Goal: Contribute content: Contribute content

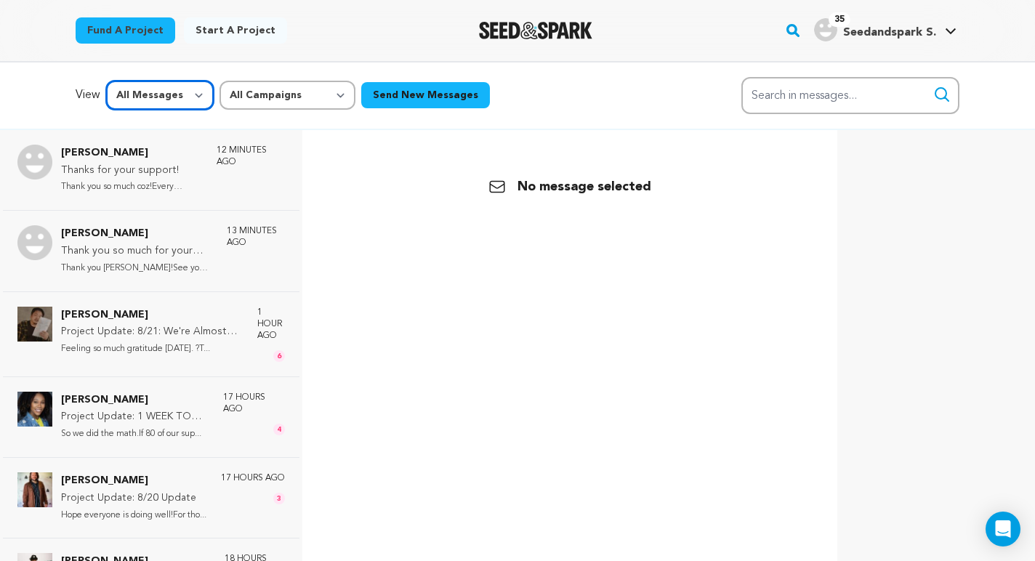
click at [129, 92] on select "All Messages Starred Unread" at bounding box center [160, 95] width 108 height 29
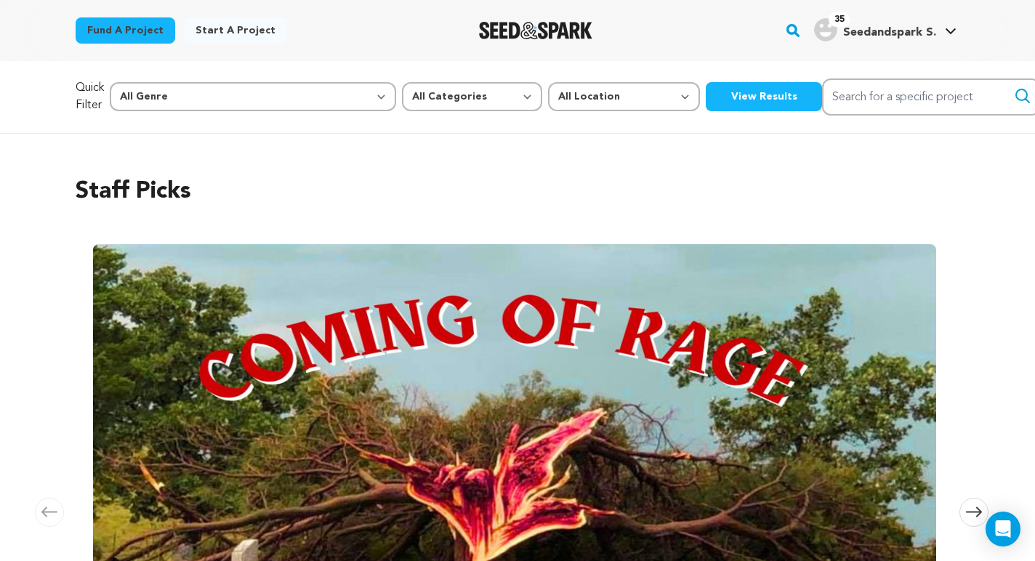
click at [881, 39] on h4 "Seedandspark S." at bounding box center [889, 32] width 93 height 17
click at [880, 36] on span "Seedandspark S." at bounding box center [889, 33] width 93 height 12
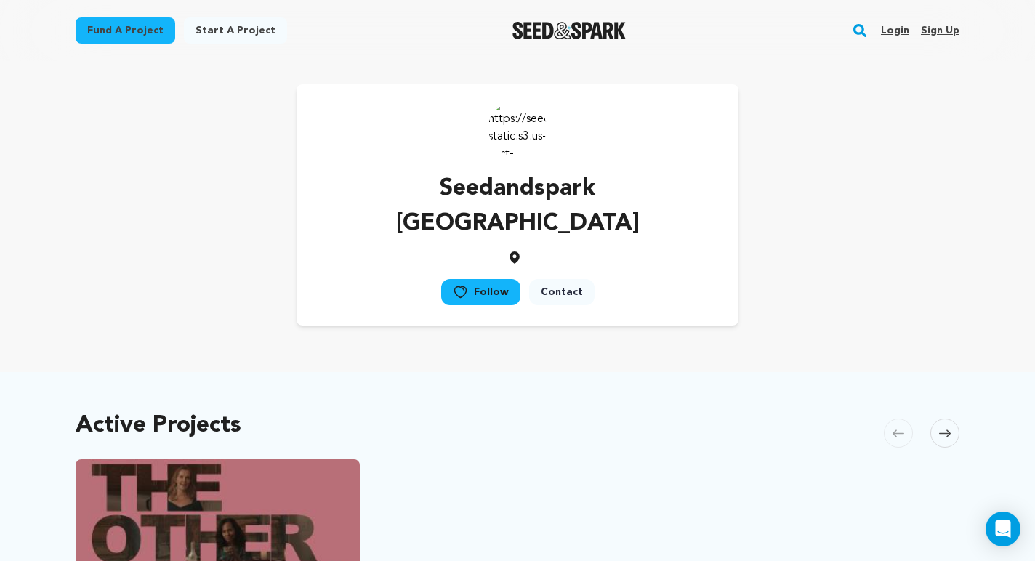
click at [895, 33] on link "Login" at bounding box center [895, 30] width 28 height 23
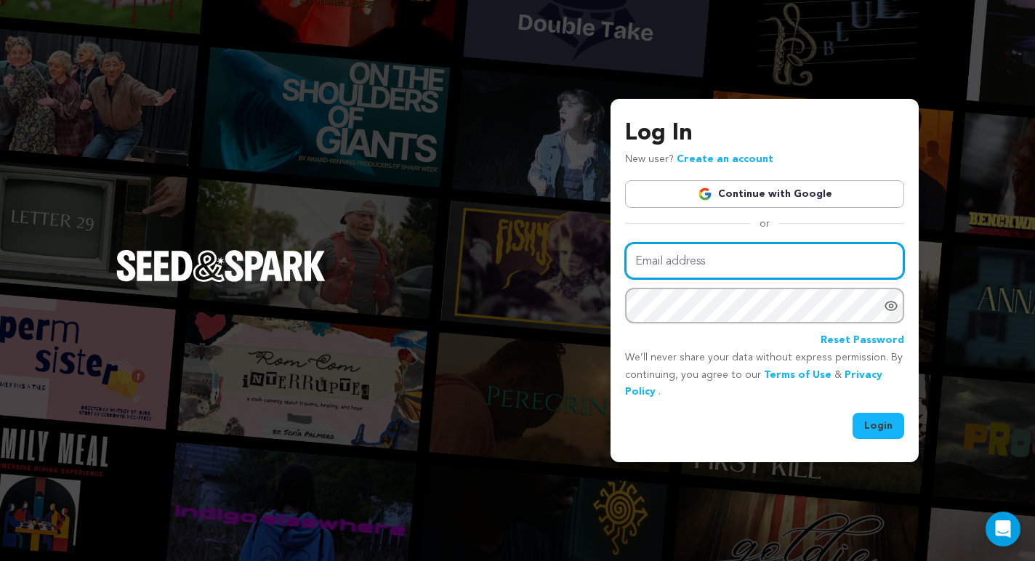
type input "soleilrougeproductions@gmail.com"
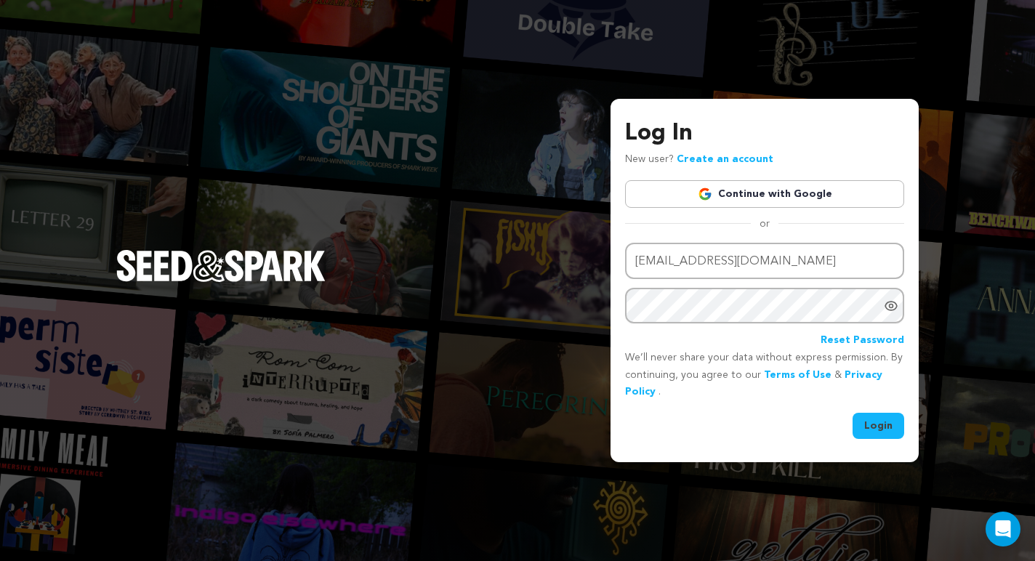
click at [875, 428] on button "Login" at bounding box center [879, 426] width 52 height 26
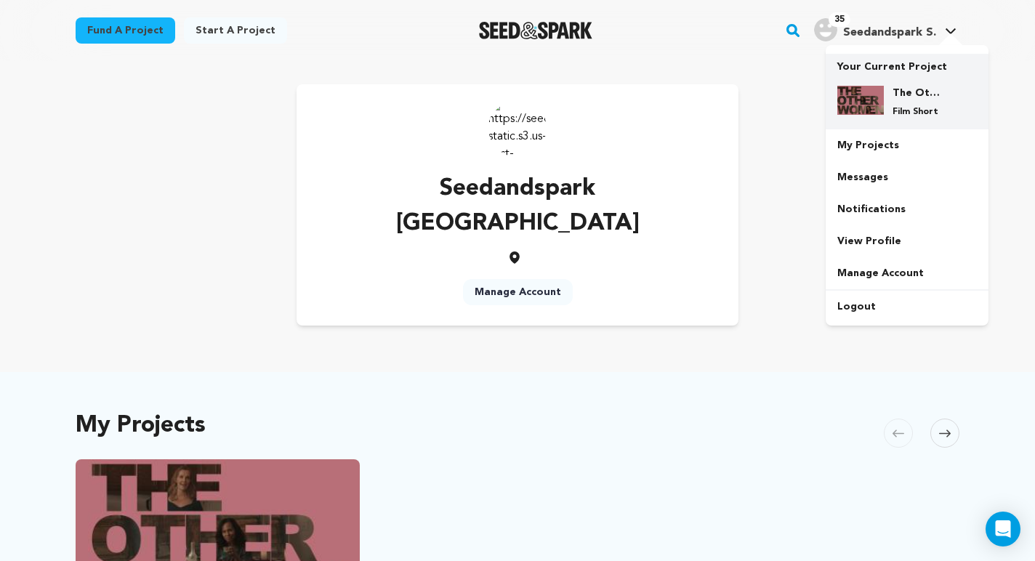
click at [878, 105] on img at bounding box center [861, 100] width 47 height 29
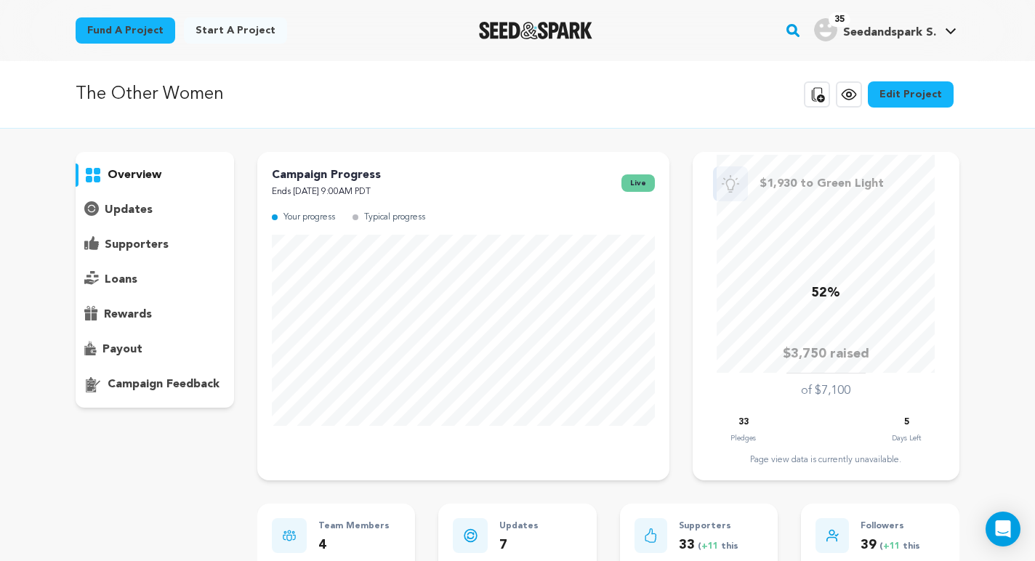
click at [148, 214] on p "updates" at bounding box center [129, 209] width 48 height 17
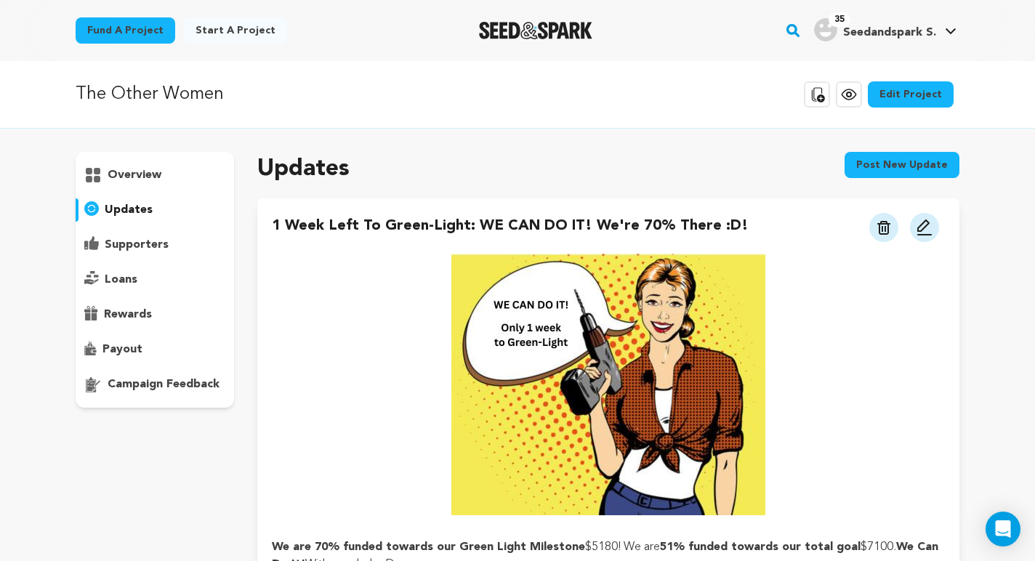
click at [869, 171] on button "Post new update" at bounding box center [902, 165] width 115 height 26
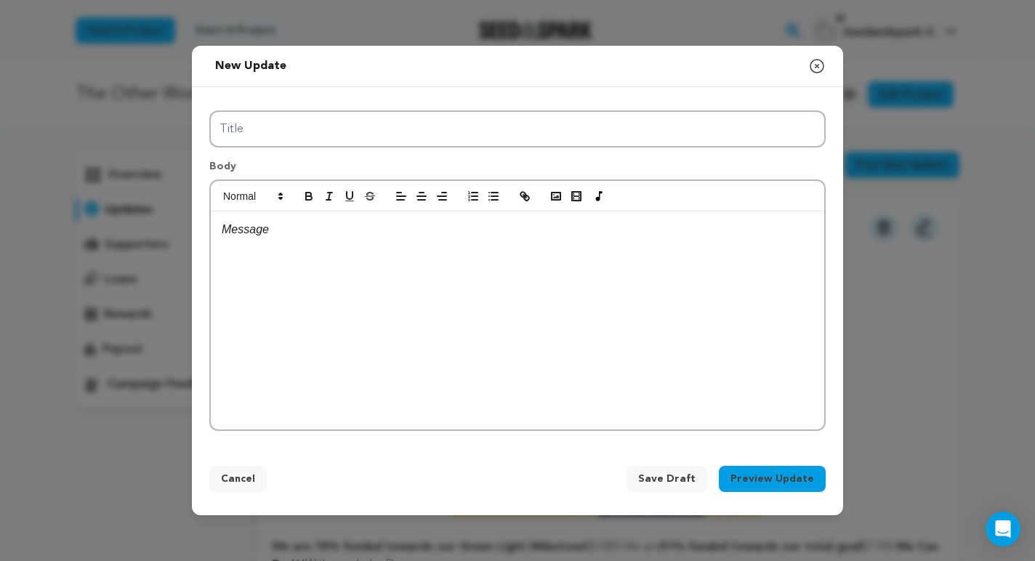
click at [476, 281] on div at bounding box center [518, 321] width 614 height 218
click at [345, 227] on p at bounding box center [518, 229] width 592 height 19
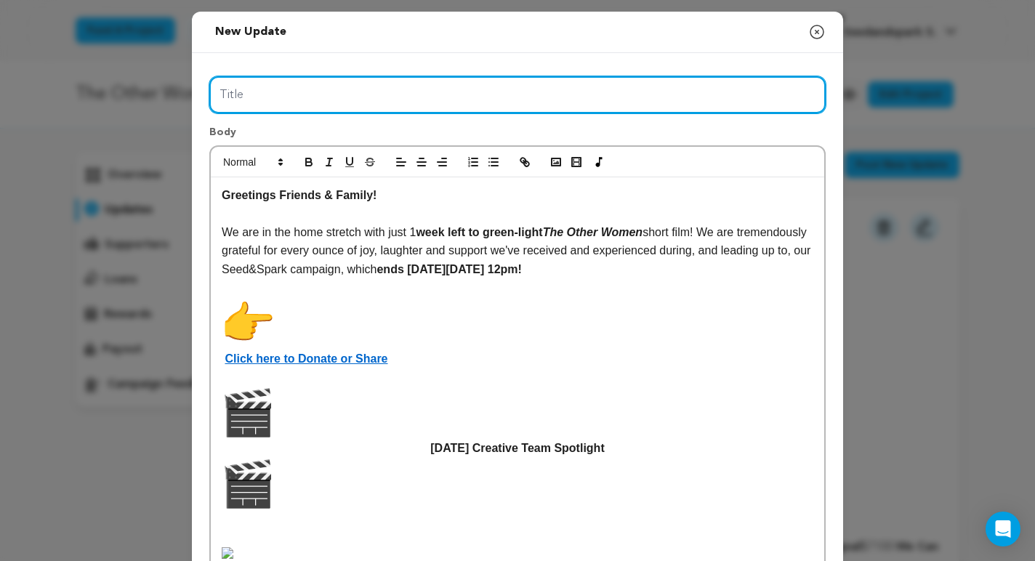
click at [330, 82] on input "Title" at bounding box center [517, 94] width 617 height 37
click at [219, 97] on input "Creative Team Spotlight: Philip Anderson" at bounding box center [517, 94] width 617 height 37
click at [522, 79] on input "P.O.C. Creative Team Spotlight: Philip Anderson" at bounding box center [517, 94] width 617 height 37
click at [508, 97] on input "P.O.C. Creative Team Spotlight: Philip Anderson" at bounding box center [517, 94] width 617 height 37
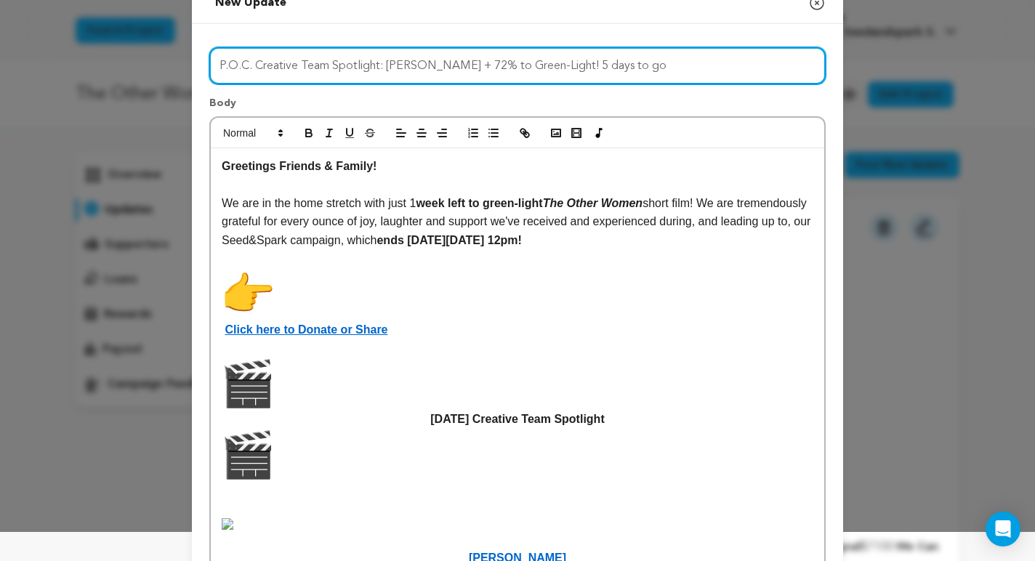
drag, startPoint x: 590, startPoint y: 69, endPoint x: 670, endPoint y: 72, distance: 80.0
click at [670, 72] on input "P.O.C. Creative Team Spotlight: Philip Anderson + 72% to Green-Light! 5 days to…" at bounding box center [517, 65] width 617 height 37
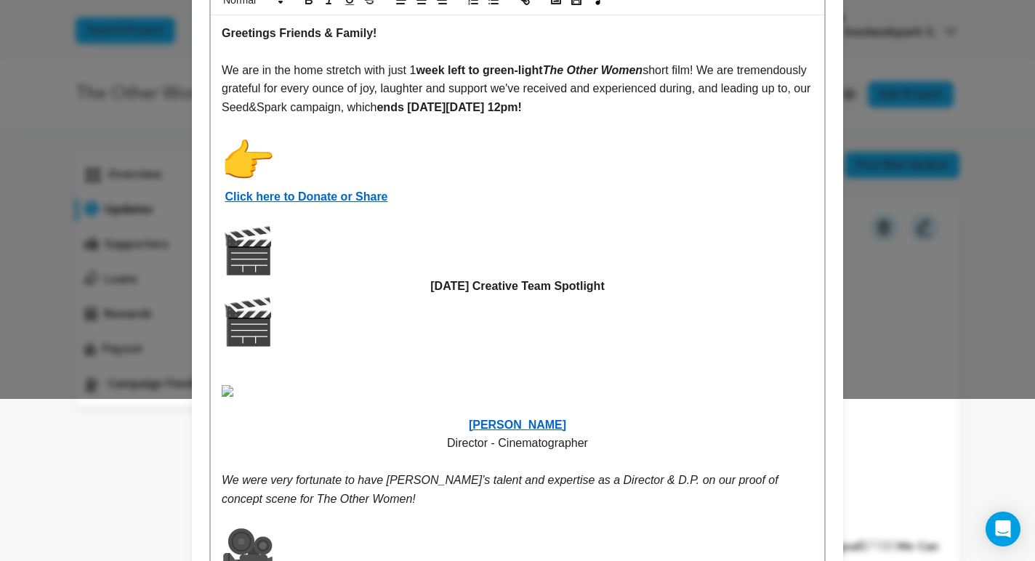
scroll to position [180, 0]
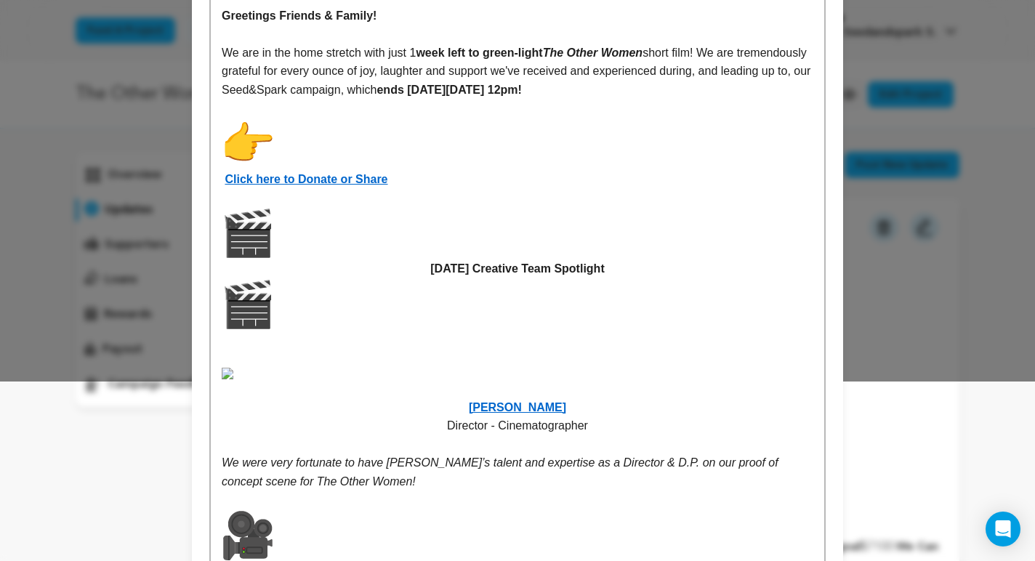
type input "P.O.C. Creative Team Spotlight: [PERSON_NAME] + 72% to Green-Light!"
click at [261, 145] on img at bounding box center [248, 144] width 52 height 52
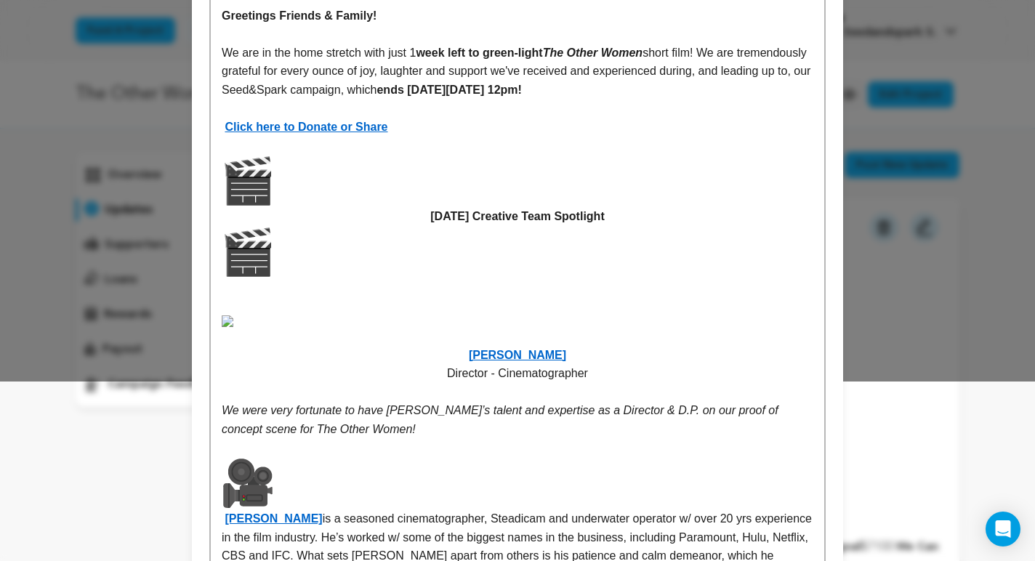
click at [254, 183] on img at bounding box center [248, 181] width 52 height 52
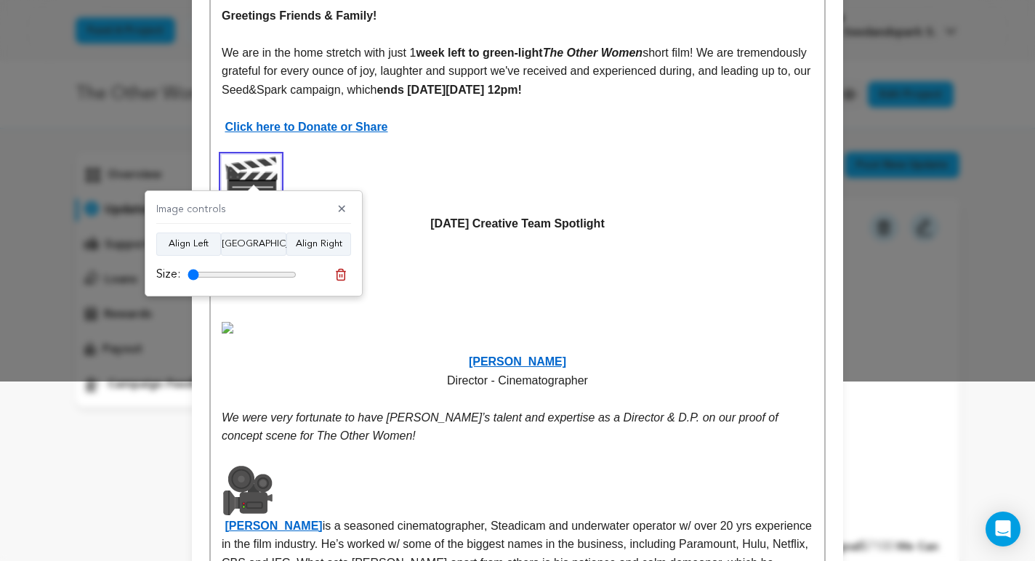
drag, startPoint x: 289, startPoint y: 275, endPoint x: 153, endPoint y: 276, distance: 135.2
type input "10"
click at [188, 276] on input "range" at bounding box center [242, 275] width 109 height 12
click at [388, 247] on p "[DATE] Creative Team Spotlight" at bounding box center [518, 229] width 592 height 149
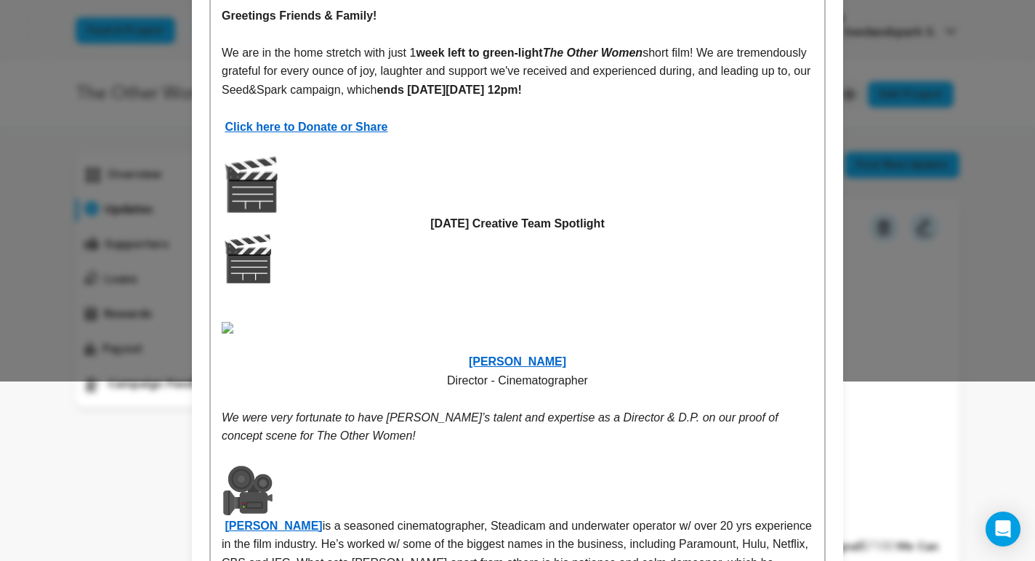
click at [277, 263] on p "[DATE] Creative Team Spotlight" at bounding box center [518, 229] width 592 height 149
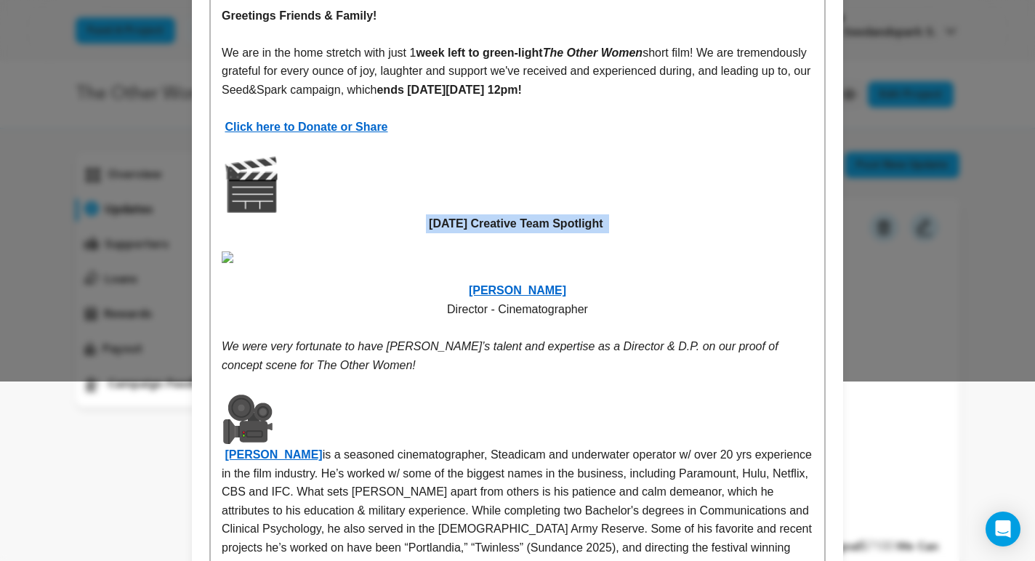
drag, startPoint x: 616, startPoint y: 222, endPoint x: 404, endPoint y: 220, distance: 212.3
click at [404, 220] on p "[DATE] Creative Team Spotlight" at bounding box center [518, 194] width 592 height 78
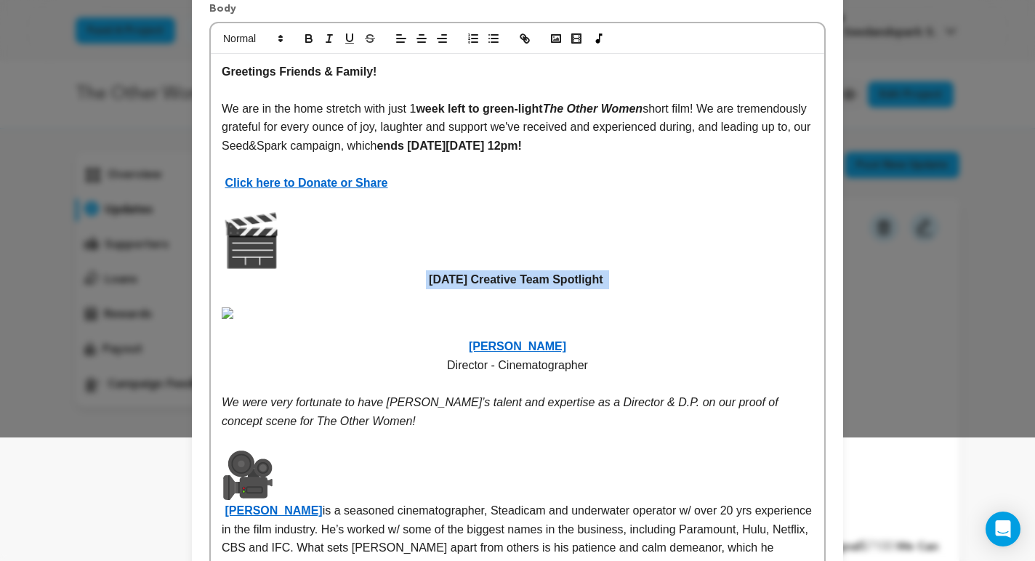
scroll to position [0, 0]
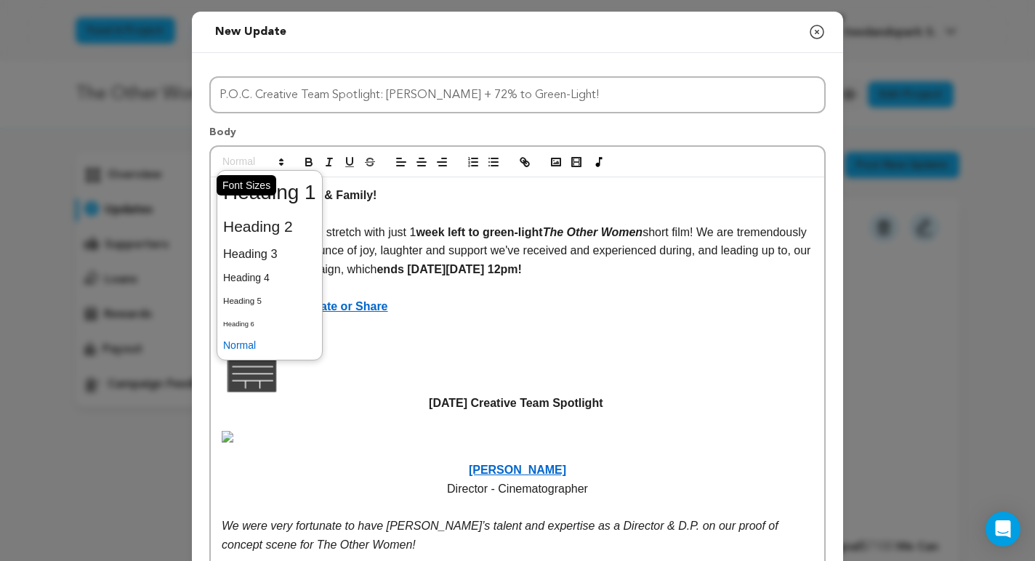
click at [261, 160] on span at bounding box center [252, 161] width 71 height 17
click at [257, 218] on span at bounding box center [269, 227] width 93 height 31
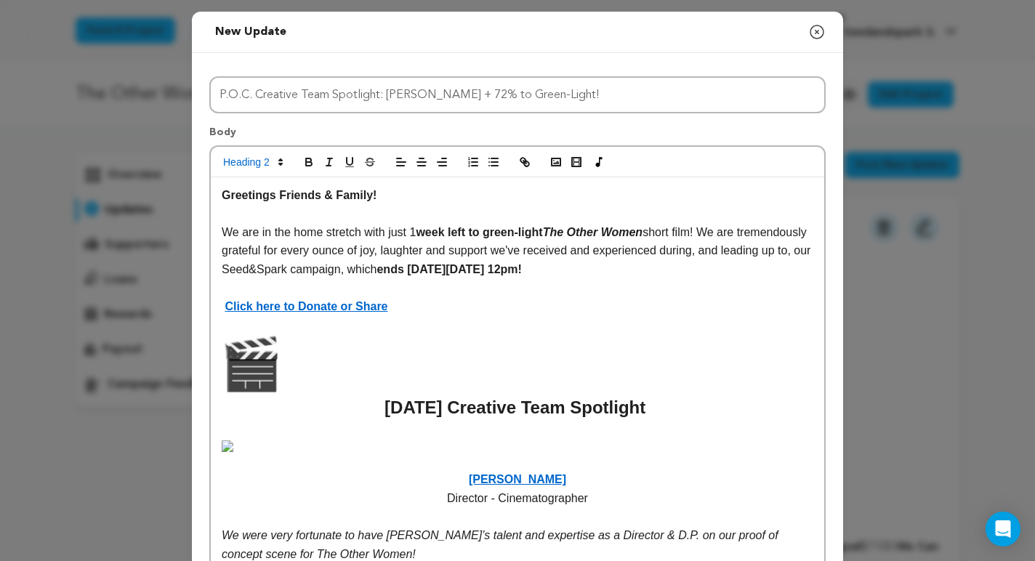
click at [412, 345] on h2 "[DATE] Creative Team Spotlight" at bounding box center [518, 377] width 592 height 87
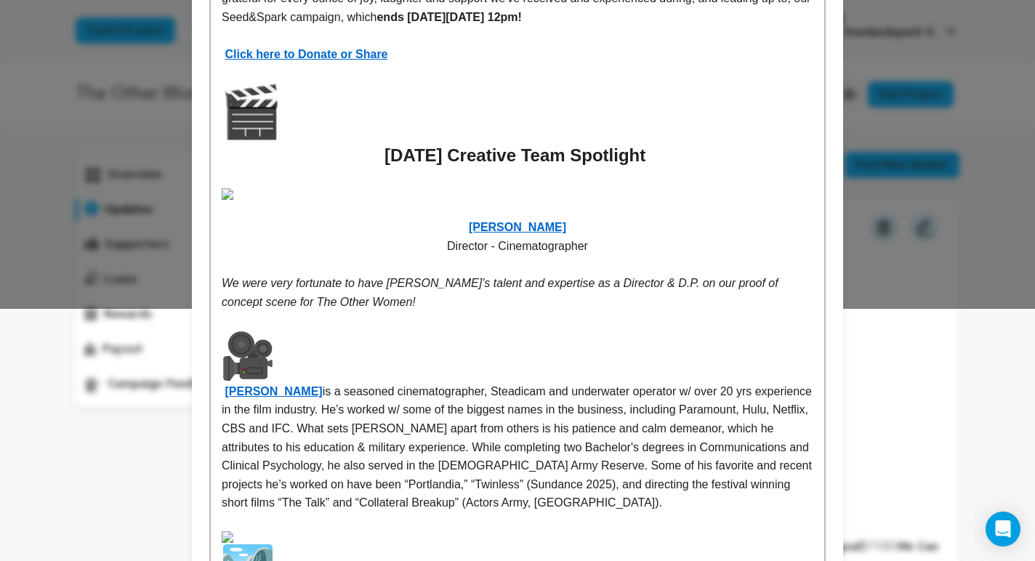
scroll to position [286, 0]
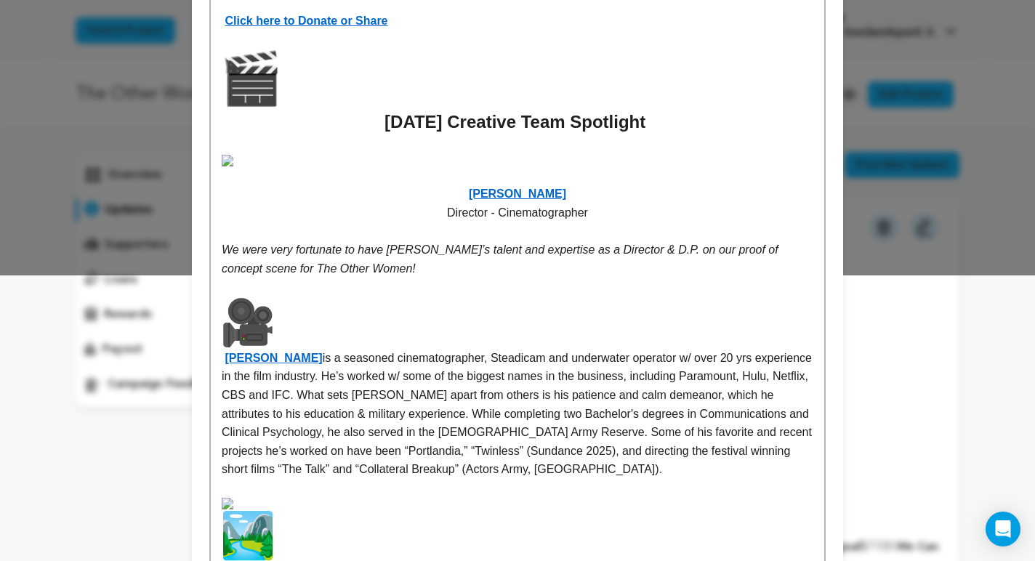
click at [444, 167] on img at bounding box center [518, 161] width 592 height 12
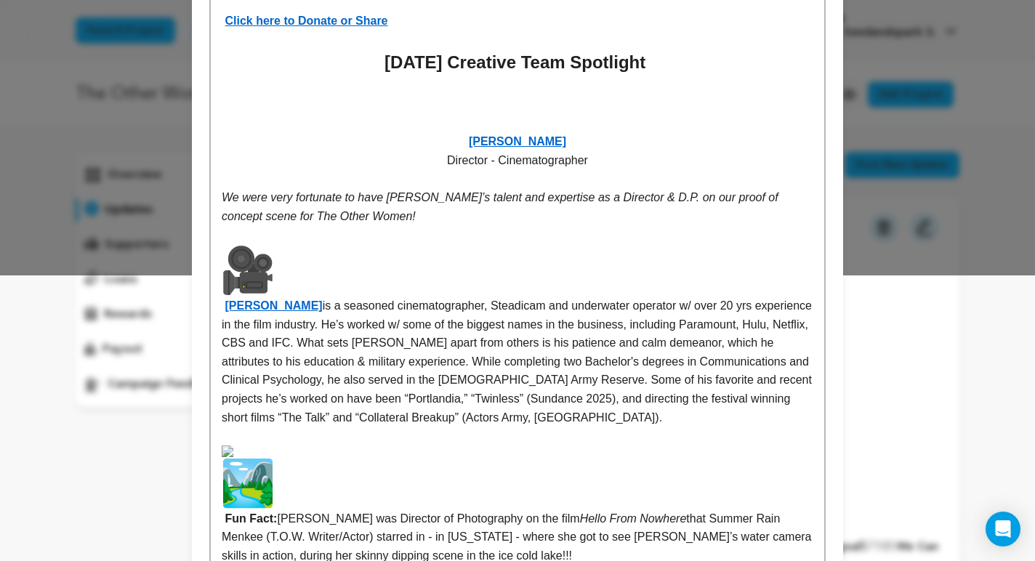
click at [512, 100] on p at bounding box center [518, 104] width 592 height 19
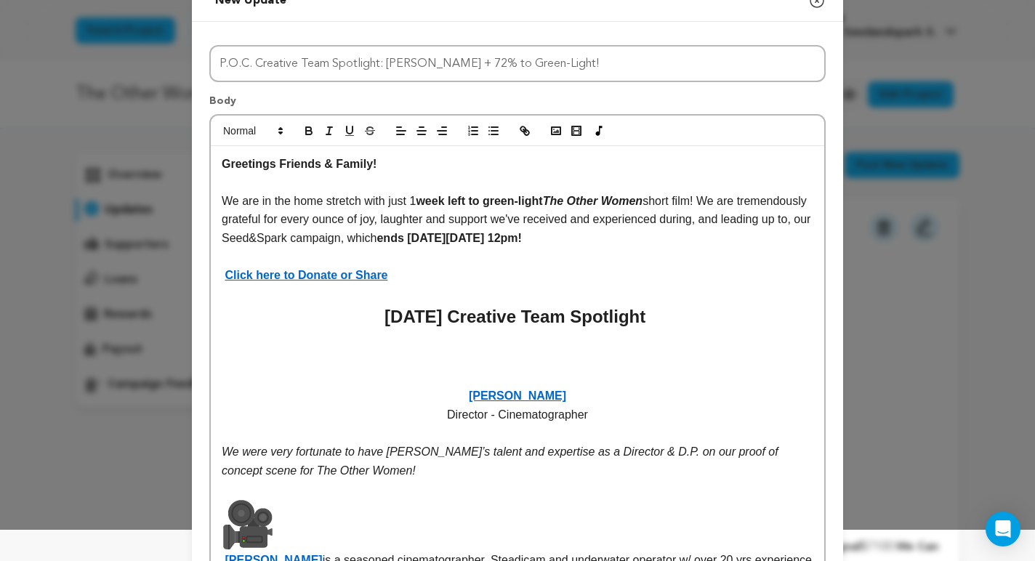
scroll to position [0, 0]
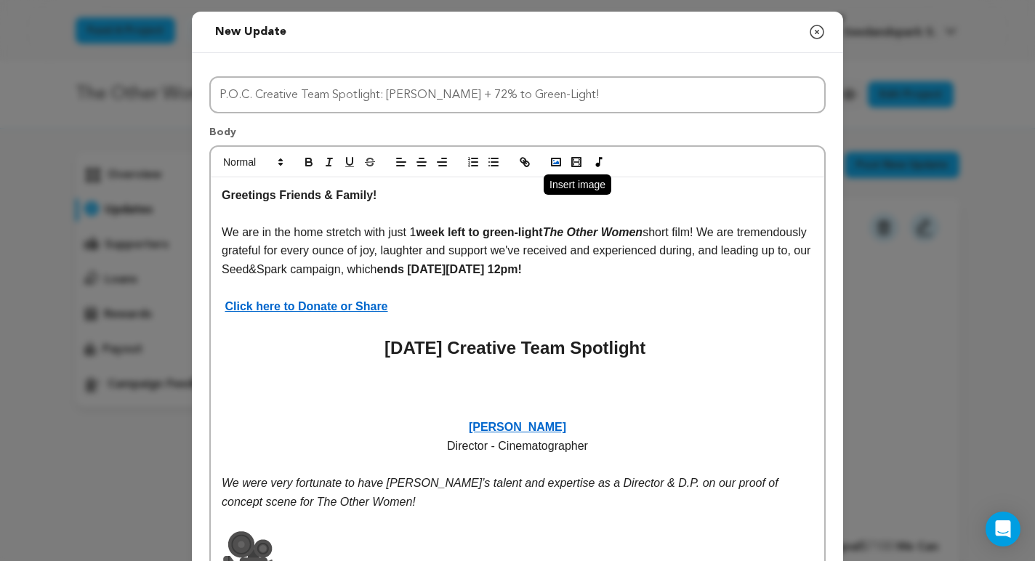
click at [553, 162] on icon "button" at bounding box center [556, 162] width 13 height 13
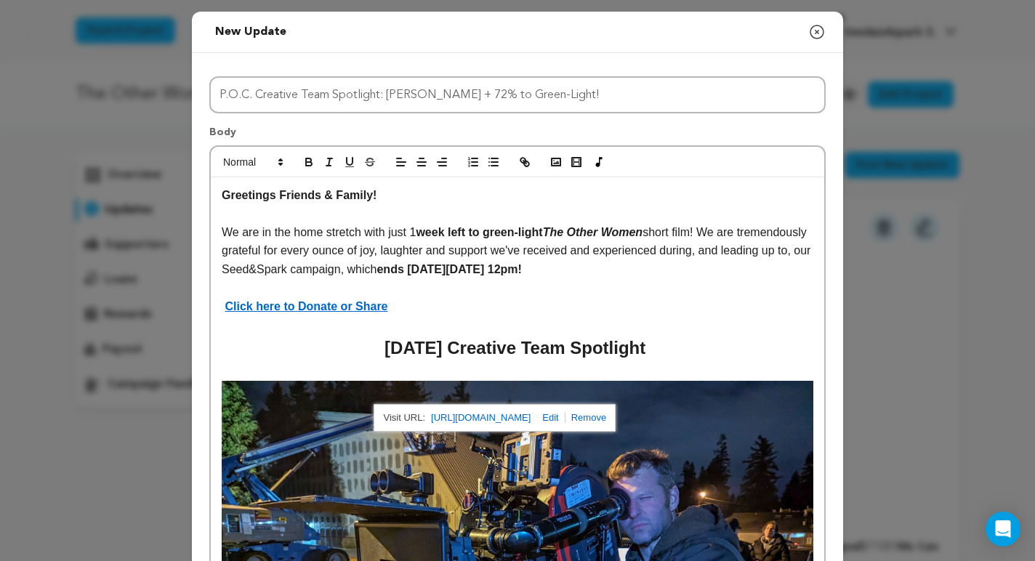
scroll to position [1, 0]
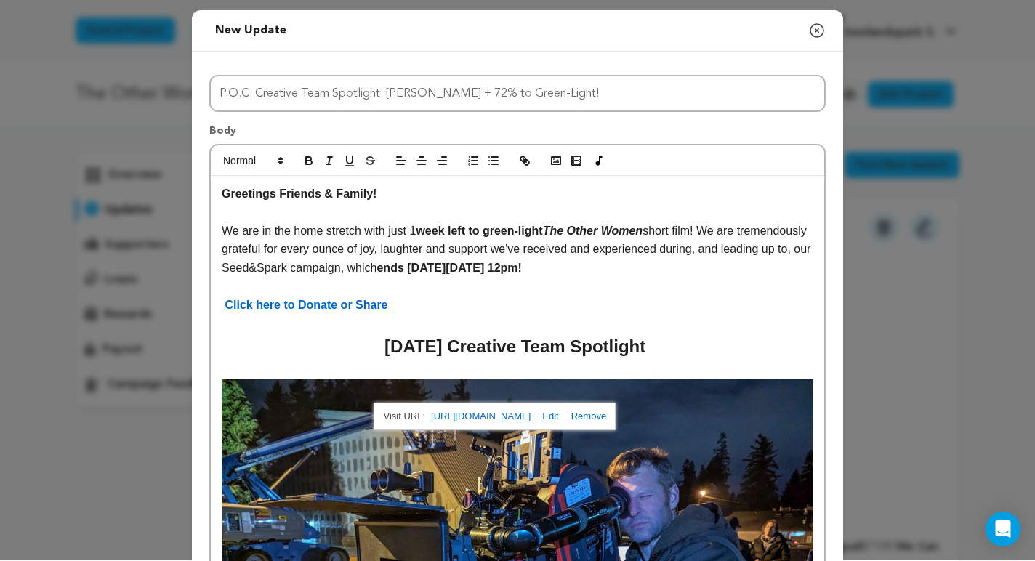
click at [746, 337] on h2 "[DATE] Creative Team Spotlight" at bounding box center [518, 347] width 592 height 28
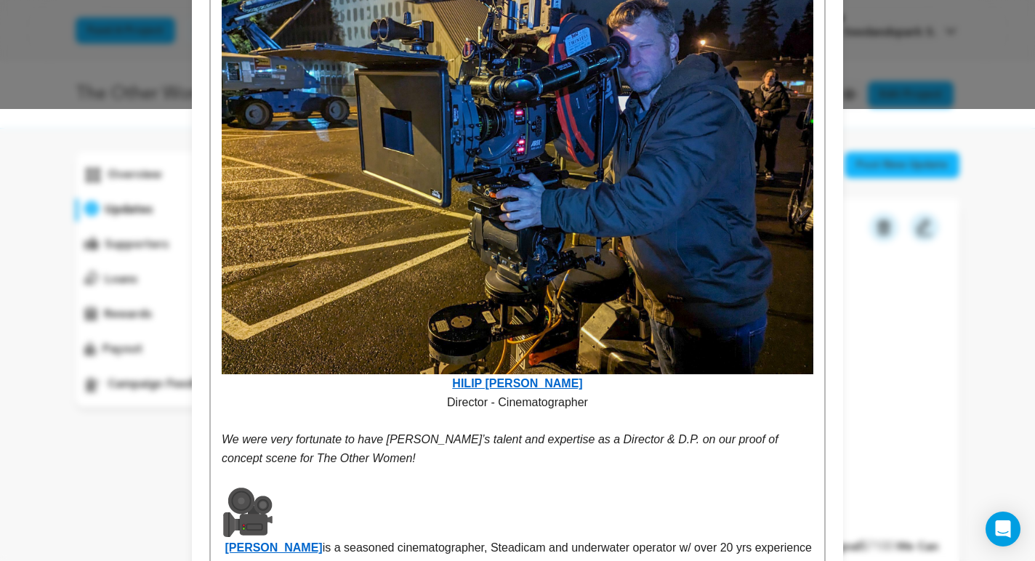
scroll to position [453, 0]
click at [696, 358] on img at bounding box center [518, 151] width 592 height 446
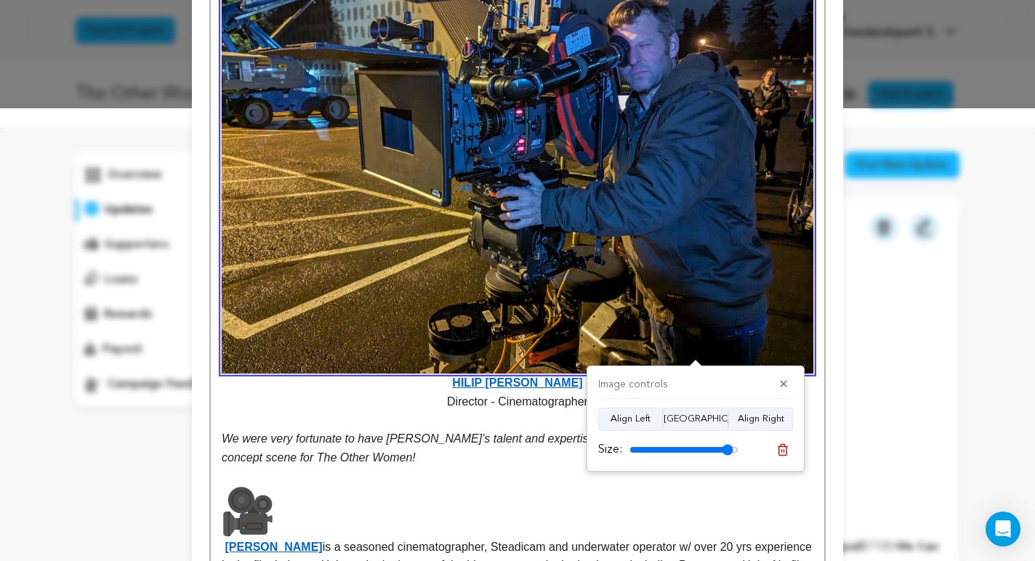
scroll to position [68, 0]
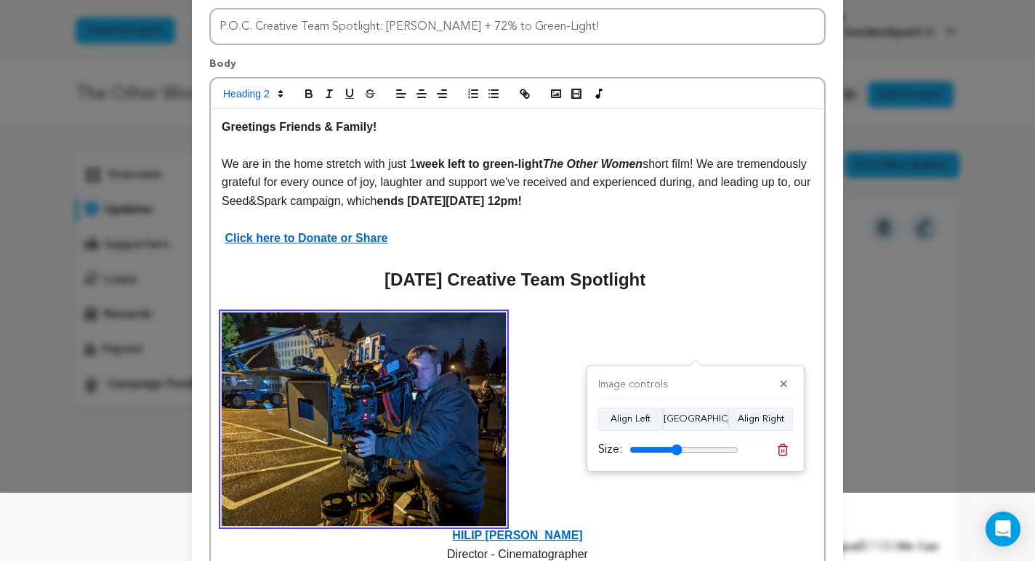
drag, startPoint x: 731, startPoint y: 446, endPoint x: 678, endPoint y: 450, distance: 53.2
type input "49"
click at [677, 450] on input "range" at bounding box center [684, 450] width 109 height 12
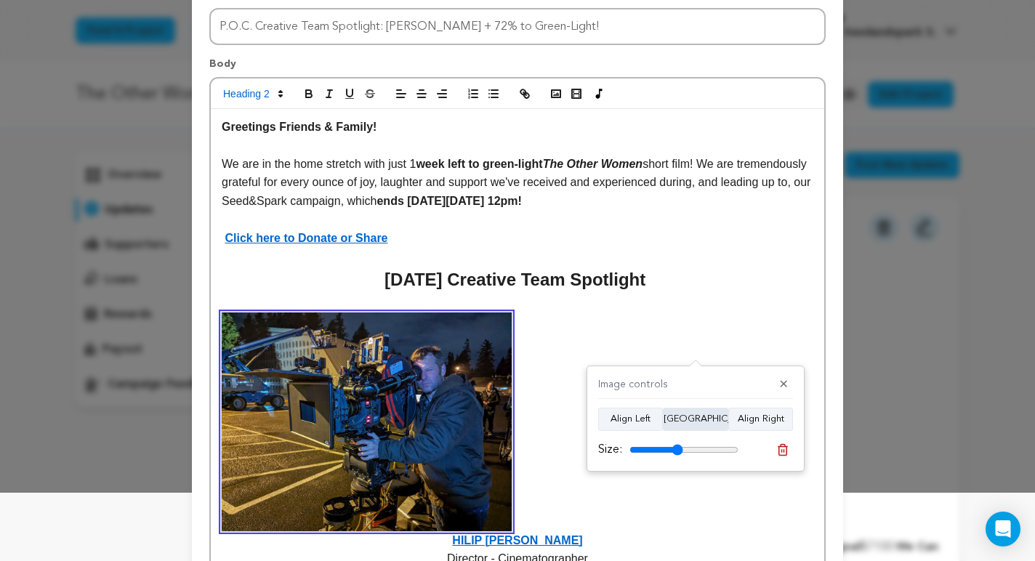
click at [691, 417] on button "Align Center" at bounding box center [695, 419] width 65 height 23
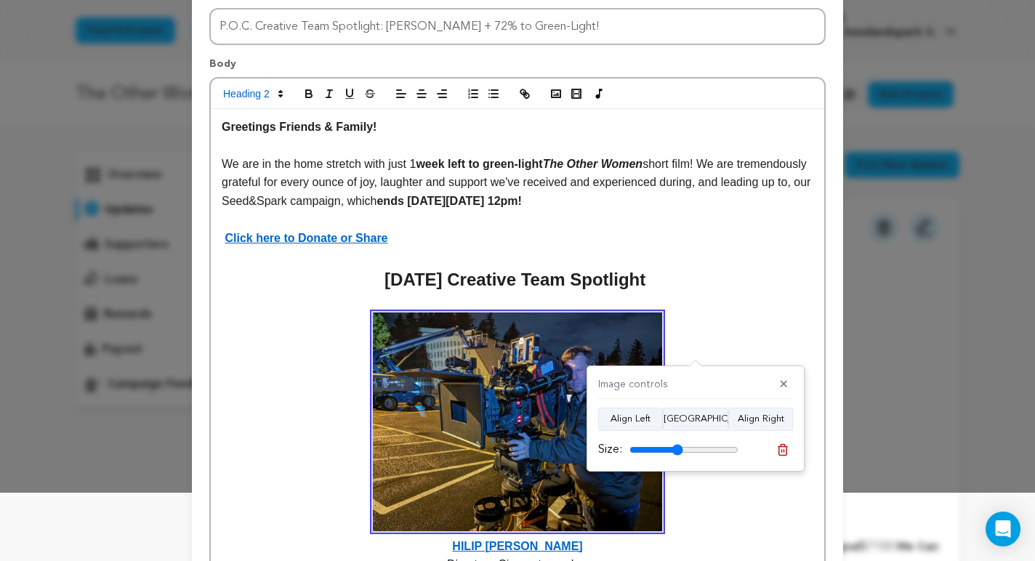
click at [758, 318] on strong "HILIP ANDERSON" at bounding box center [518, 432] width 592 height 239
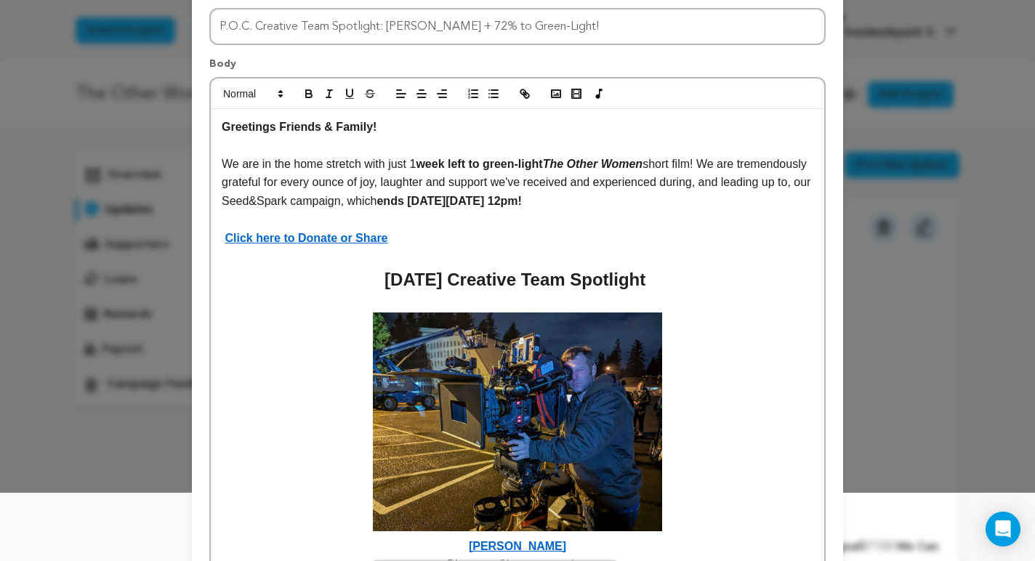
click at [690, 470] on strong "[PERSON_NAME]" at bounding box center [518, 432] width 592 height 239
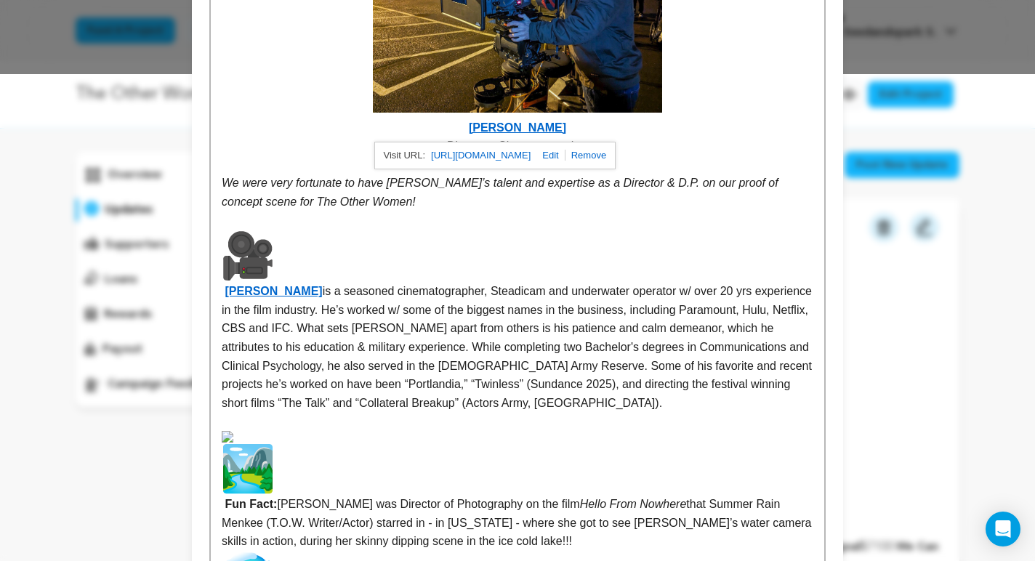
scroll to position [490, 0]
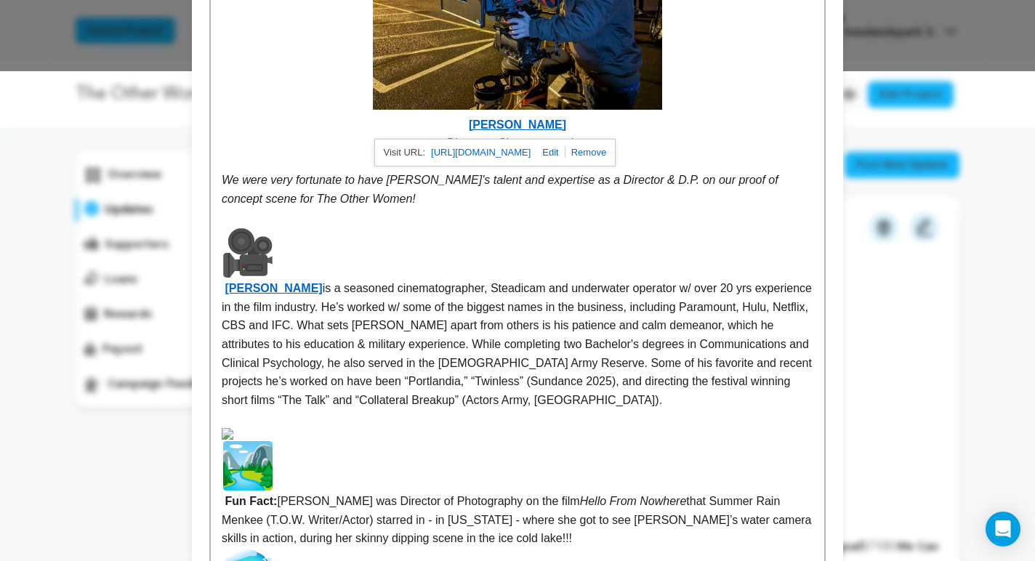
click at [665, 410] on p at bounding box center [518, 418] width 592 height 19
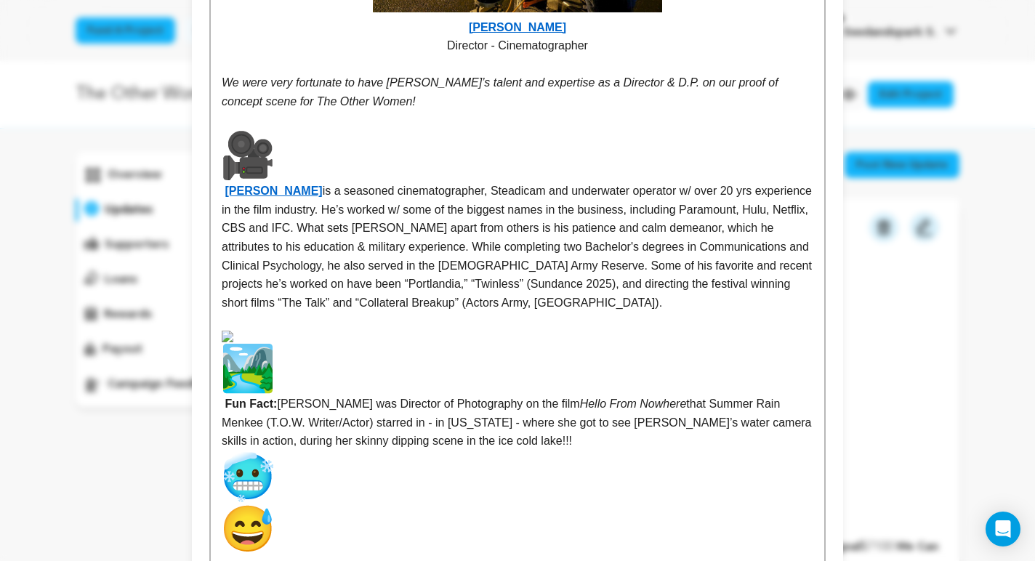
scroll to position [590, 0]
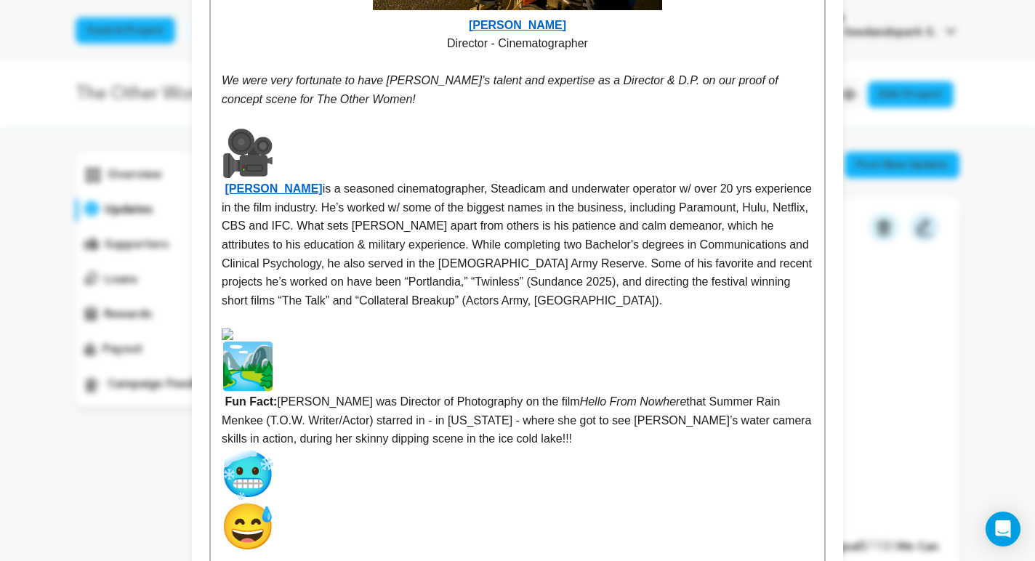
click at [262, 157] on img at bounding box center [248, 153] width 52 height 52
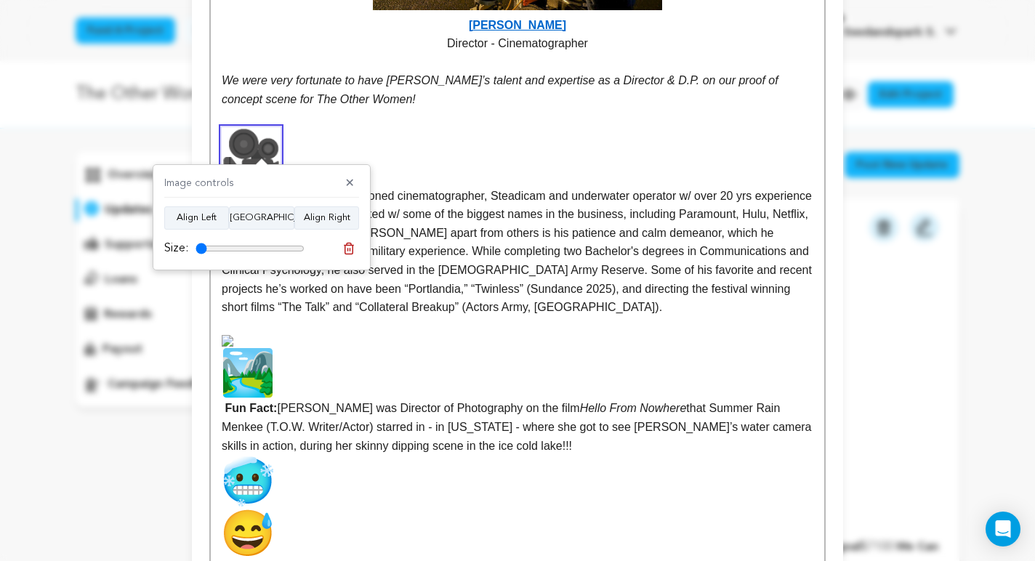
drag, startPoint x: 297, startPoint y: 249, endPoint x: 178, endPoint y: 250, distance: 119.2
type input "10"
click at [196, 250] on input "range" at bounding box center [250, 249] width 109 height 12
click at [491, 153] on p "Philip Anderson is a seasoned cinematographer, Steadicam and underwater operato…" at bounding box center [518, 222] width 592 height 190
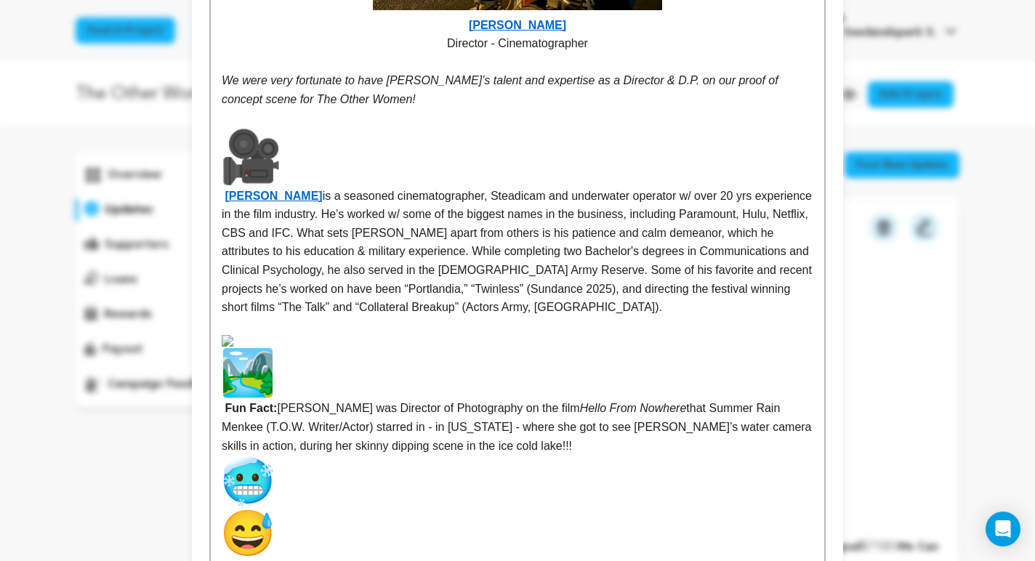
click at [446, 181] on p "Philip Anderson is a seasoned cinematographer, Steadicam and underwater operato…" at bounding box center [518, 222] width 592 height 190
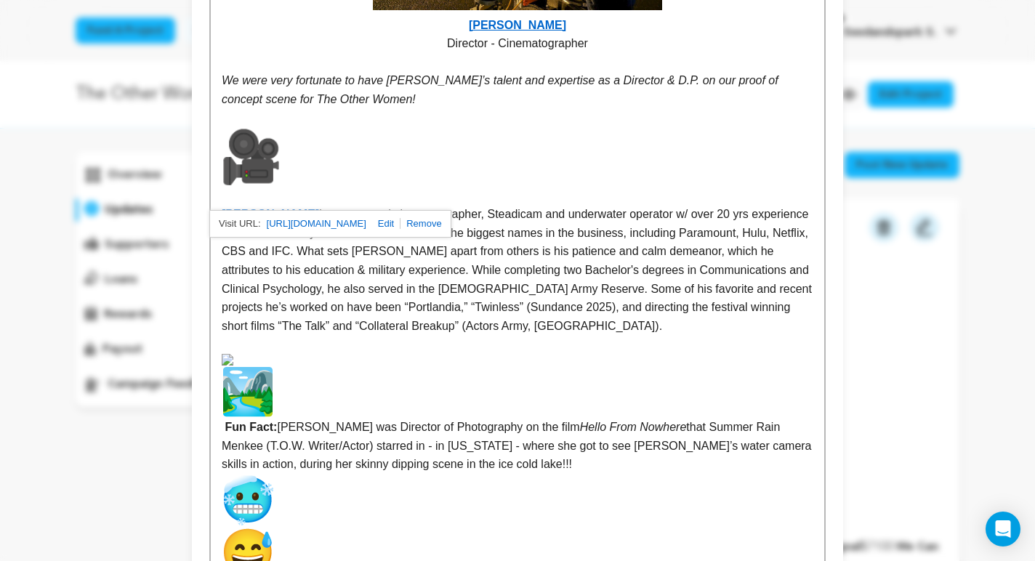
click at [462, 149] on p at bounding box center [518, 166] width 592 height 78
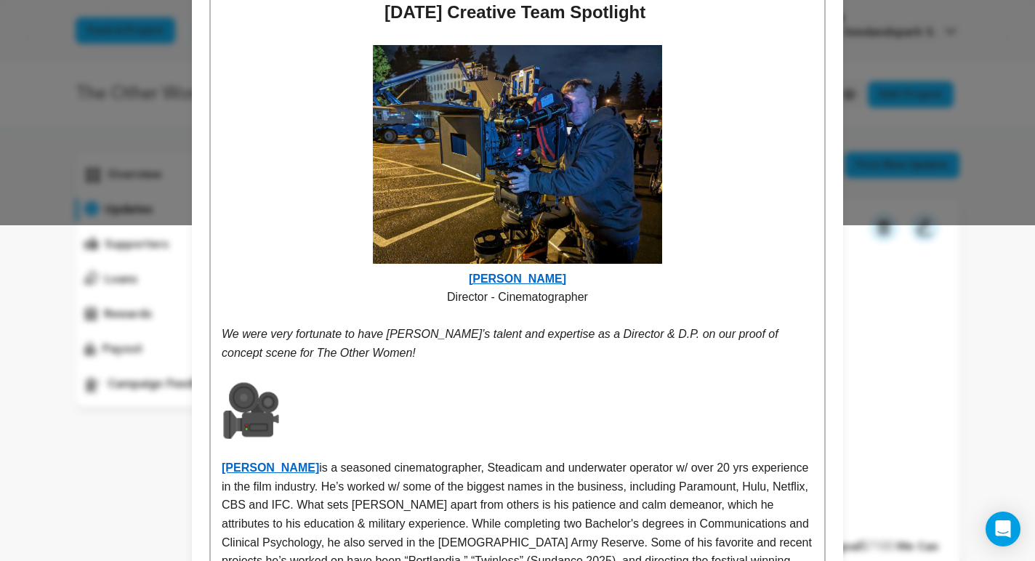
scroll to position [286, 0]
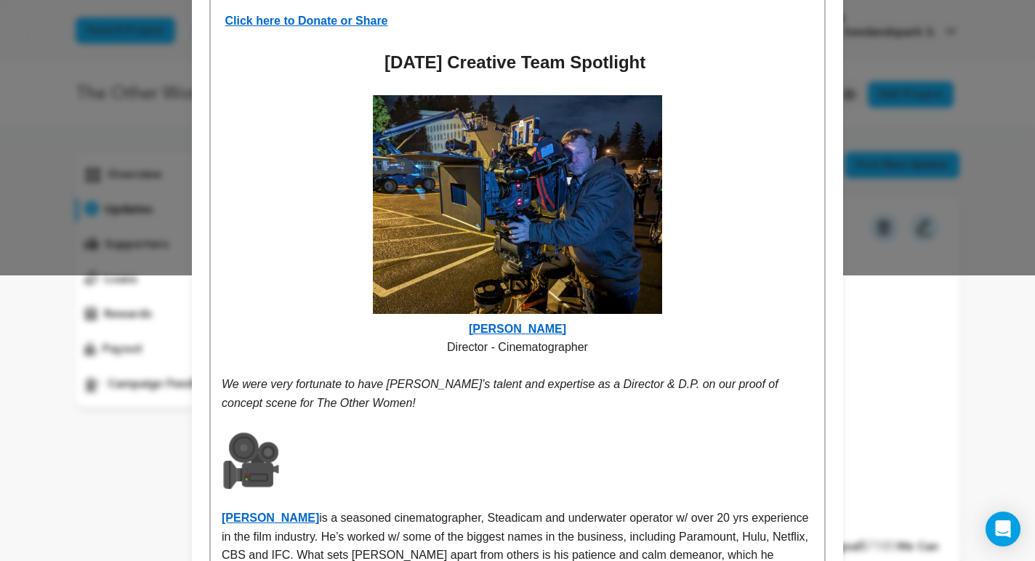
click at [282, 485] on p at bounding box center [518, 470] width 592 height 78
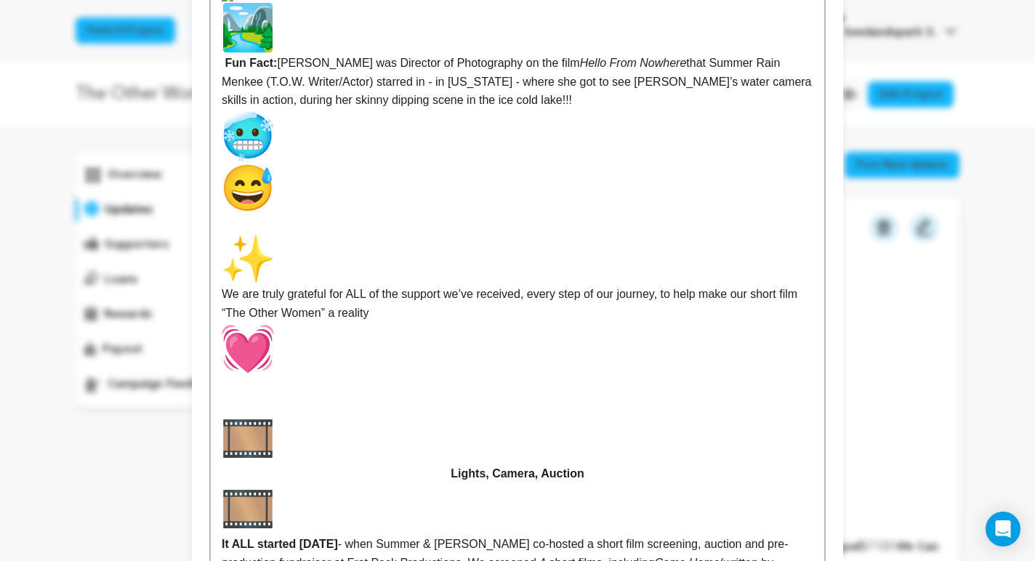
scroll to position [877, 0]
click at [268, 53] on img at bounding box center [248, 27] width 52 height 52
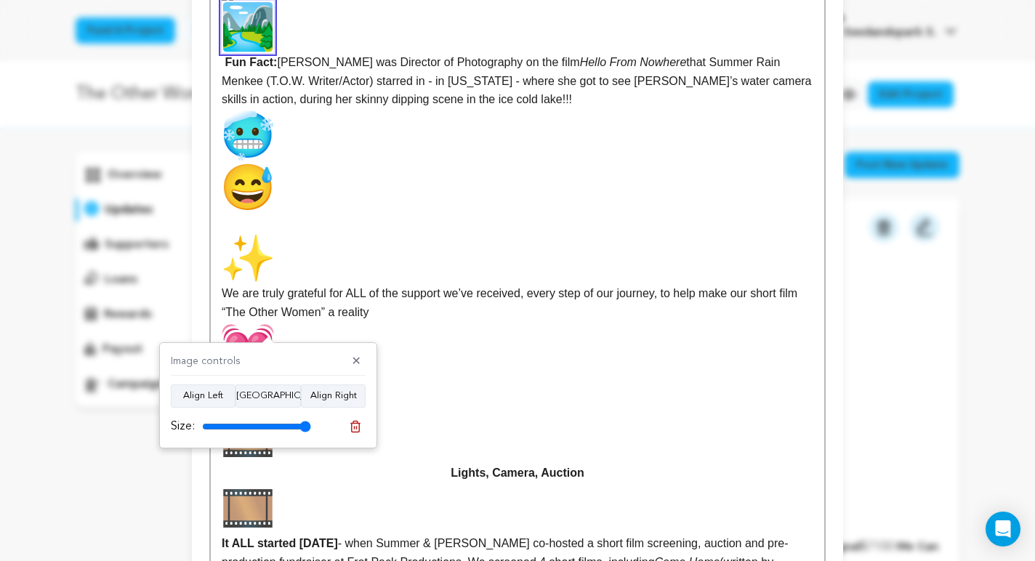
scroll to position [858, 0]
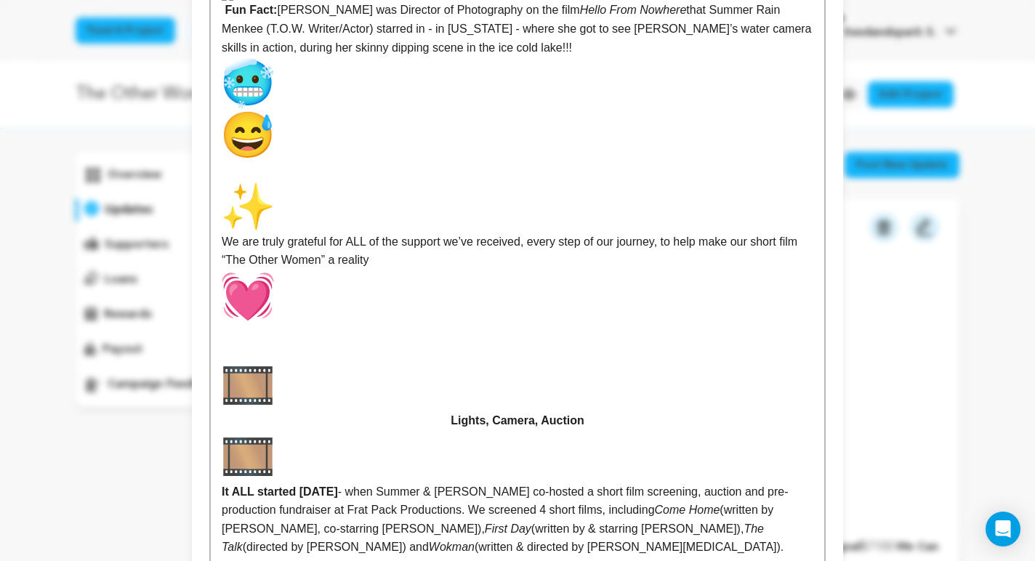
click at [225, 16] on strong "Fun Fact:" at bounding box center [251, 10] width 52 height 12
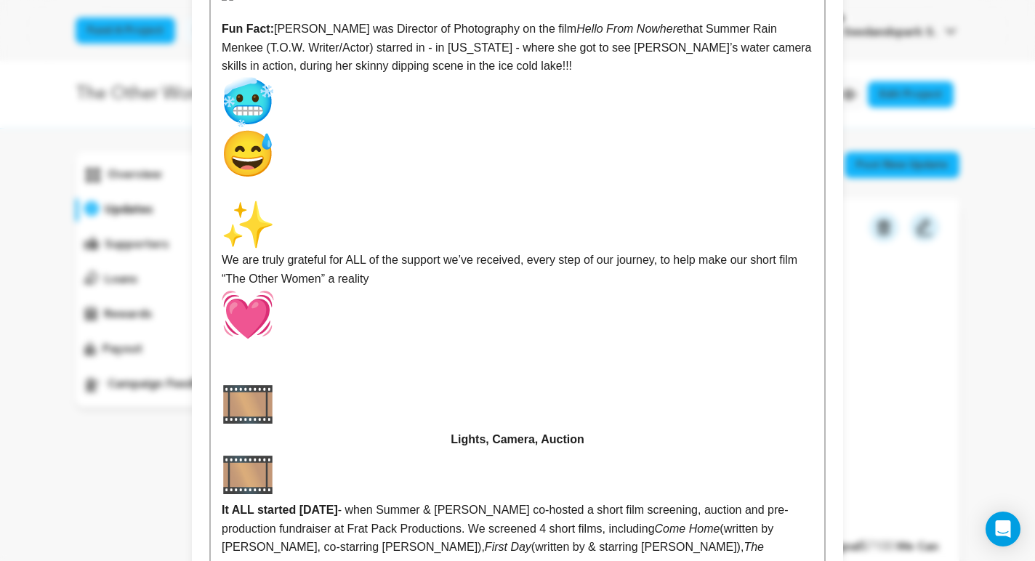
click at [278, 180] on p "Fun Fact: Phil was Director of Photography on the film Hello From Nowhere that …" at bounding box center [518, 100] width 592 height 161
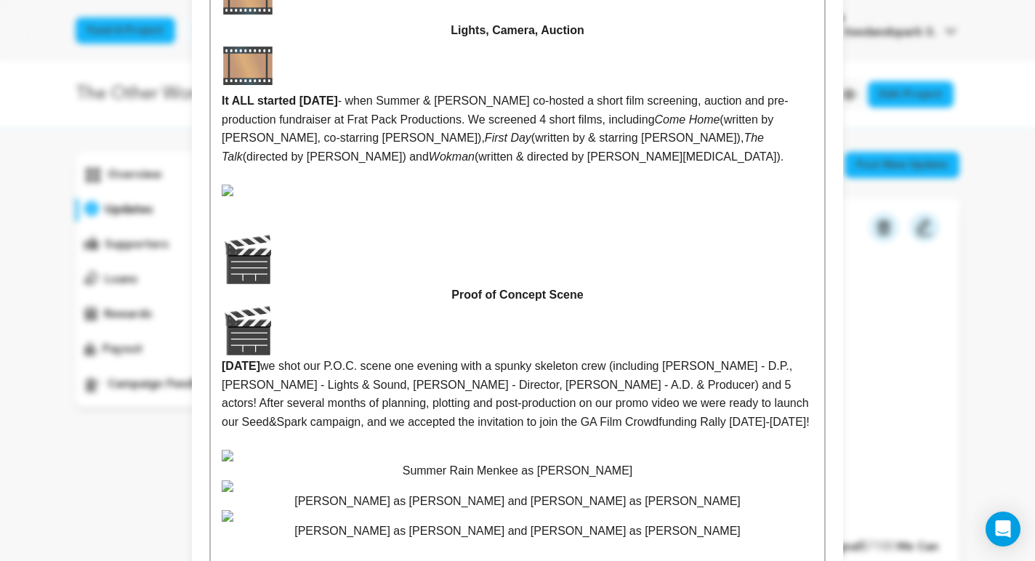
scroll to position [1221, 0]
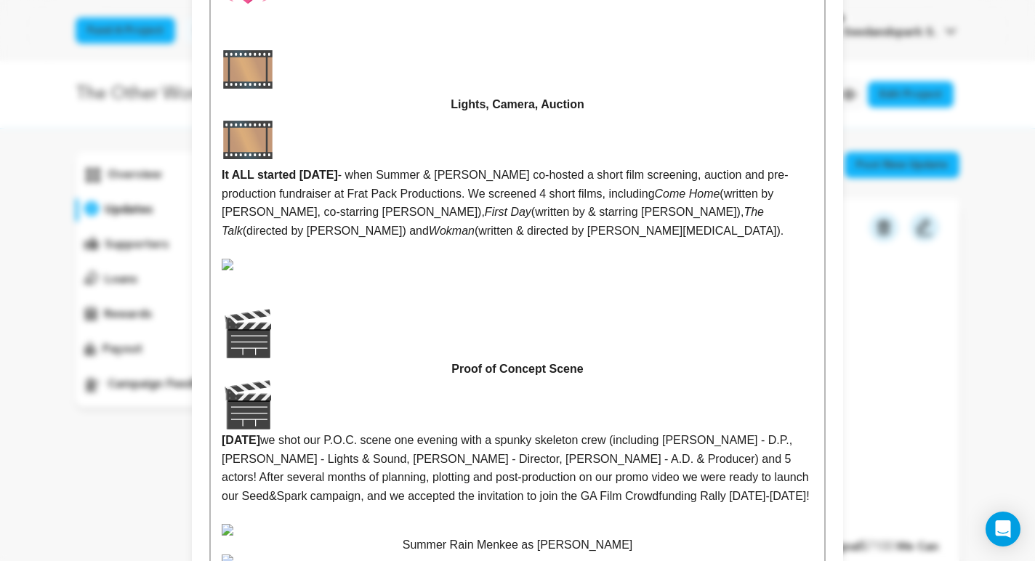
scroll to position [1055, 0]
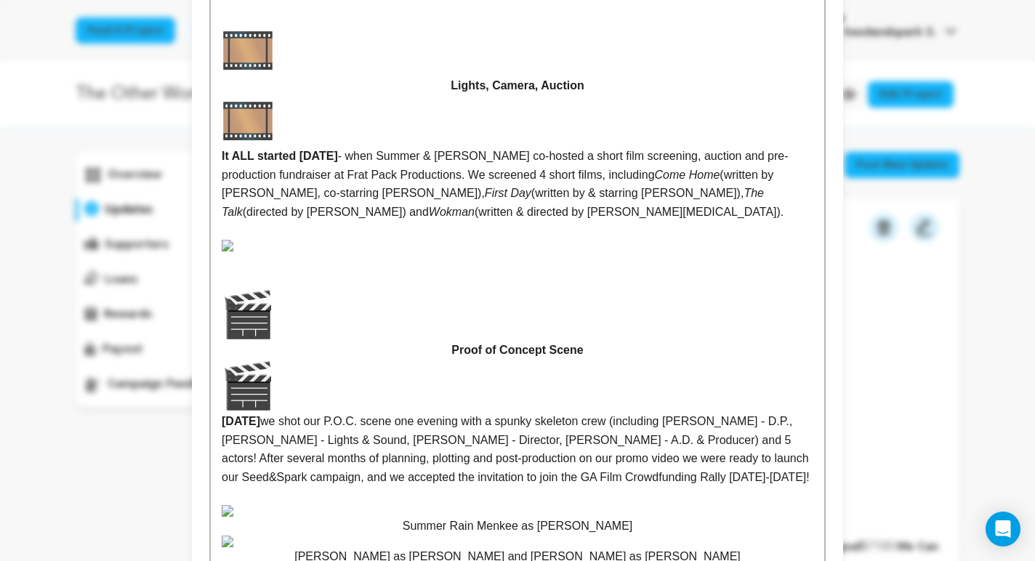
type input "P.O.C. Creative Team Spotlight: Philip Anderson + 72% to Green-Light! 5 days to…"
click at [265, 76] on img at bounding box center [248, 50] width 52 height 52
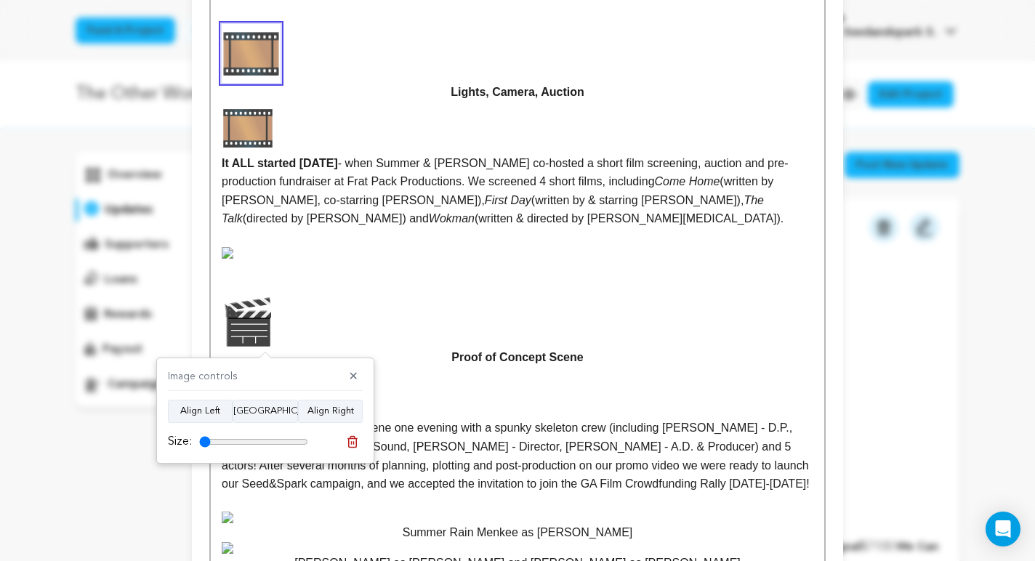
drag, startPoint x: 300, startPoint y: 438, endPoint x: 181, endPoint y: 436, distance: 118.5
type input "10"
click at [199, 436] on input "range" at bounding box center [253, 442] width 109 height 12
click at [492, 154] on p "Lights, Camera, Auction" at bounding box center [518, 89] width 592 height 130
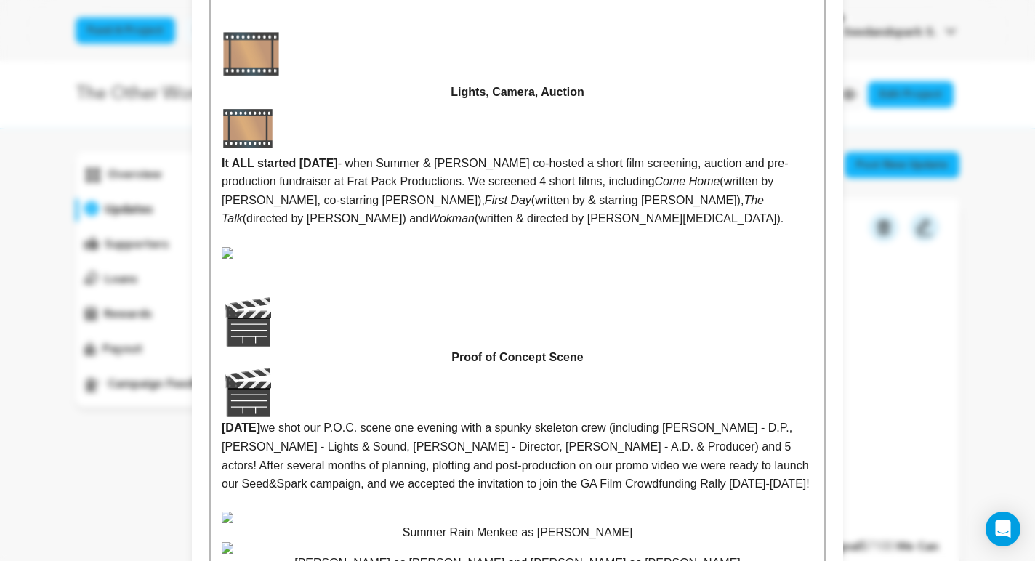
click at [317, 154] on p "Lights, Camera, Auction" at bounding box center [518, 89] width 592 height 130
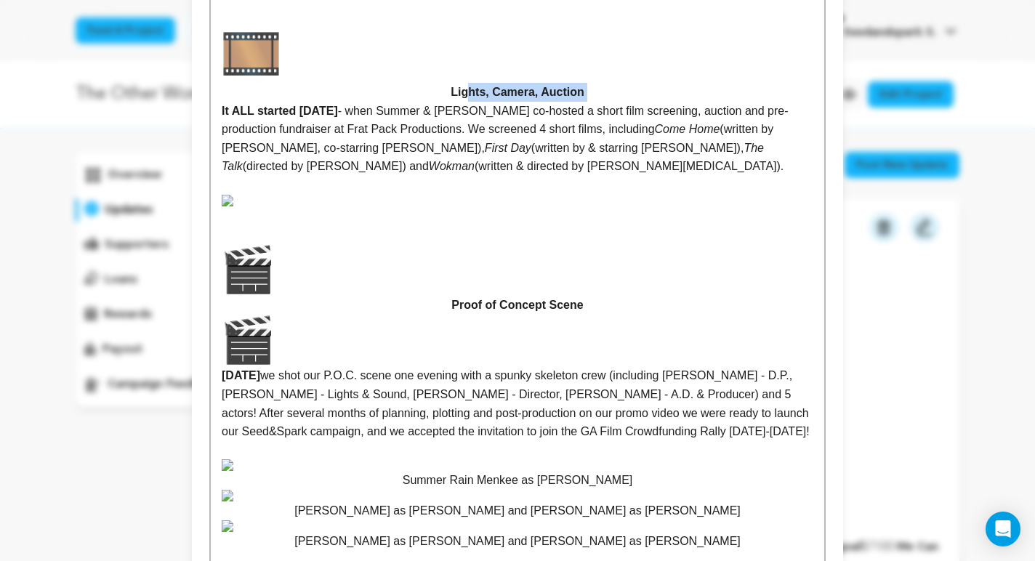
drag, startPoint x: 588, startPoint y: 385, endPoint x: 465, endPoint y: 383, distance: 123.6
click at [465, 102] on p "Lights, Camera, Auction" at bounding box center [518, 63] width 592 height 78
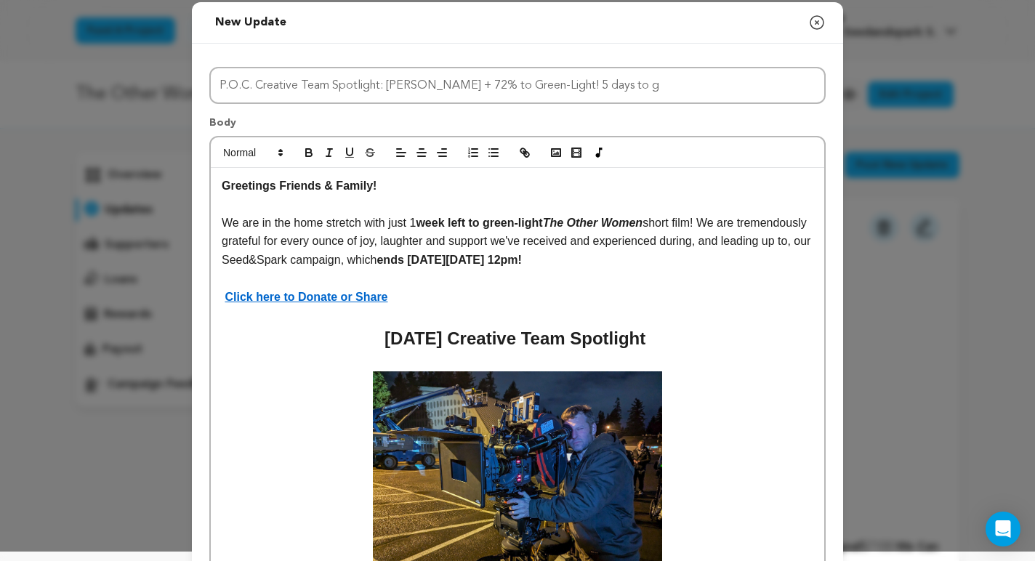
scroll to position [0, 0]
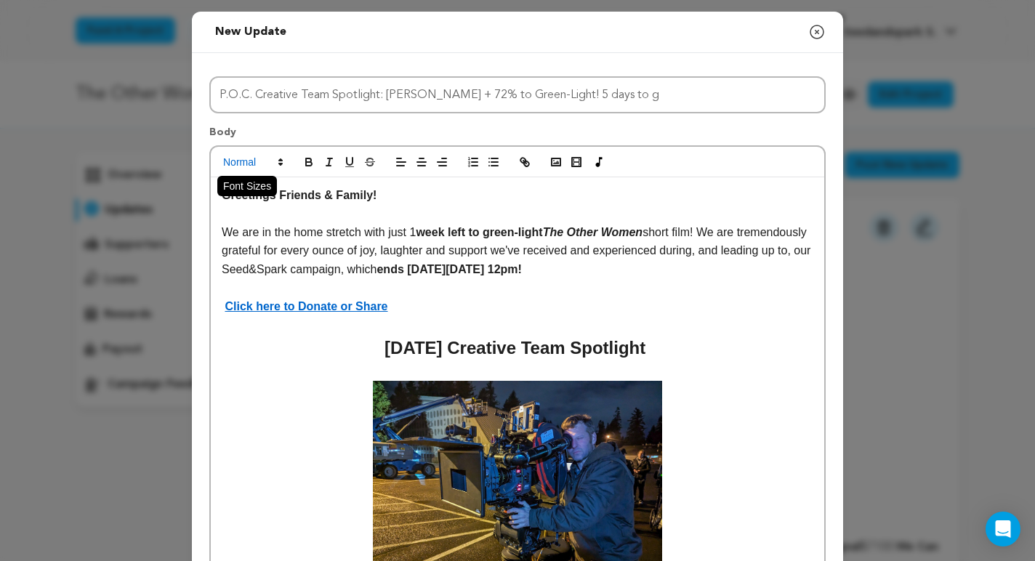
click at [265, 158] on span at bounding box center [252, 161] width 71 height 17
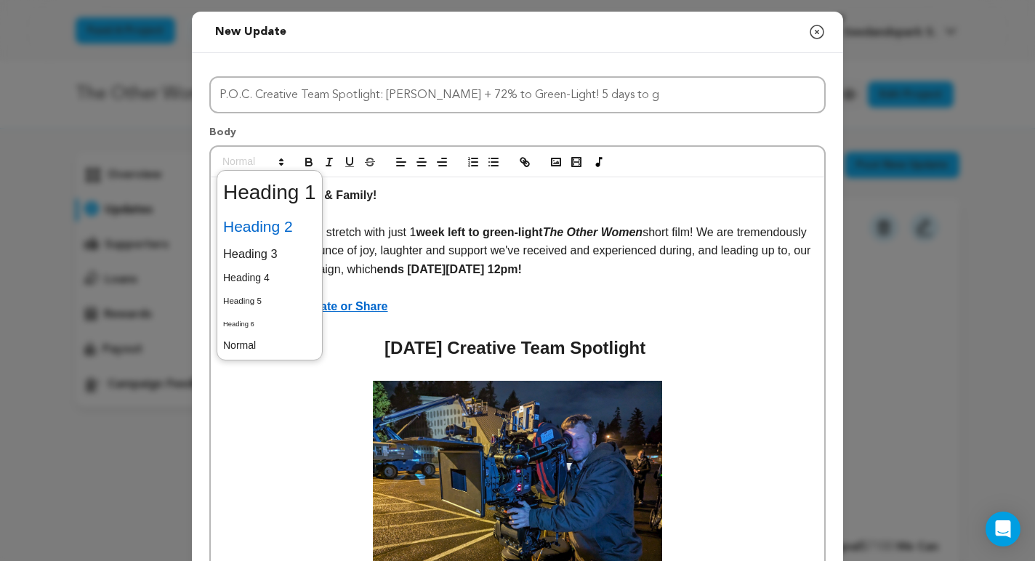
click at [263, 221] on span at bounding box center [269, 227] width 93 height 31
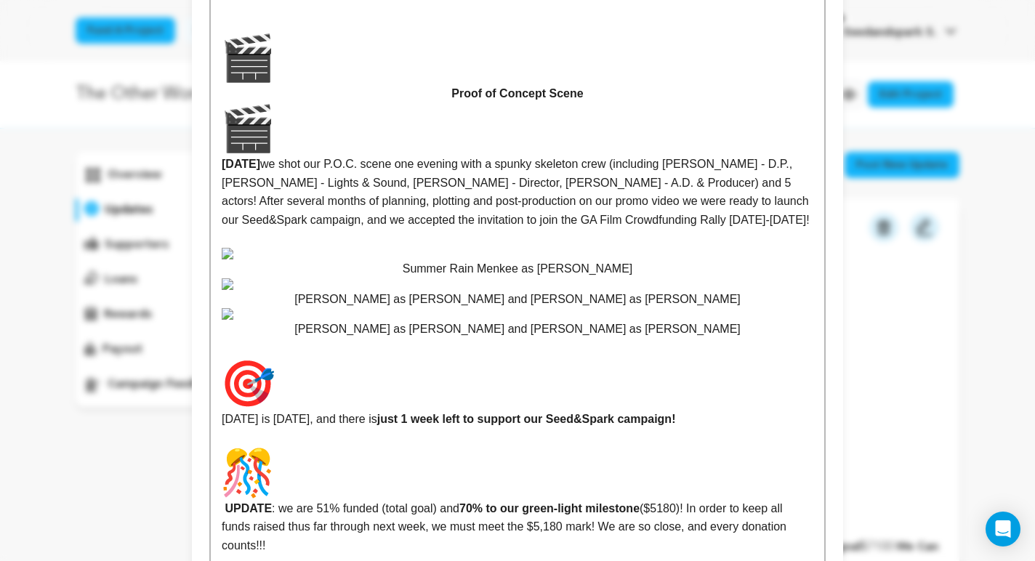
scroll to position [1281, 0]
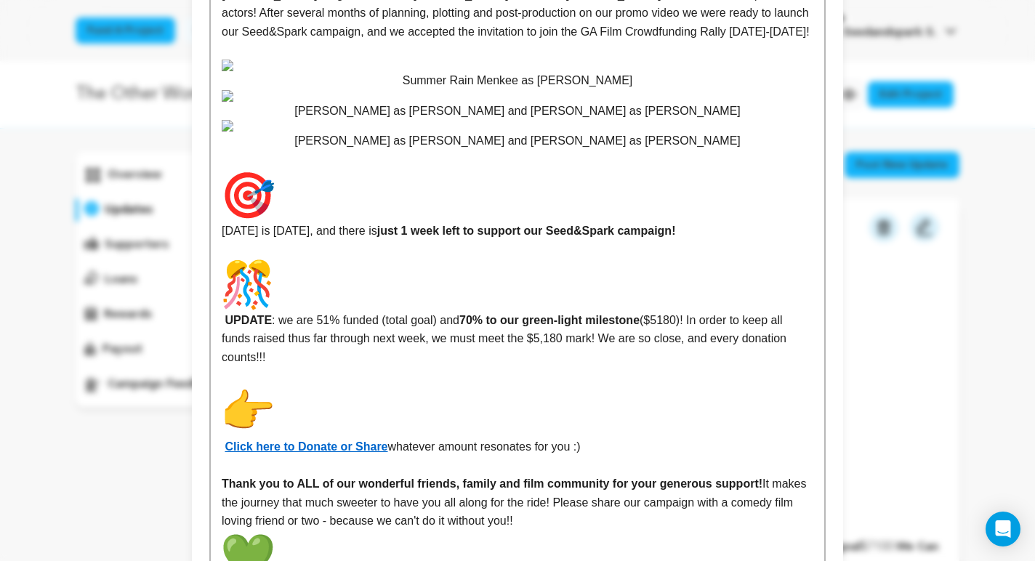
scroll to position [1381, 0]
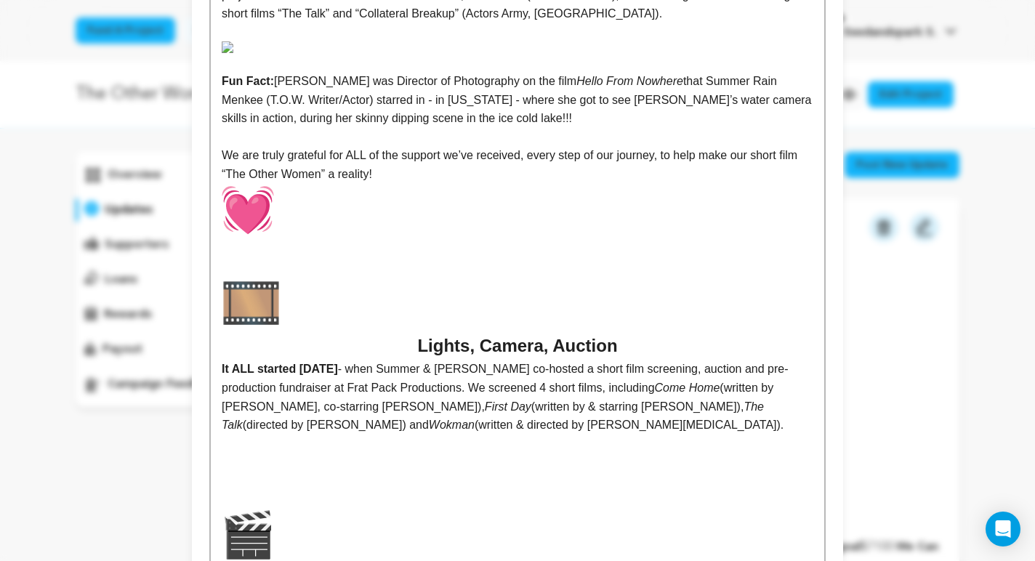
scroll to position [757, 0]
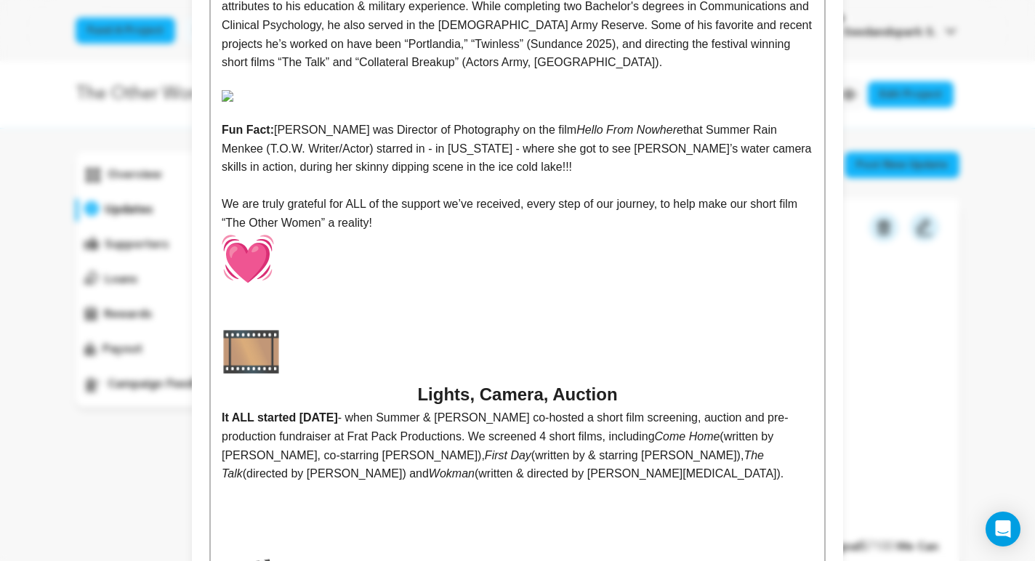
click at [628, 102] on img at bounding box center [518, 96] width 592 height 12
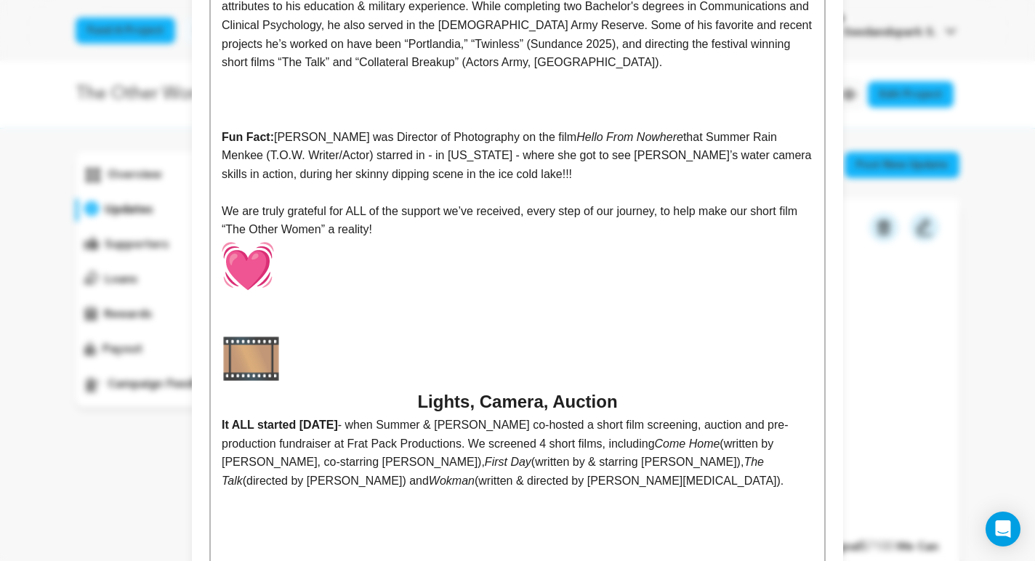
click at [448, 103] on p at bounding box center [518, 99] width 592 height 19
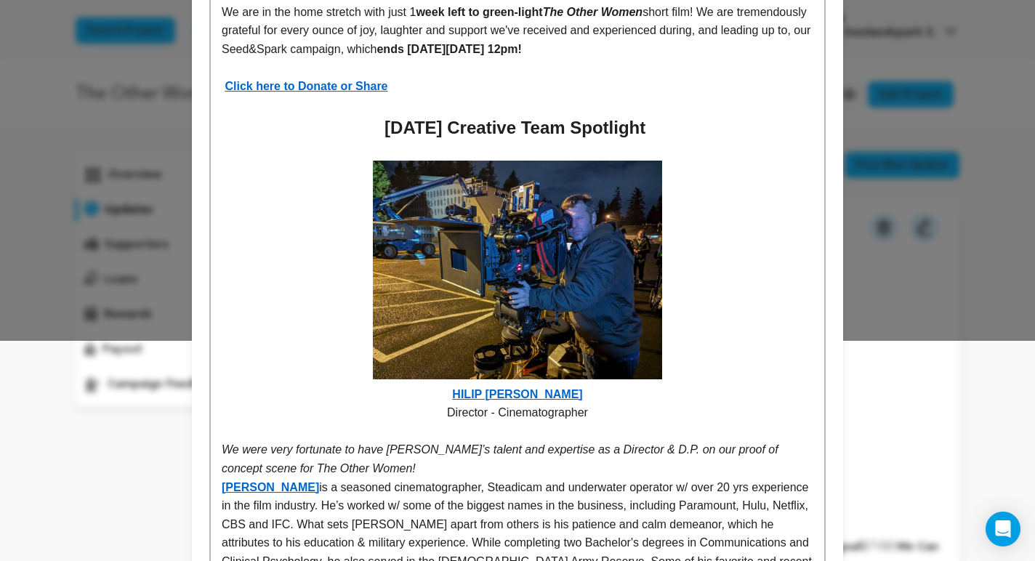
scroll to position [148, 0]
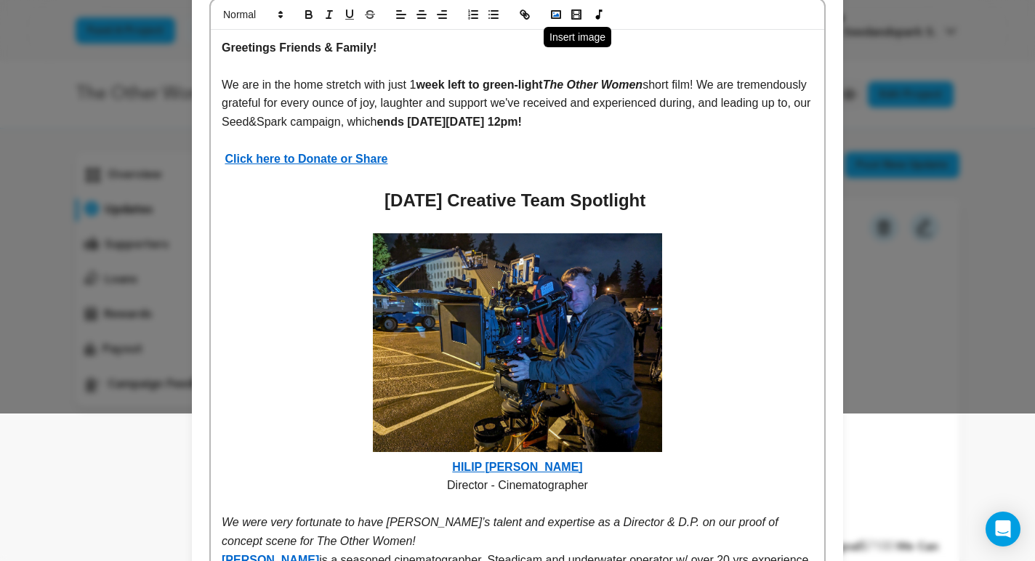
click at [547, 12] on button "button" at bounding box center [556, 14] width 20 height 17
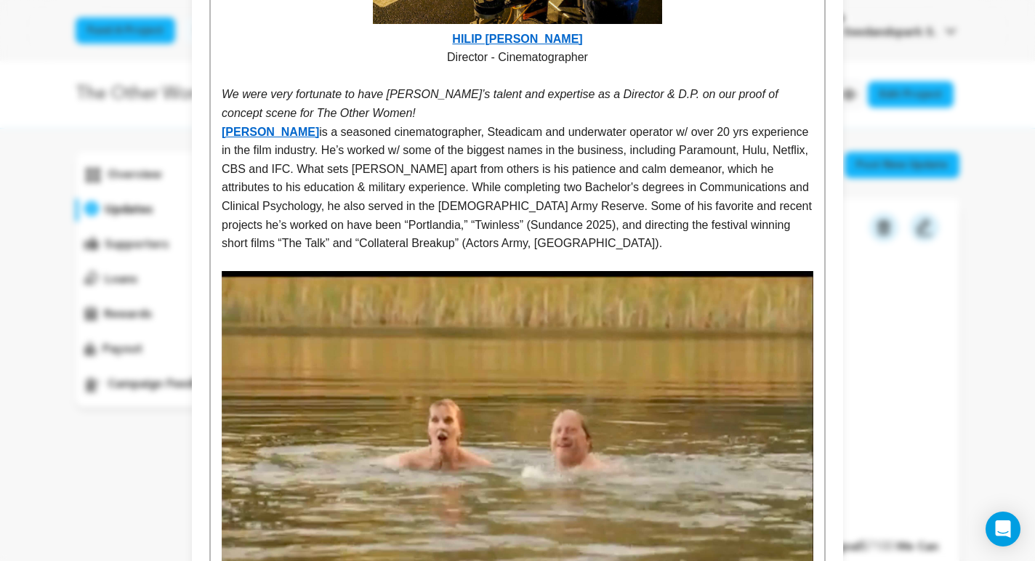
click at [723, 360] on img at bounding box center [518, 424] width 592 height 307
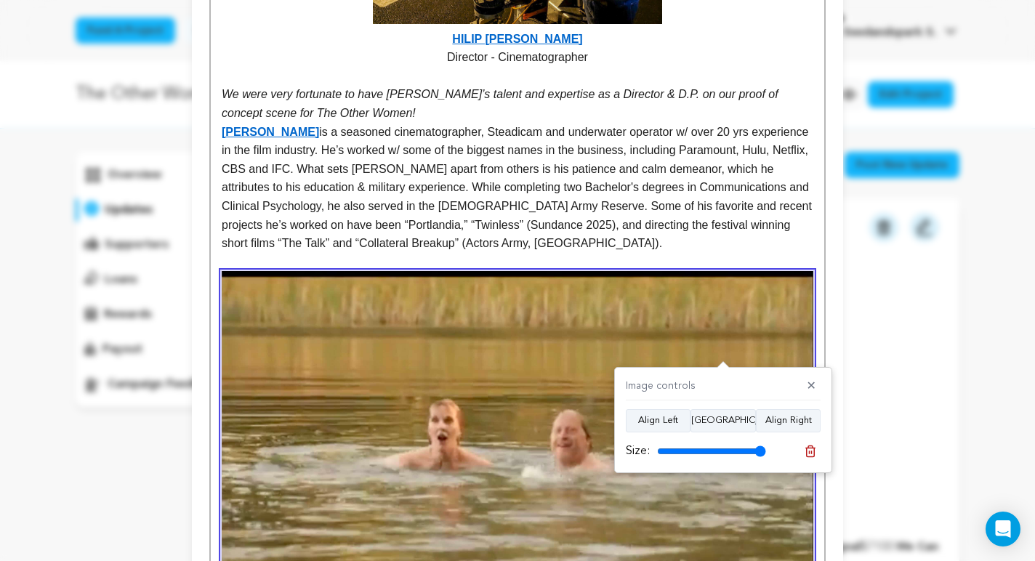
scroll to position [883, 0]
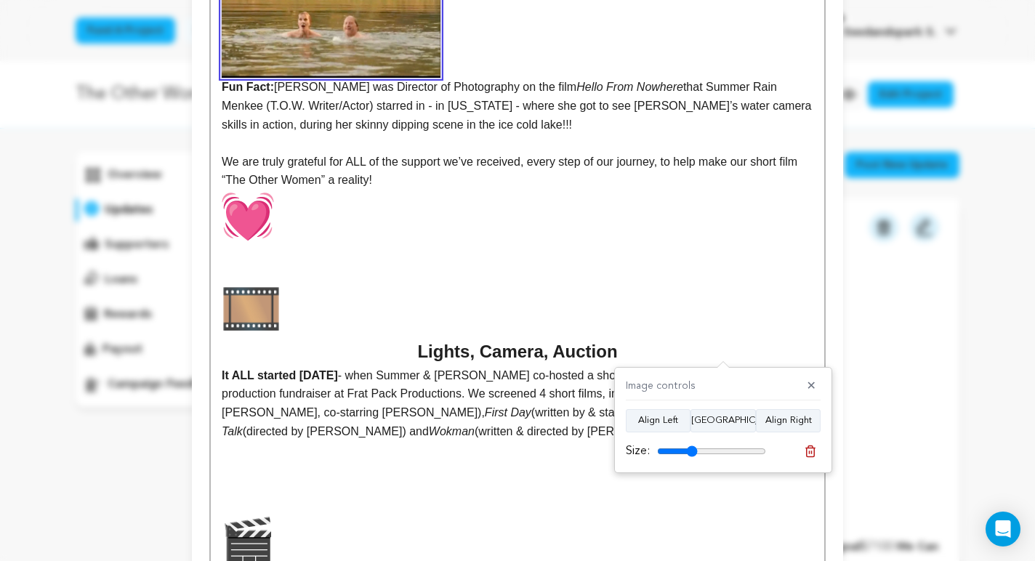
drag, startPoint x: 762, startPoint y: 451, endPoint x: 692, endPoint y: 446, distance: 69.9
click at [691, 446] on input "range" at bounding box center [711, 452] width 109 height 12
click at [723, 416] on button "Align Center" at bounding box center [723, 420] width 65 height 23
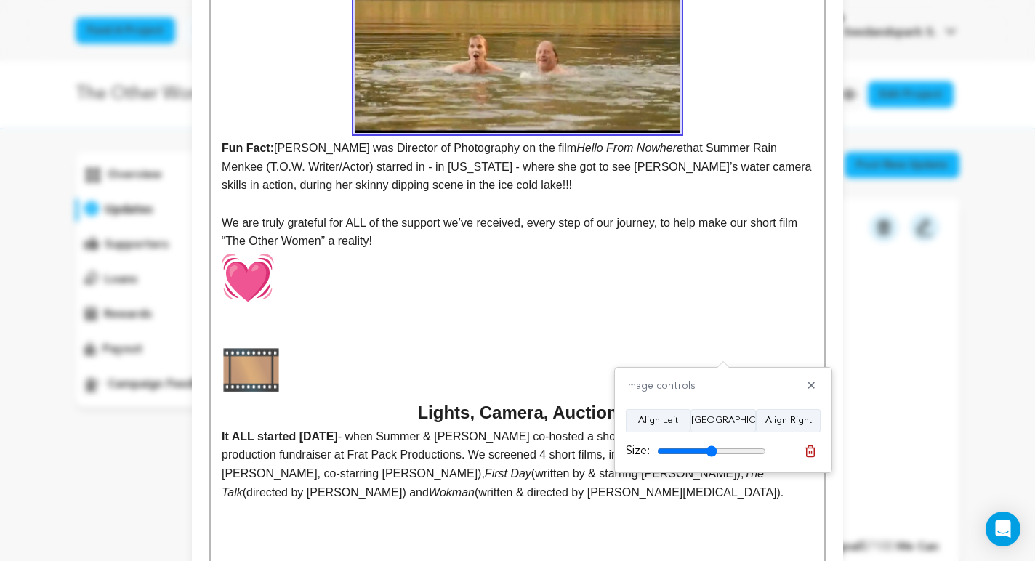
drag, startPoint x: 694, startPoint y: 447, endPoint x: 712, endPoint y: 448, distance: 18.2
type input "55"
click at [712, 448] on input "range" at bounding box center [711, 452] width 109 height 12
click at [720, 296] on p "We are truly grateful for ALL of the support we’ve received, every step of our …" at bounding box center [518, 268] width 592 height 108
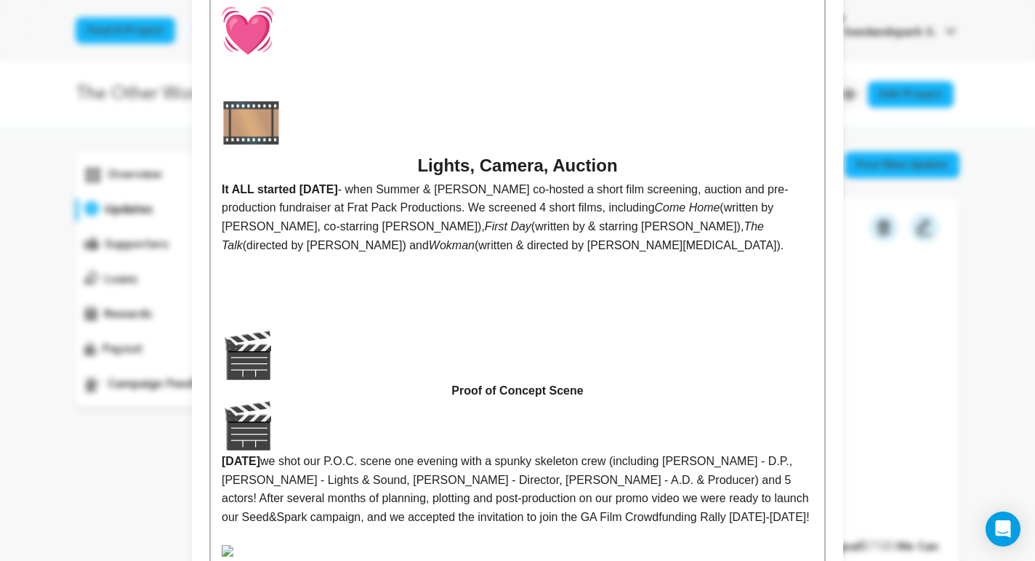
scroll to position [1136, 0]
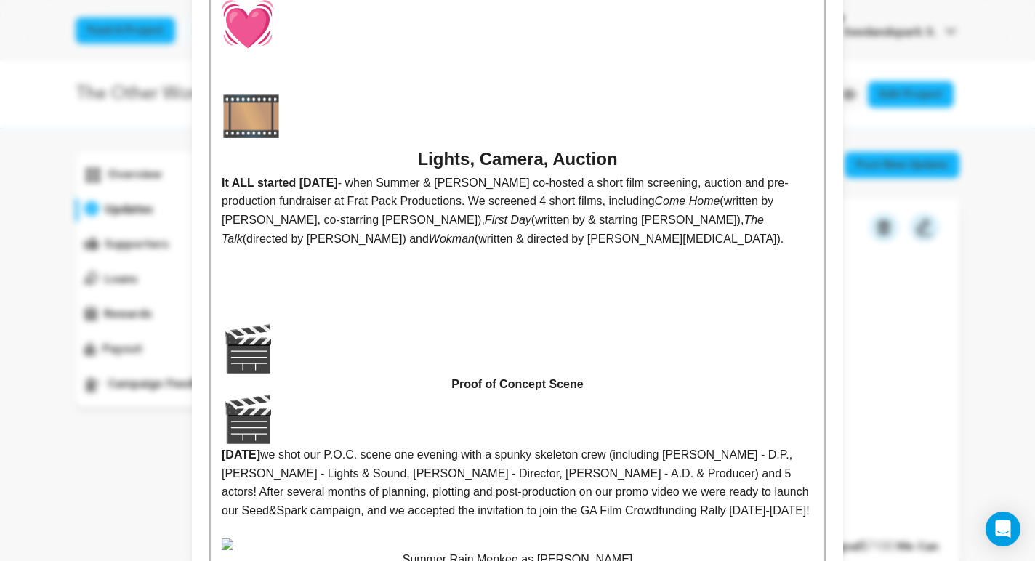
click at [265, 128] on img at bounding box center [251, 116] width 59 height 59
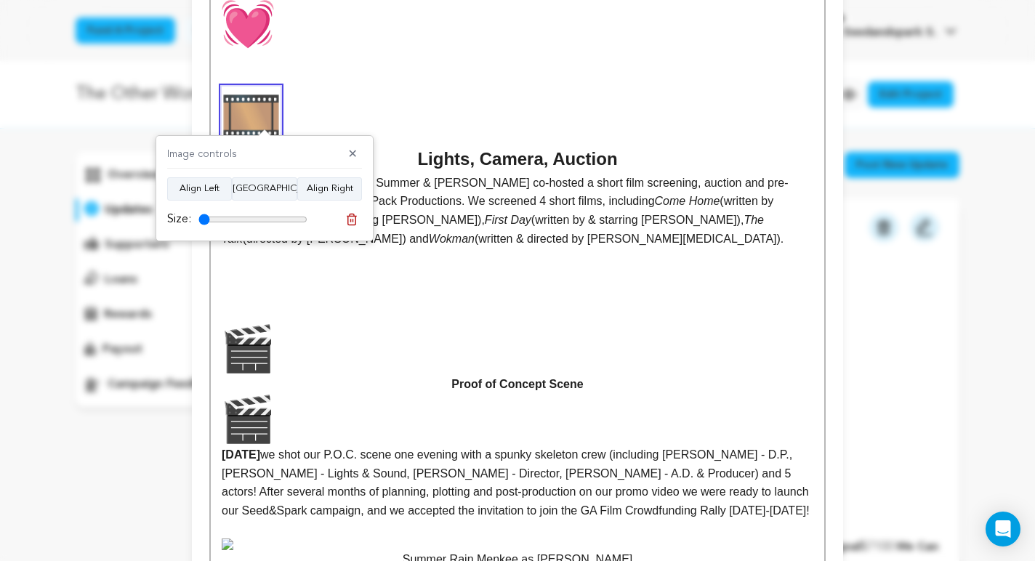
click at [452, 111] on h2 "Lights, Camera, Auction" at bounding box center [518, 130] width 592 height 87
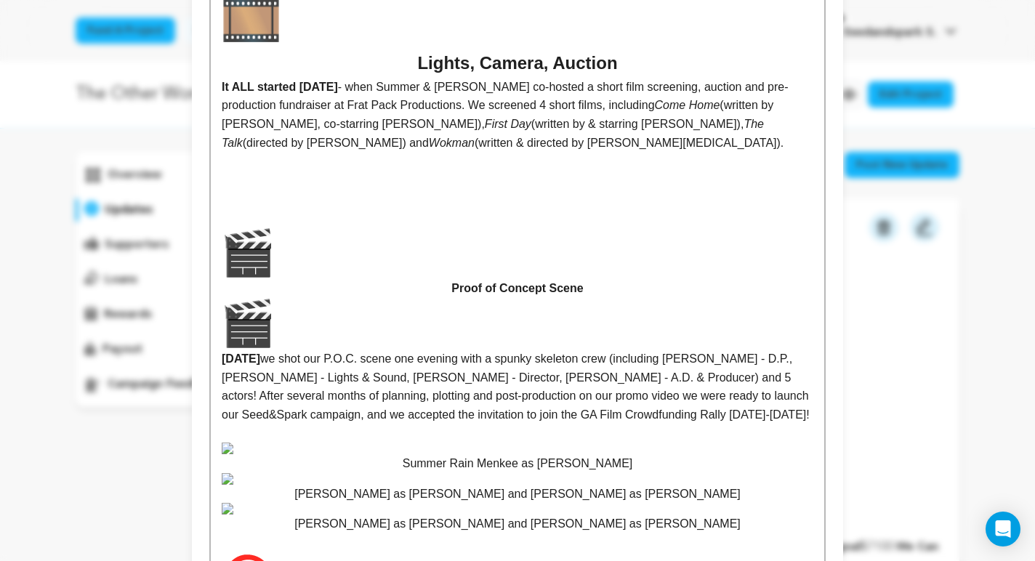
scroll to position [1237, 0]
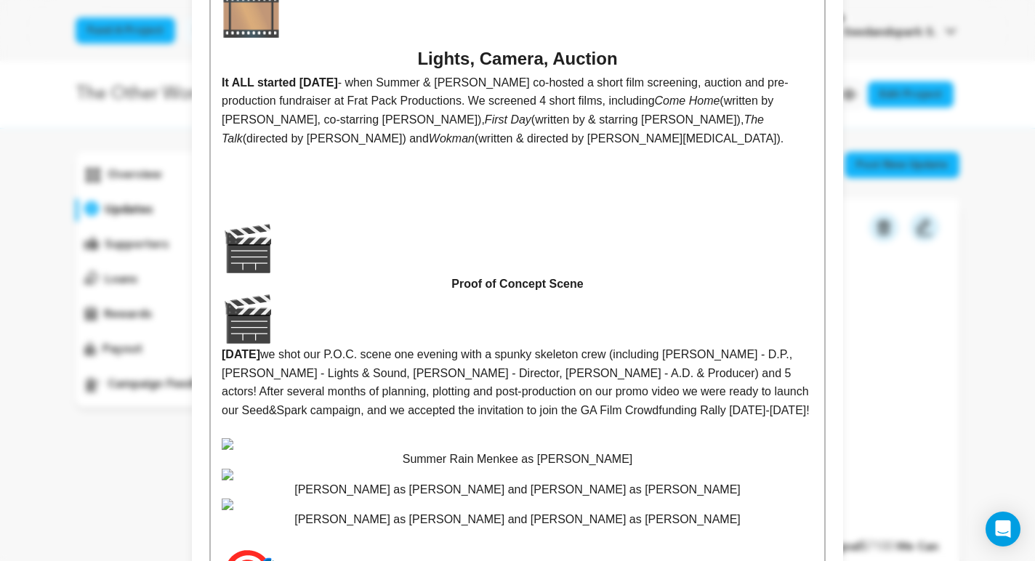
click at [276, 194] on p at bounding box center [518, 194] width 592 height 19
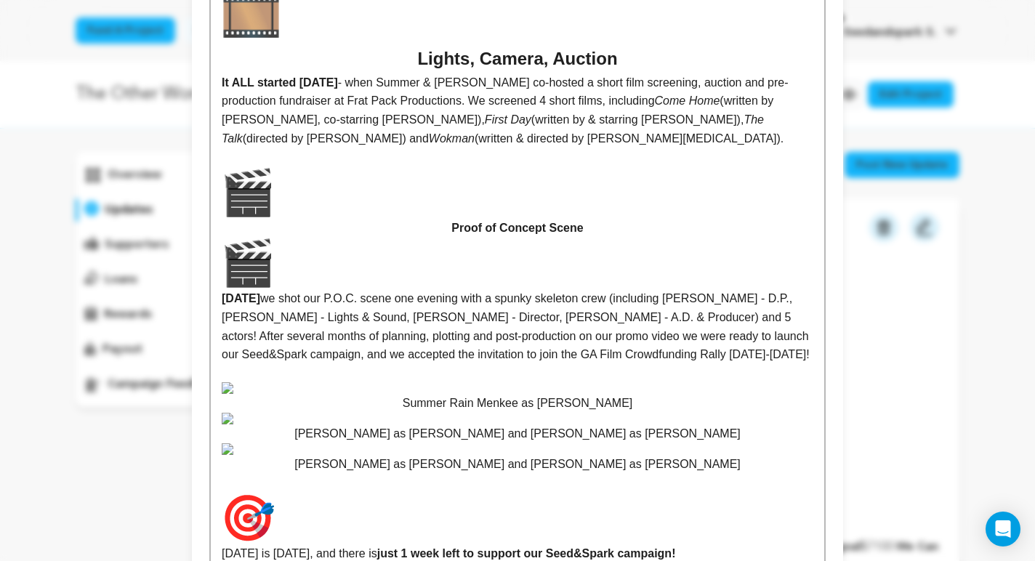
click at [235, 205] on img at bounding box center [248, 193] width 52 height 52
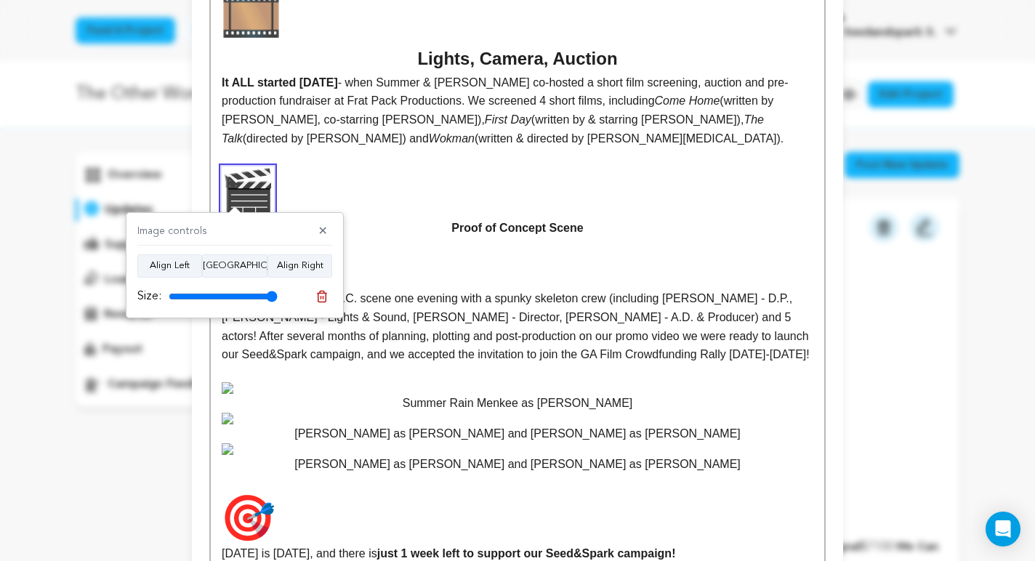
click at [396, 268] on p "Proof of Concept Scene" at bounding box center [518, 229] width 592 height 124
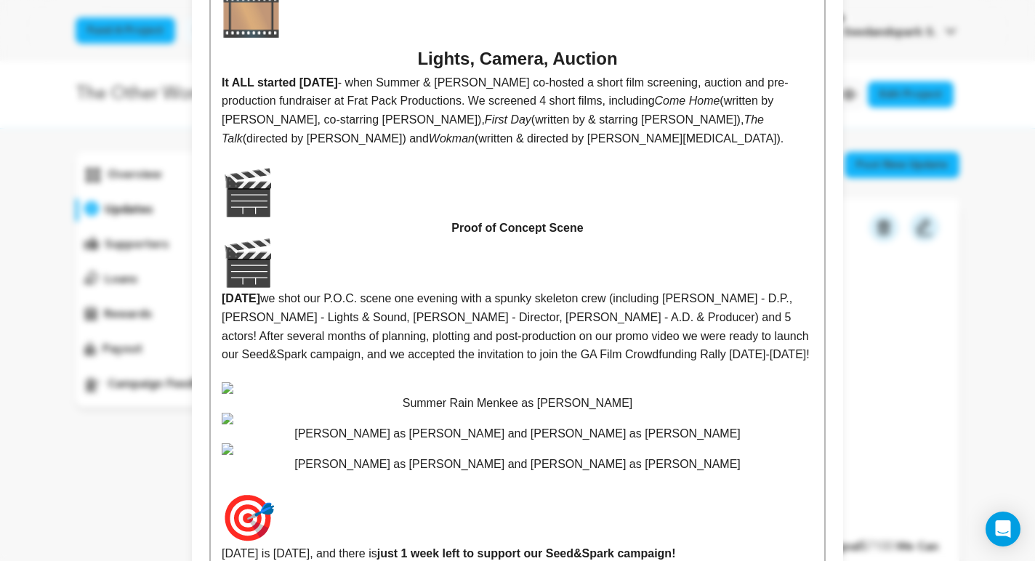
click at [270, 267] on img at bounding box center [248, 263] width 52 height 52
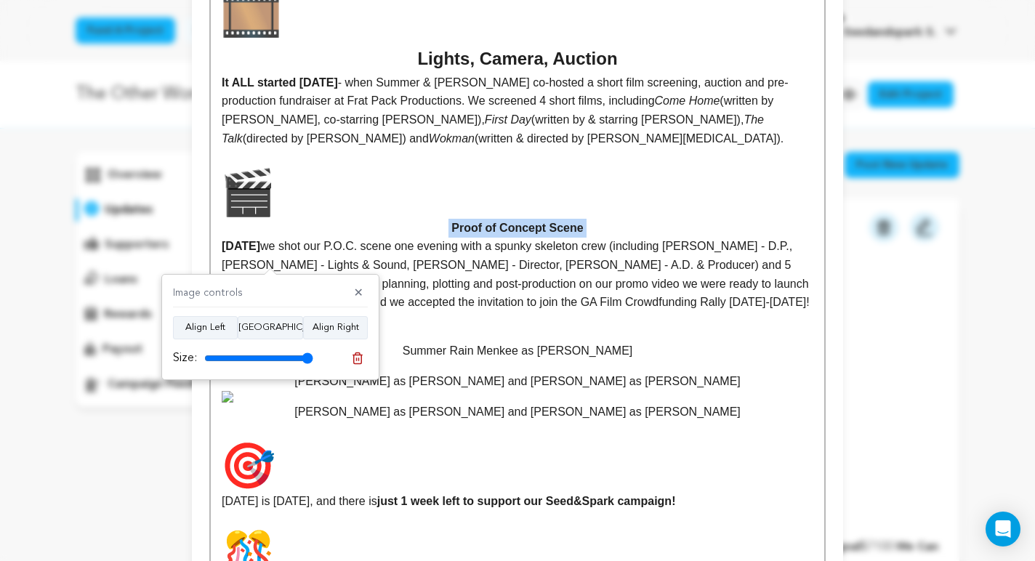
drag, startPoint x: 598, startPoint y: 228, endPoint x: 428, endPoint y: 228, distance: 169.4
click at [428, 228] on p "Proof of Concept Scene" at bounding box center [518, 202] width 592 height 71
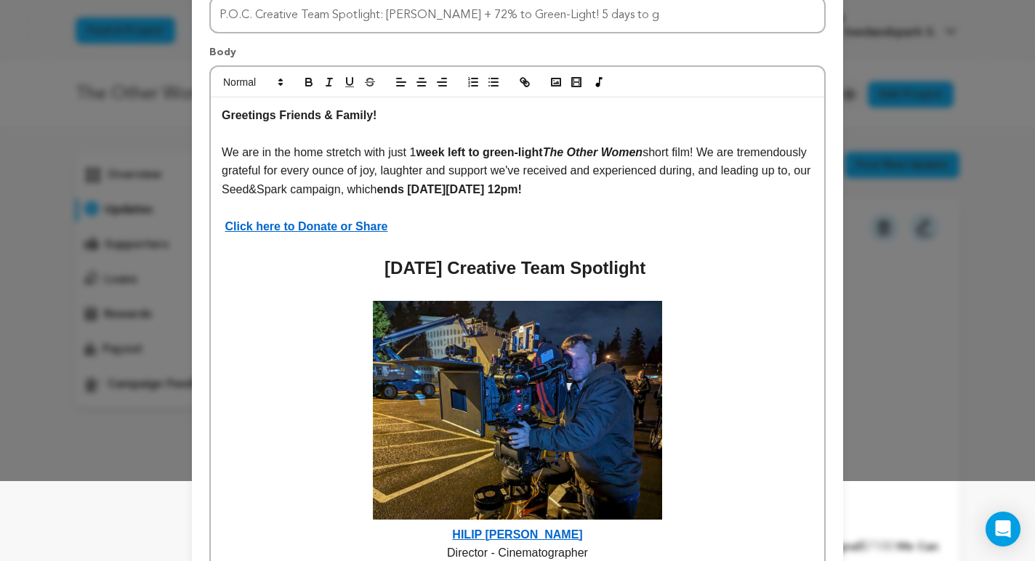
scroll to position [0, 0]
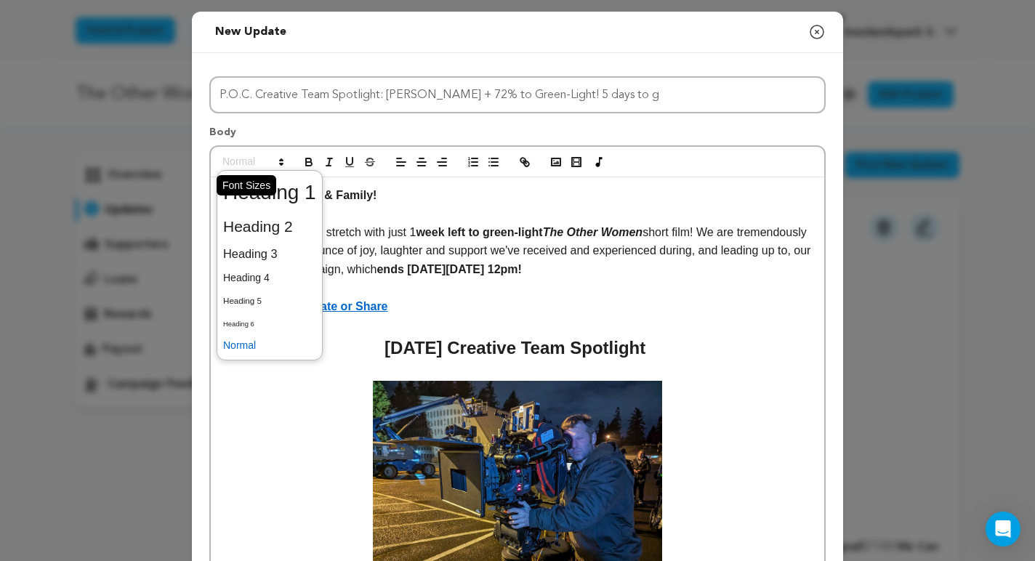
click at [272, 161] on span at bounding box center [252, 161] width 71 height 17
click at [272, 221] on span at bounding box center [269, 227] width 93 height 31
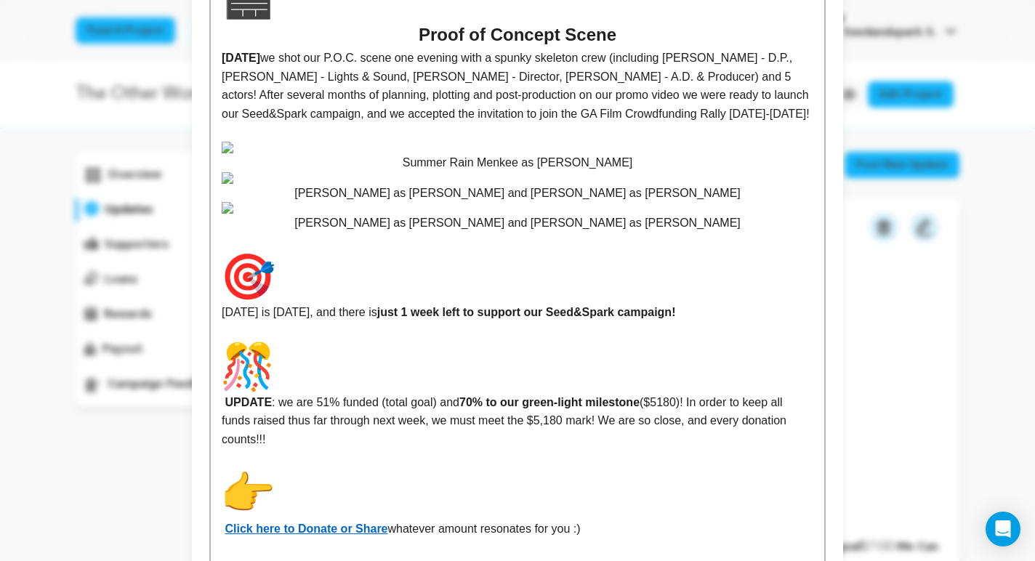
scroll to position [1433, 0]
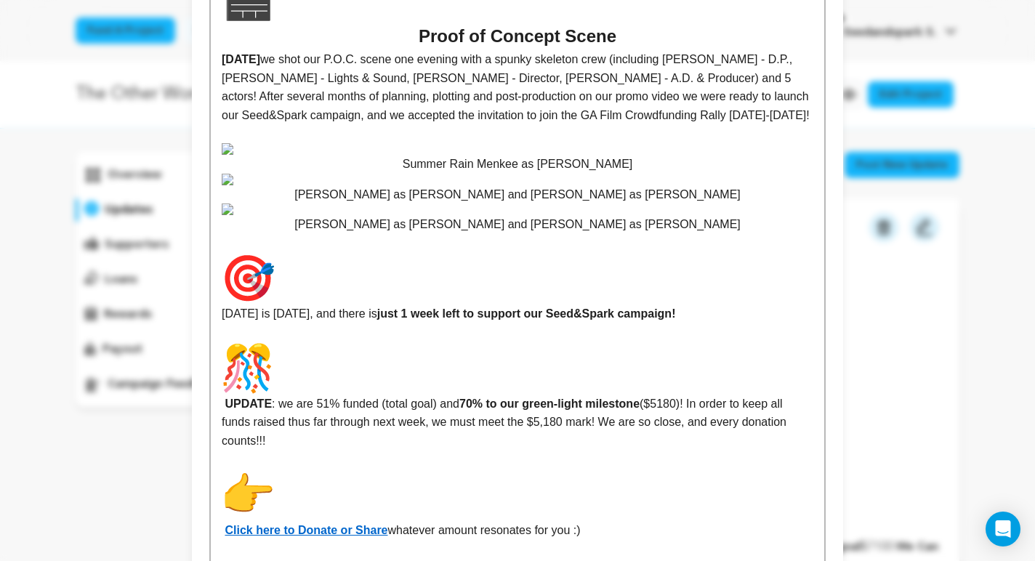
click at [422, 155] on img at bounding box center [518, 149] width 592 height 12
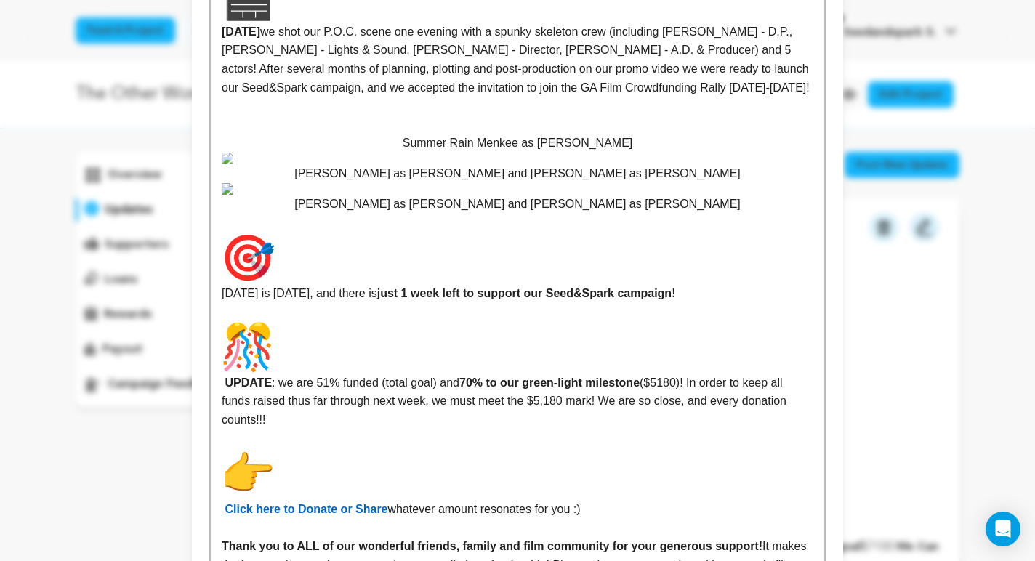
click at [554, 116] on p at bounding box center [518, 106] width 592 height 19
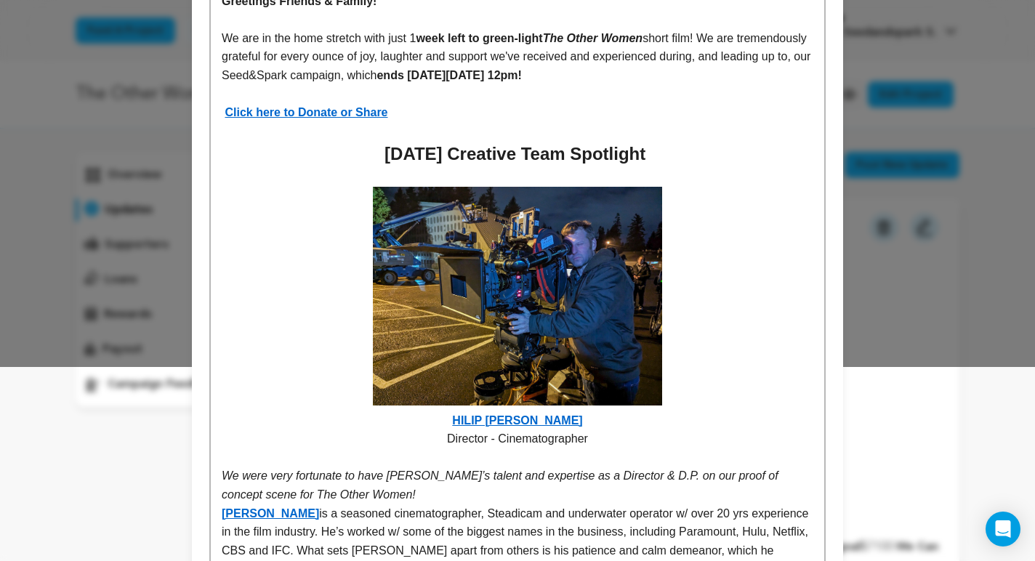
scroll to position [0, 0]
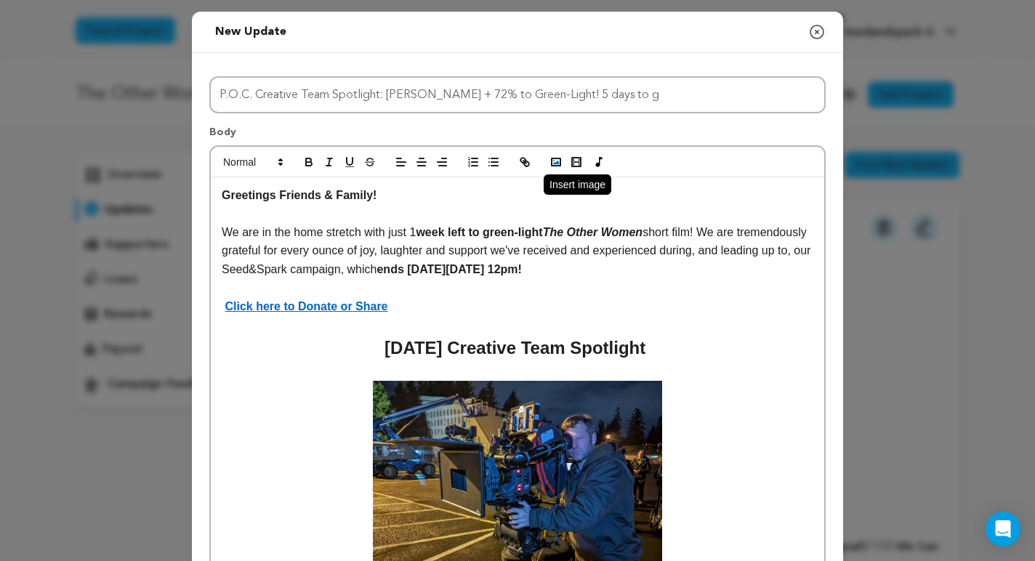
click at [557, 164] on polyline "button" at bounding box center [556, 163] width 6 height 4
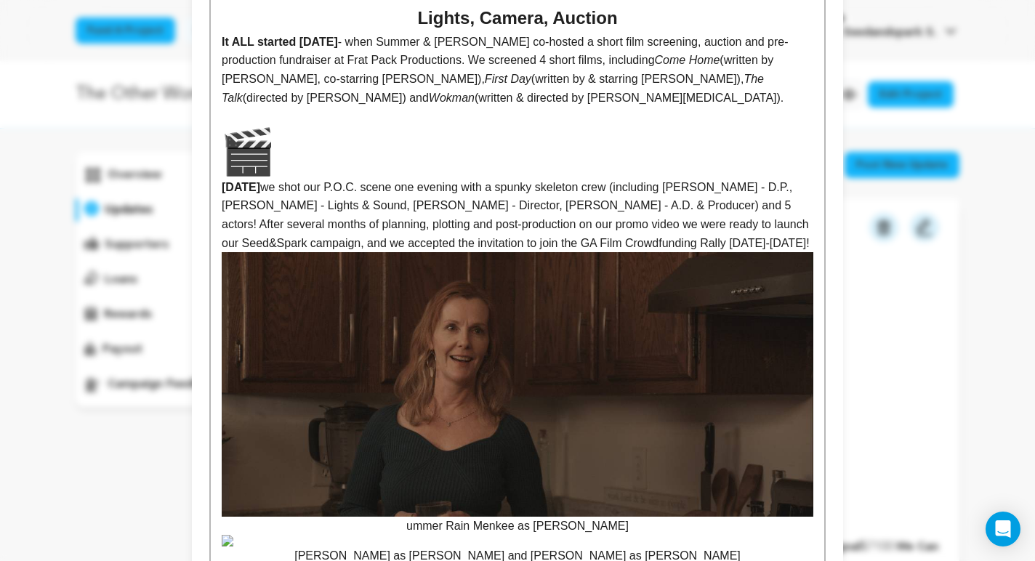
click at [719, 416] on img at bounding box center [518, 384] width 592 height 265
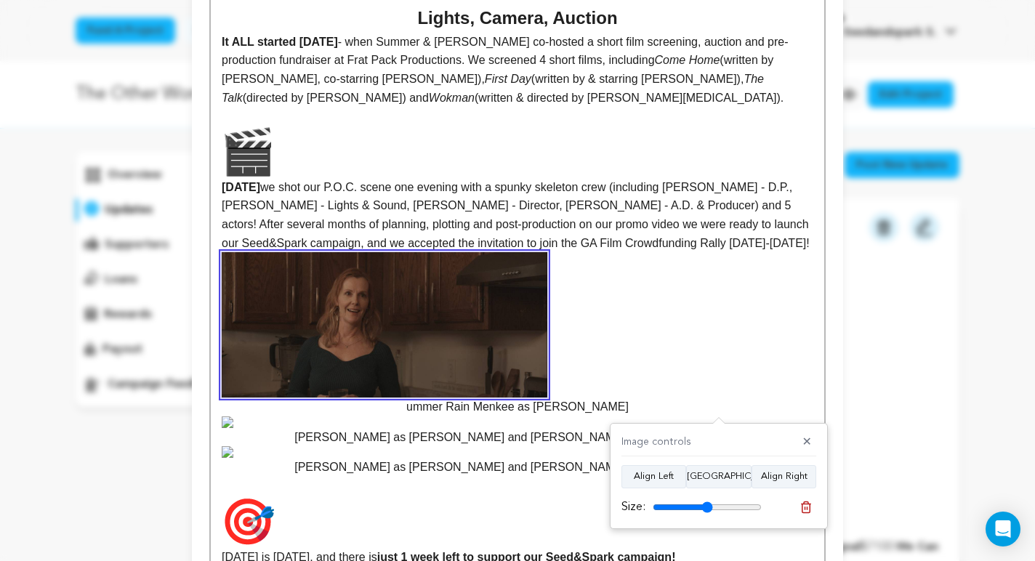
drag, startPoint x: 753, startPoint y: 508, endPoint x: 707, endPoint y: 500, distance: 46.4
type input "55"
click at [707, 502] on input "range" at bounding box center [707, 508] width 109 height 12
click at [715, 475] on button "Align Center" at bounding box center [718, 476] width 65 height 23
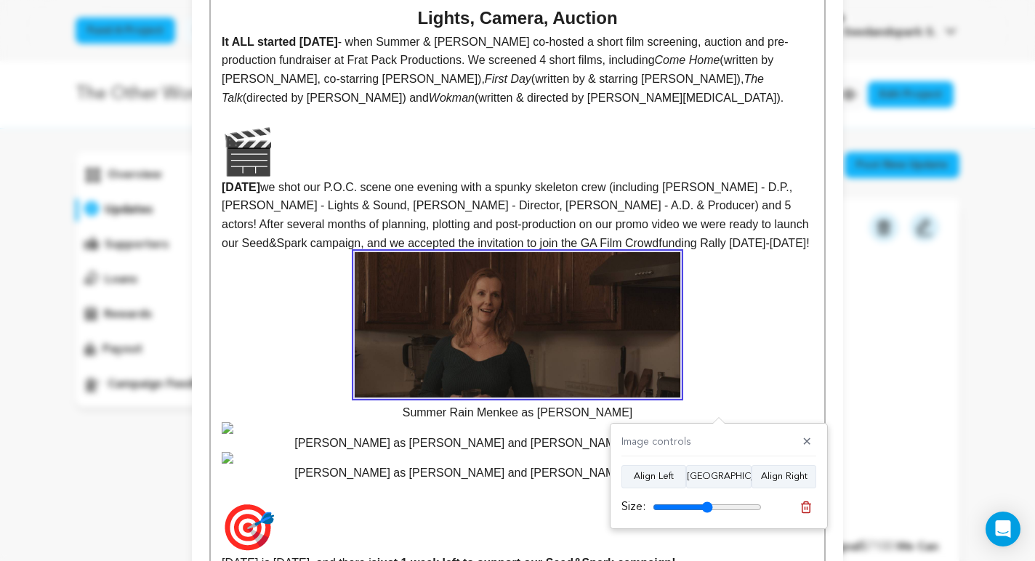
click at [735, 381] on p "Summer Rain Menkee as [PERSON_NAME]" at bounding box center [518, 337] width 592 height 170
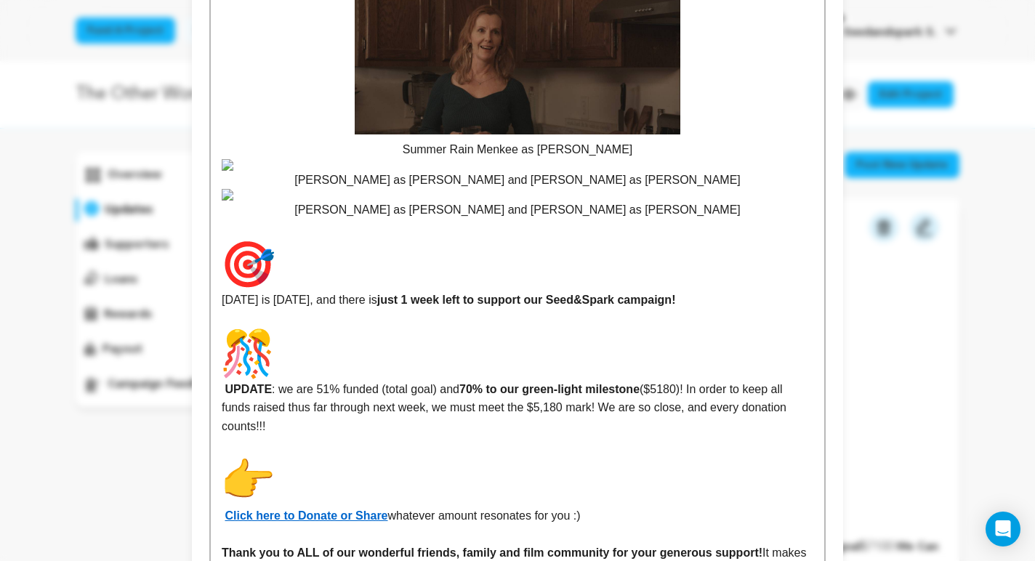
scroll to position [1609, 0]
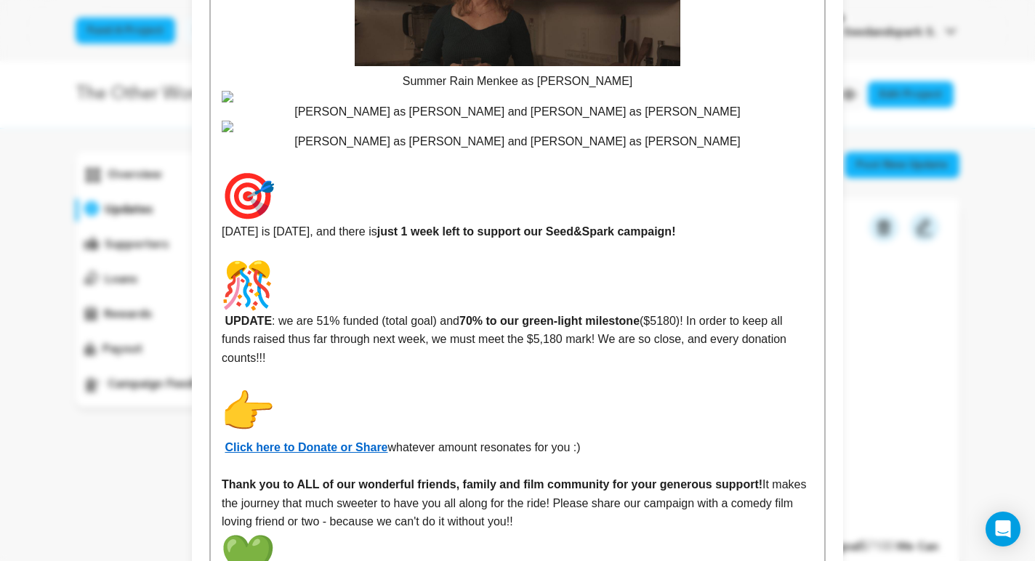
click at [716, 103] on img at bounding box center [518, 97] width 592 height 12
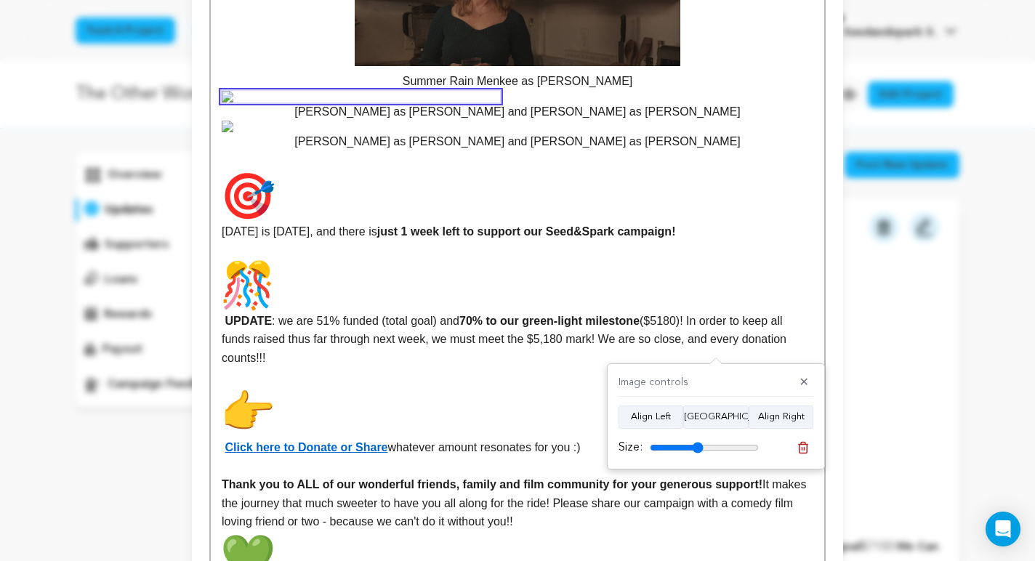
drag, startPoint x: 753, startPoint y: 449, endPoint x: 698, endPoint y: 449, distance: 54.5
click at [698, 449] on input "range" at bounding box center [704, 448] width 109 height 12
click at [706, 425] on button "Align Center" at bounding box center [715, 417] width 65 height 23
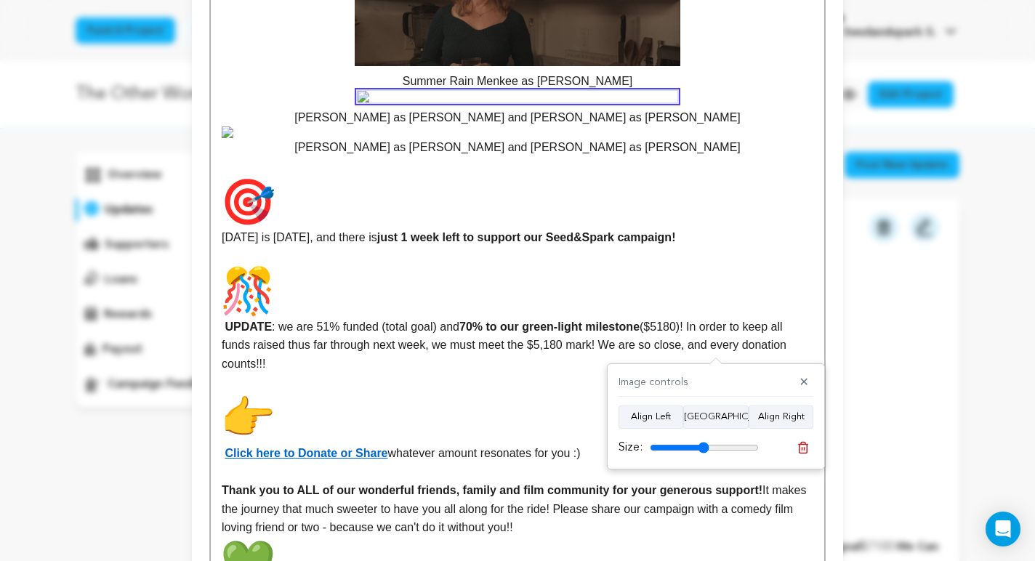
type input "54"
click at [702, 446] on input "range" at bounding box center [704, 448] width 109 height 12
click at [733, 138] on img at bounding box center [518, 133] width 592 height 12
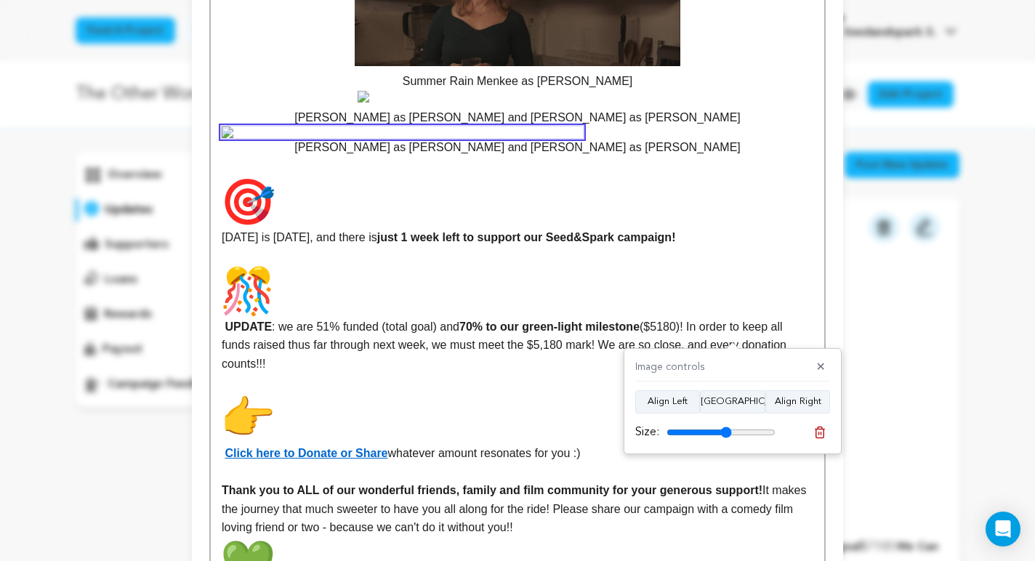
drag, startPoint x: 765, startPoint y: 431, endPoint x: 726, endPoint y: 432, distance: 38.5
click at [726, 432] on input "range" at bounding box center [721, 433] width 109 height 12
click at [737, 404] on button "Align Center" at bounding box center [732, 401] width 65 height 23
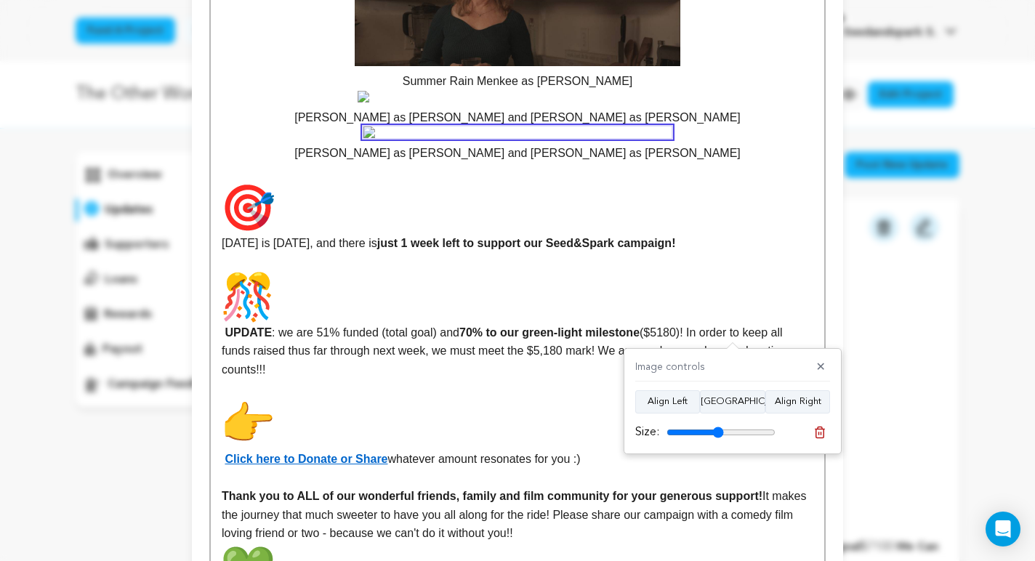
drag, startPoint x: 729, startPoint y: 428, endPoint x: 718, endPoint y: 428, distance: 10.9
type input "52"
click at [718, 428] on input "range" at bounding box center [721, 433] width 109 height 12
click at [752, 138] on p at bounding box center [518, 133] width 592 height 12
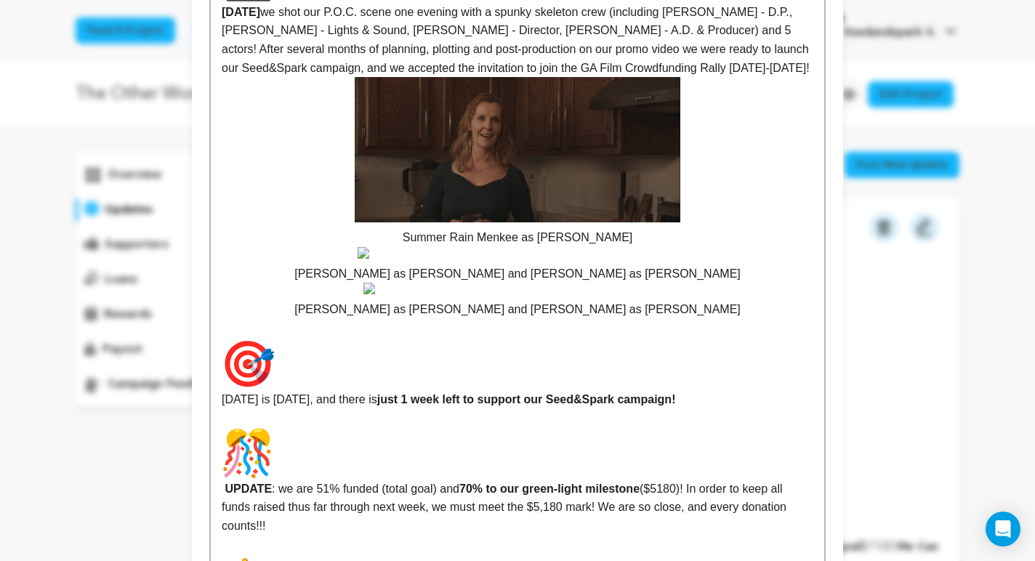
scroll to position [1471, 0]
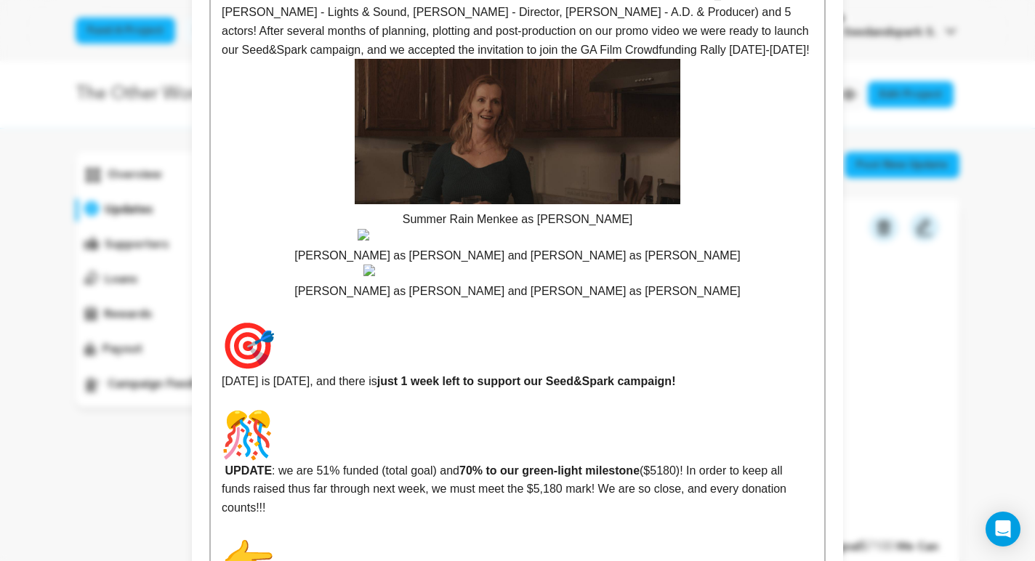
click at [611, 229] on p "Summer Rain Menkee as [PERSON_NAME]" at bounding box center [518, 144] width 592 height 170
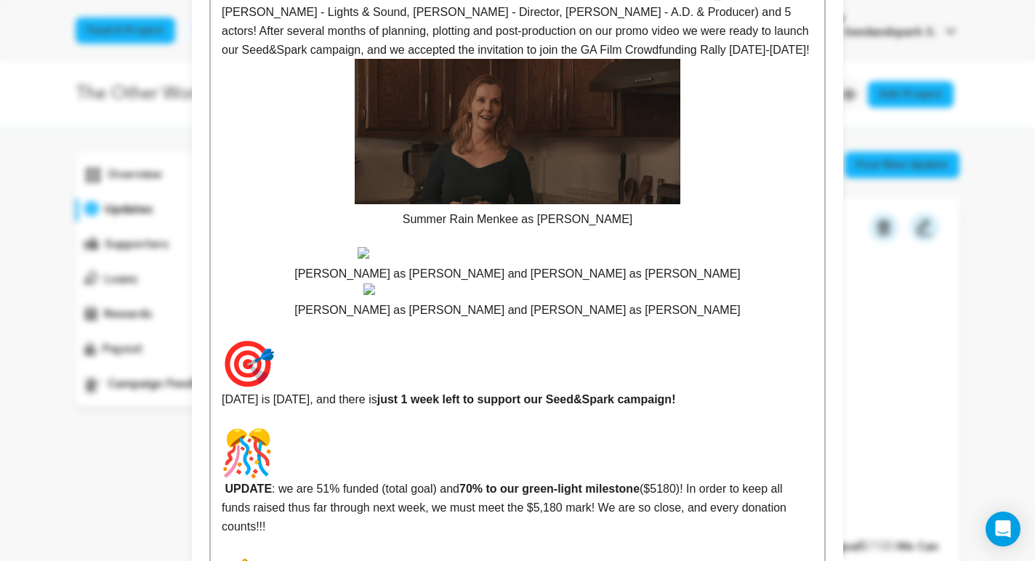
click at [665, 284] on p "[PERSON_NAME] as [PERSON_NAME] and [PERSON_NAME] as [PERSON_NAME]" at bounding box center [518, 265] width 592 height 36
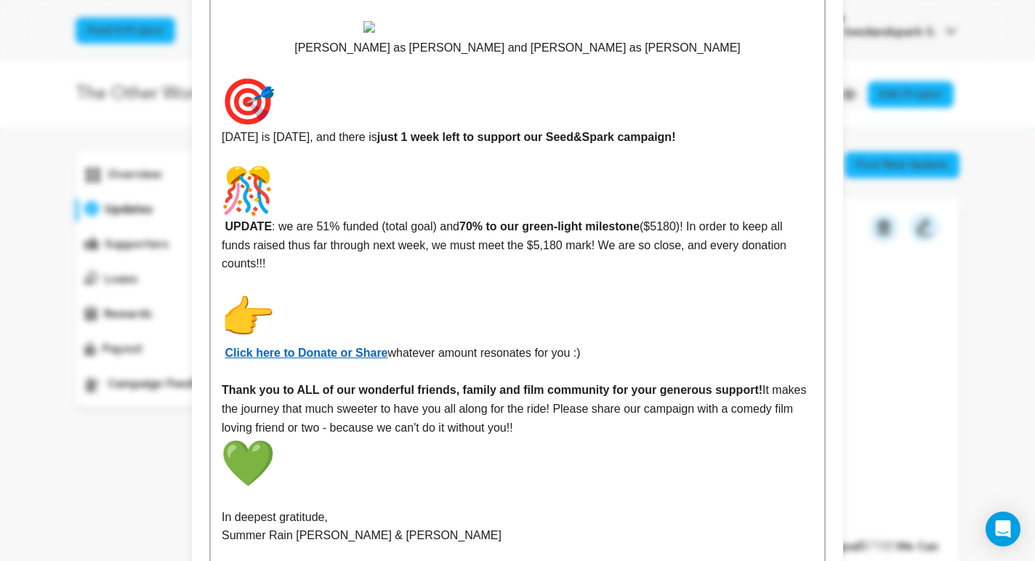
scroll to position [1749, 0]
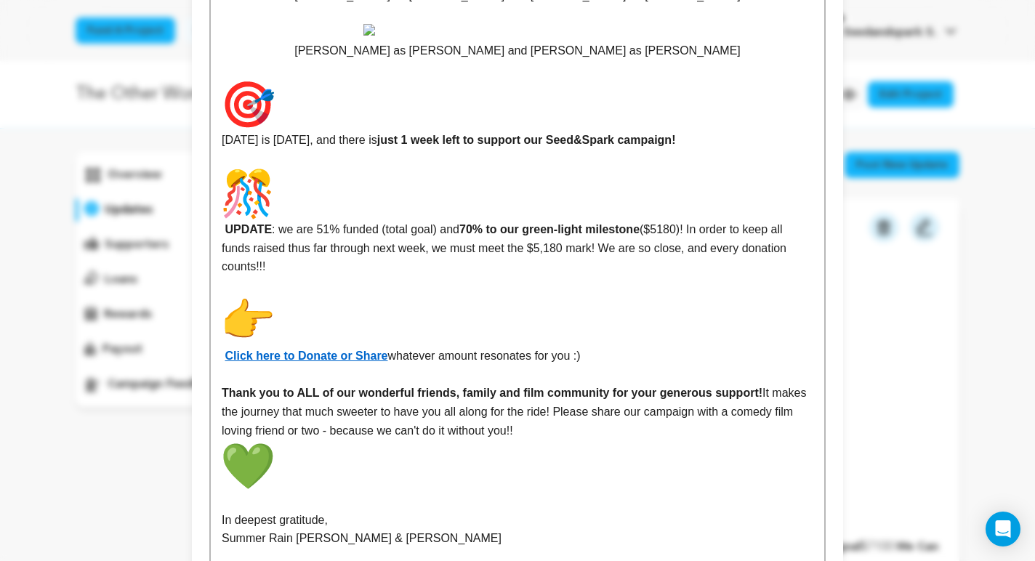
click at [613, 36] on img at bounding box center [518, 30] width 308 height 12
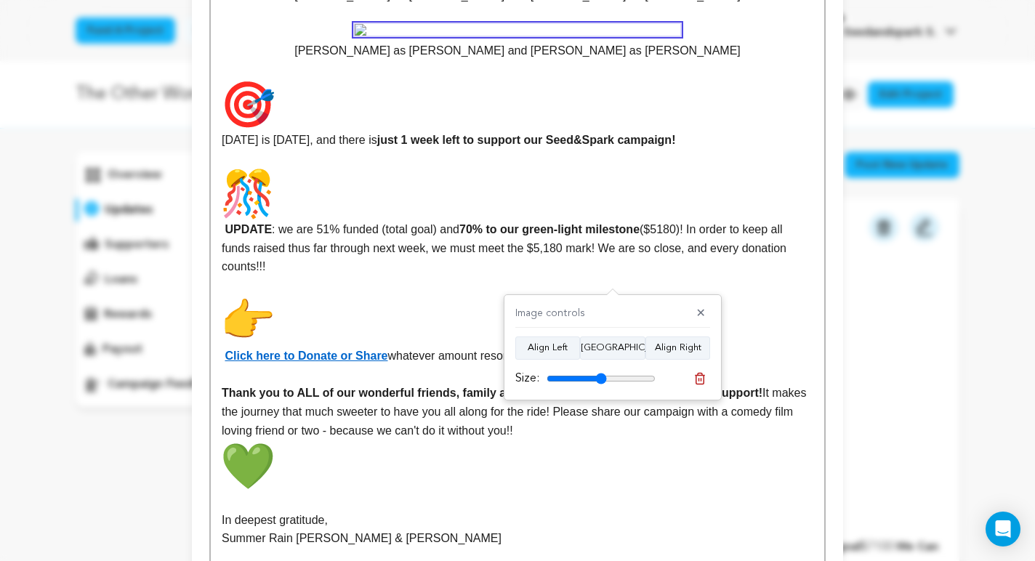
type input "55"
click at [601, 378] on input "range" at bounding box center [601, 379] width 109 height 12
click at [740, 36] on p at bounding box center [518, 30] width 592 height 12
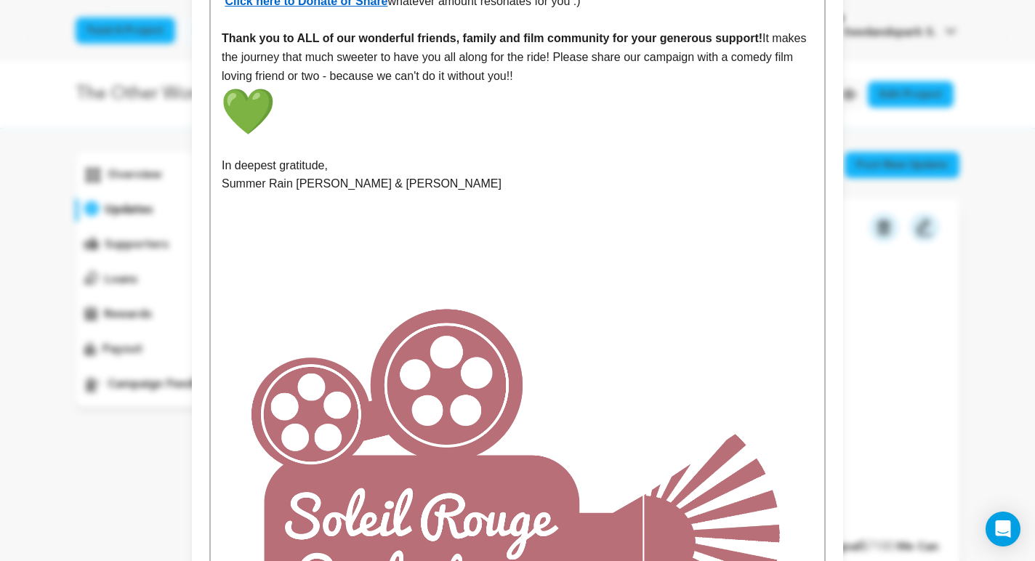
scroll to position [2138, 0]
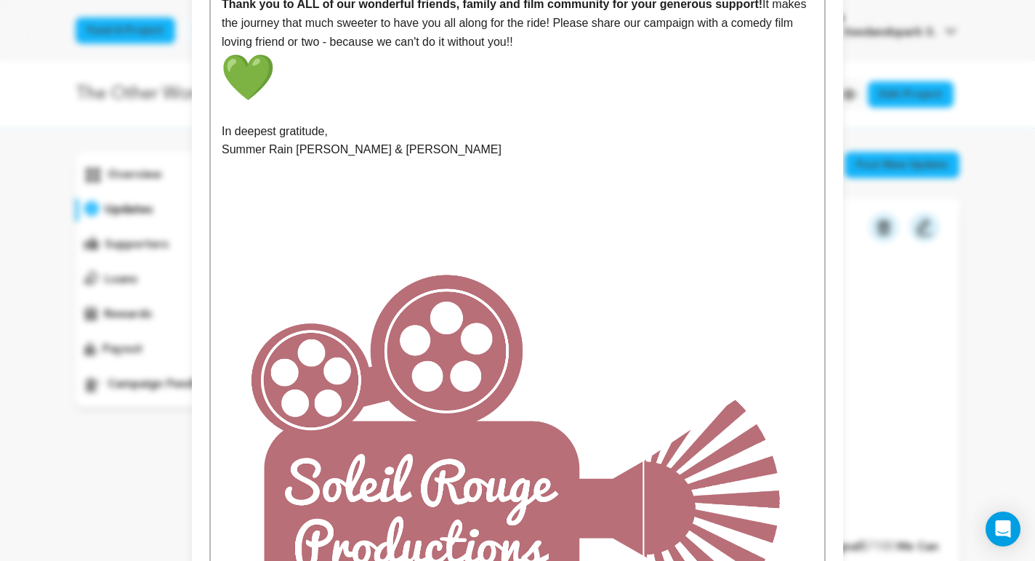
drag, startPoint x: 293, startPoint y: 209, endPoint x: 233, endPoint y: 207, distance: 59.6
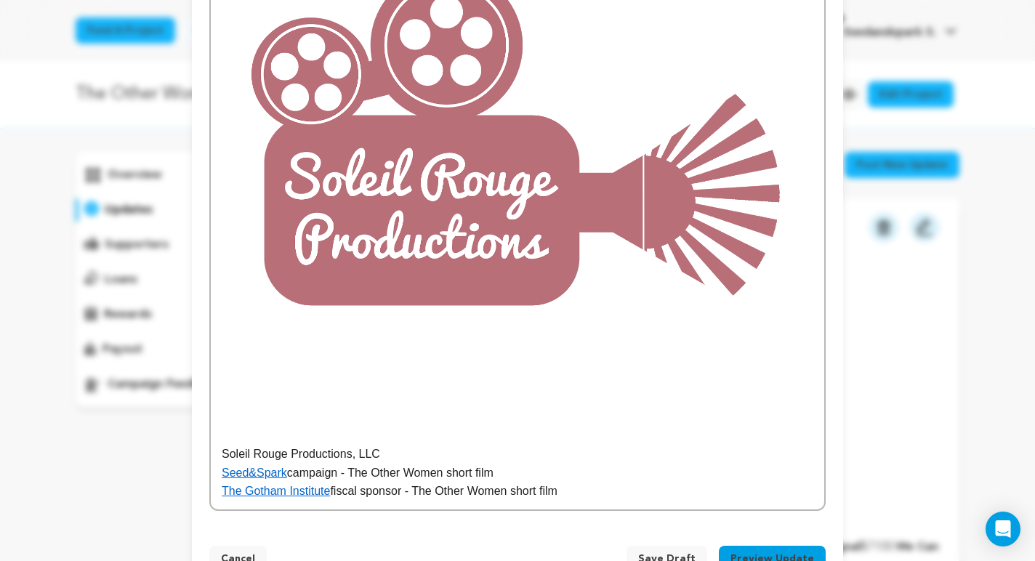
scroll to position [2418, 0]
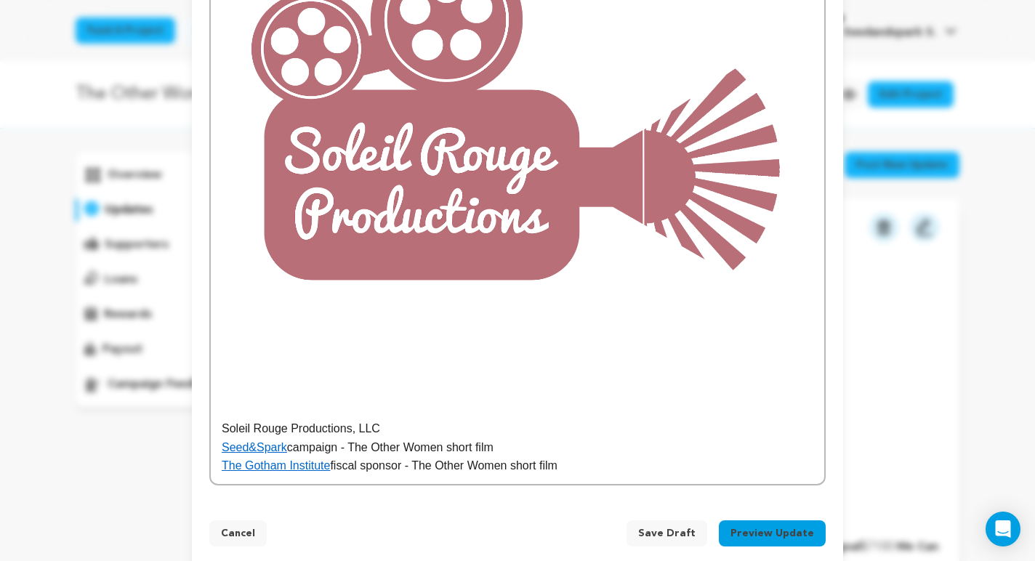
click at [329, 337] on img at bounding box center [518, 124] width 592 height 592
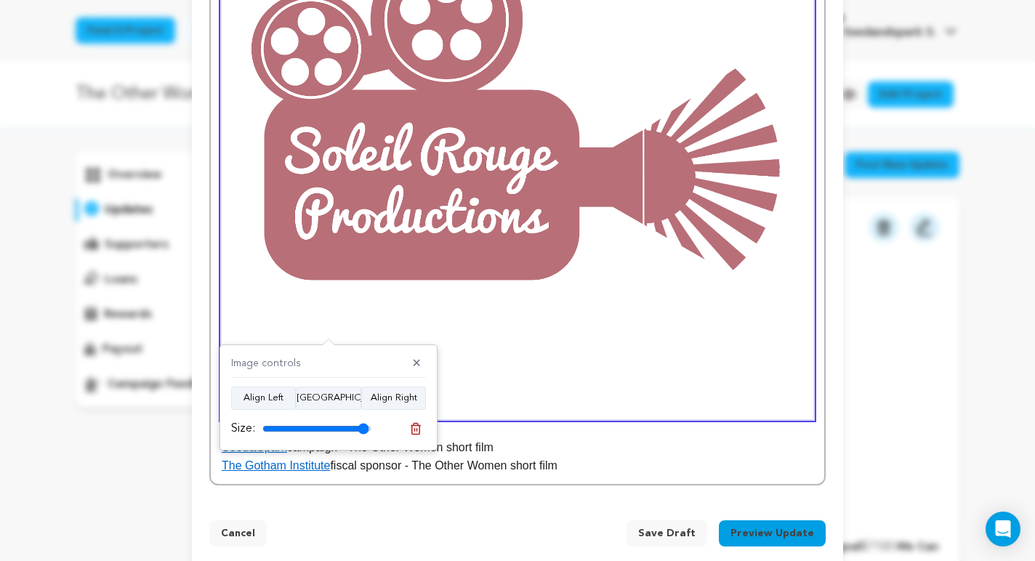
scroll to position [2047, 0]
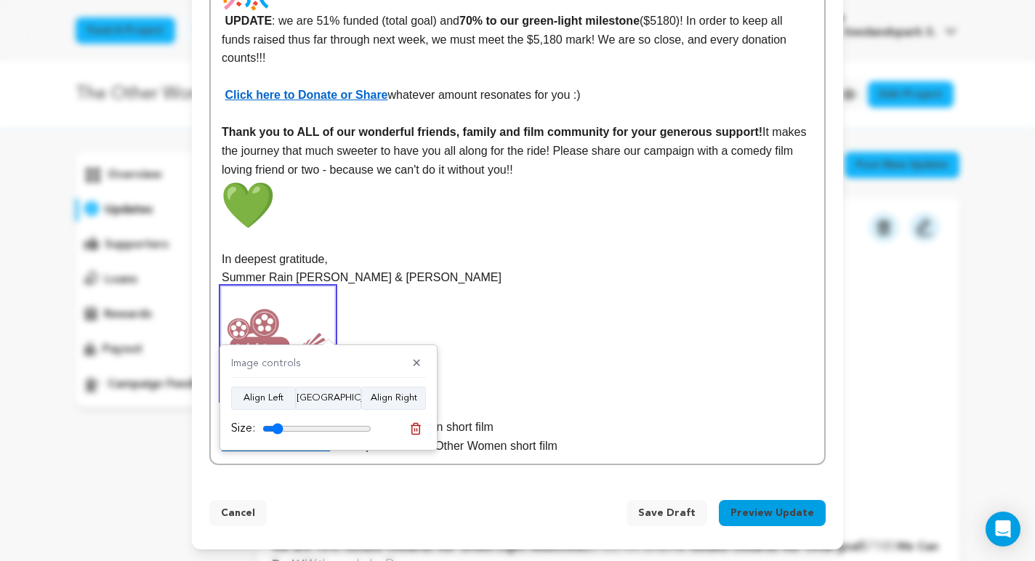
drag, startPoint x: 364, startPoint y: 424, endPoint x: 277, endPoint y: 413, distance: 87.2
type input "19"
click at [277, 423] on input "range" at bounding box center [316, 429] width 109 height 12
click at [673, 269] on p "In deepest gratitude," at bounding box center [518, 259] width 592 height 19
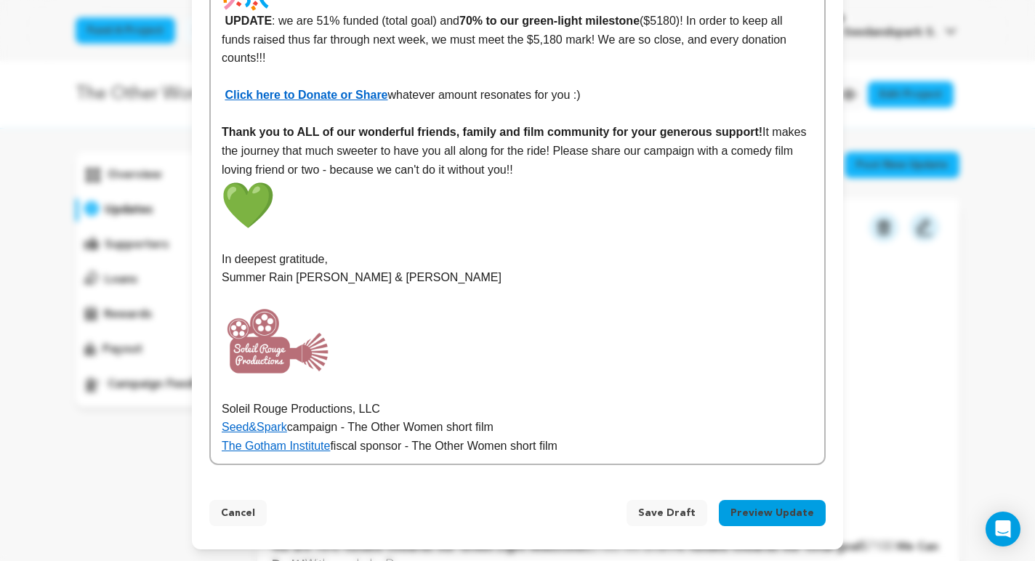
scroll to position [2234, 0]
drag, startPoint x: 585, startPoint y: 448, endPoint x: 213, endPoint y: 454, distance: 371.6
click at [378, 370] on p at bounding box center [518, 343] width 592 height 113
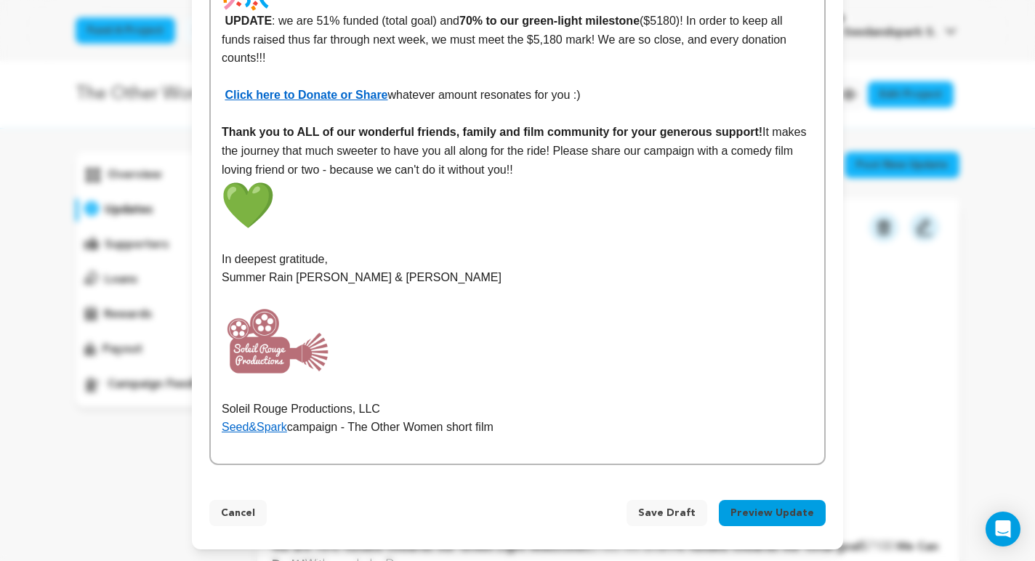
scroll to position [2234, 0]
click at [507, 273] on p "Summer Rain [PERSON_NAME] & [PERSON_NAME]" at bounding box center [518, 277] width 592 height 19
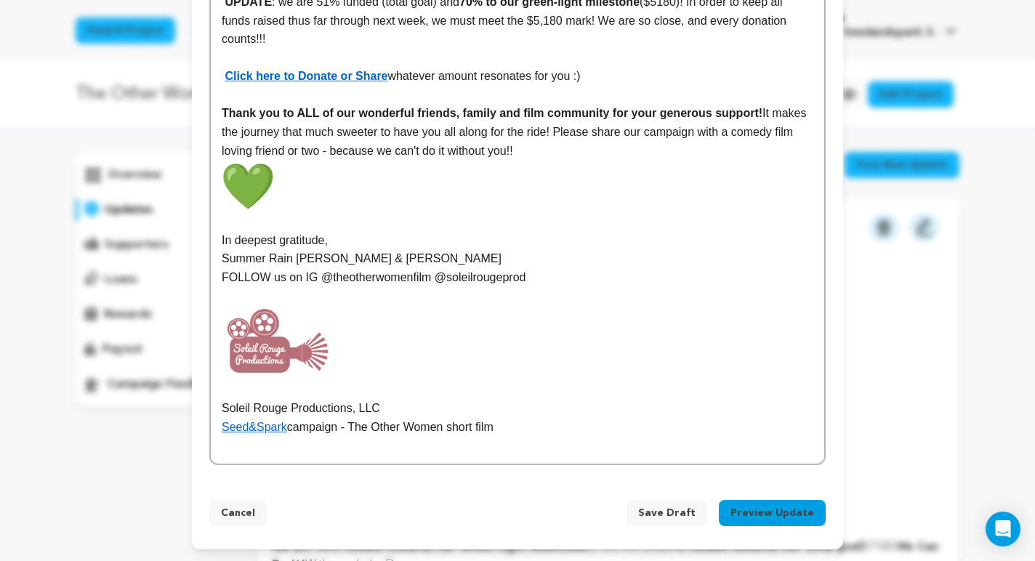
click at [459, 268] on p "Summer Rain [PERSON_NAME] & [PERSON_NAME]" at bounding box center [518, 258] width 592 height 19
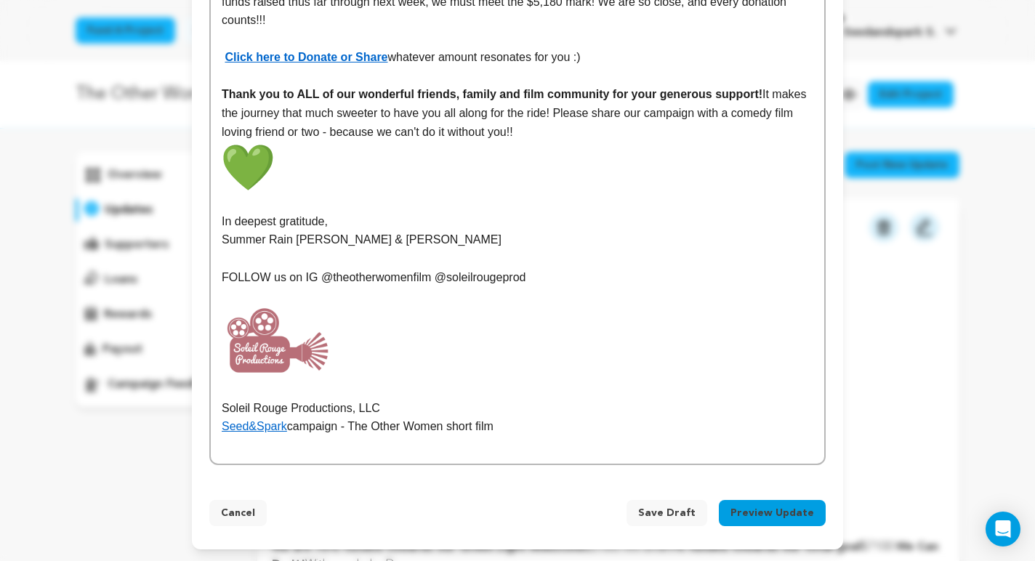
scroll to position [2144, 0]
drag, startPoint x: 337, startPoint y: 350, endPoint x: 197, endPoint y: 353, distance: 140.3
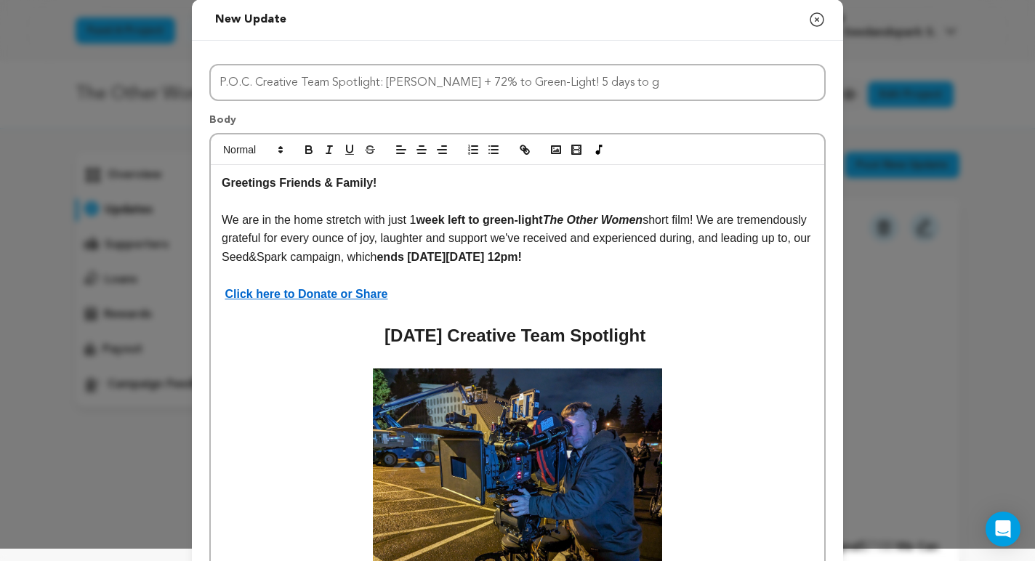
scroll to position [0, 0]
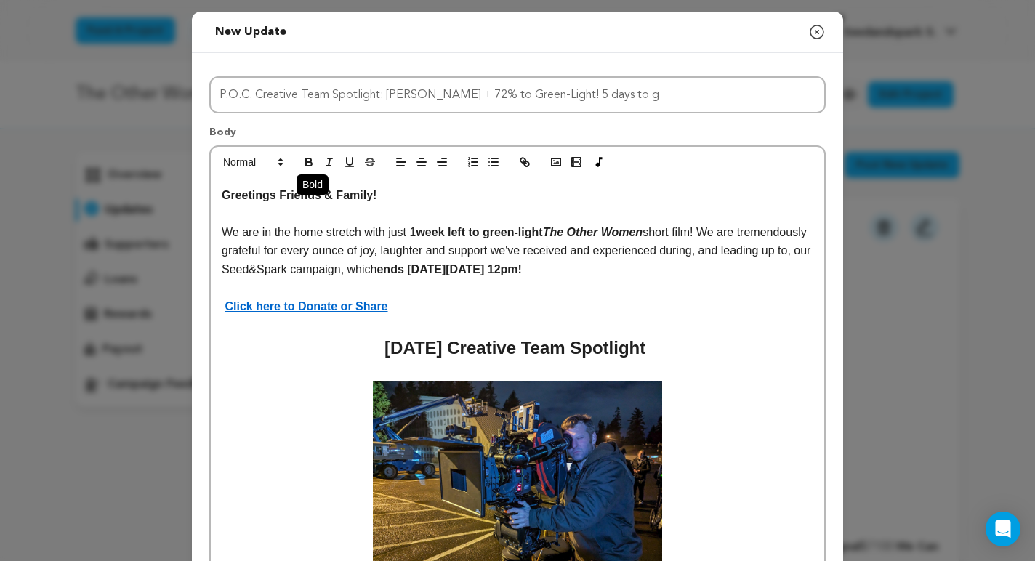
click at [309, 162] on icon "button" at bounding box center [309, 164] width 6 height 4
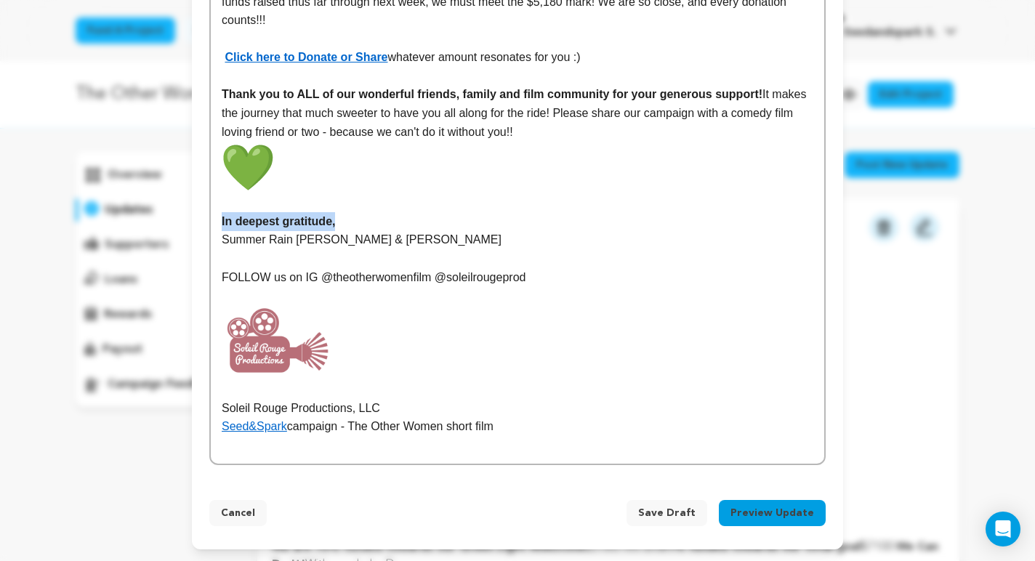
scroll to position [2034, 0]
click at [370, 61] on strong "Click here to Donate or Share" at bounding box center [306, 57] width 163 height 12
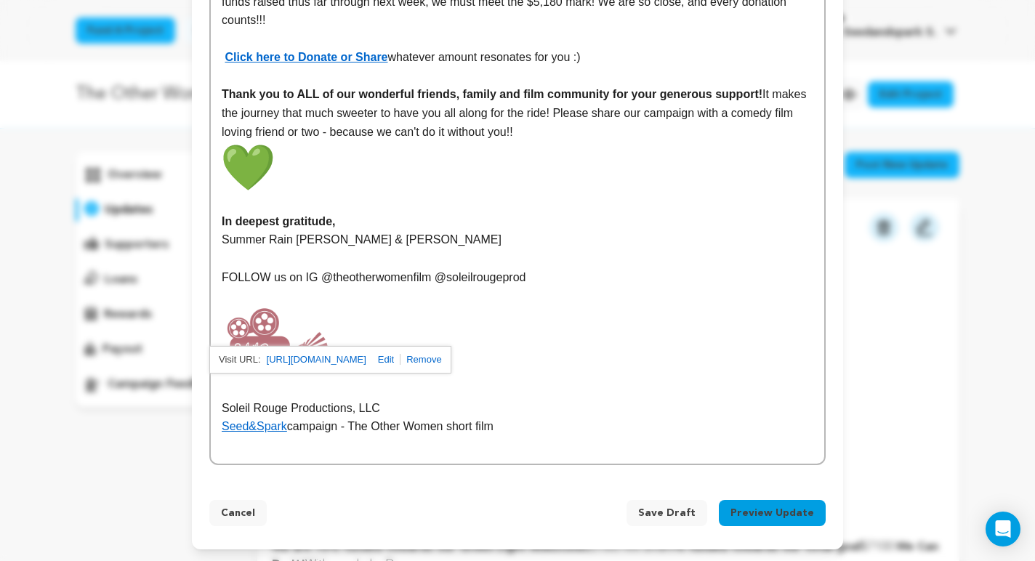
click at [528, 169] on p "Thank you to ALL of our wonderful friends, family and film community for your g…" at bounding box center [518, 139] width 592 height 108
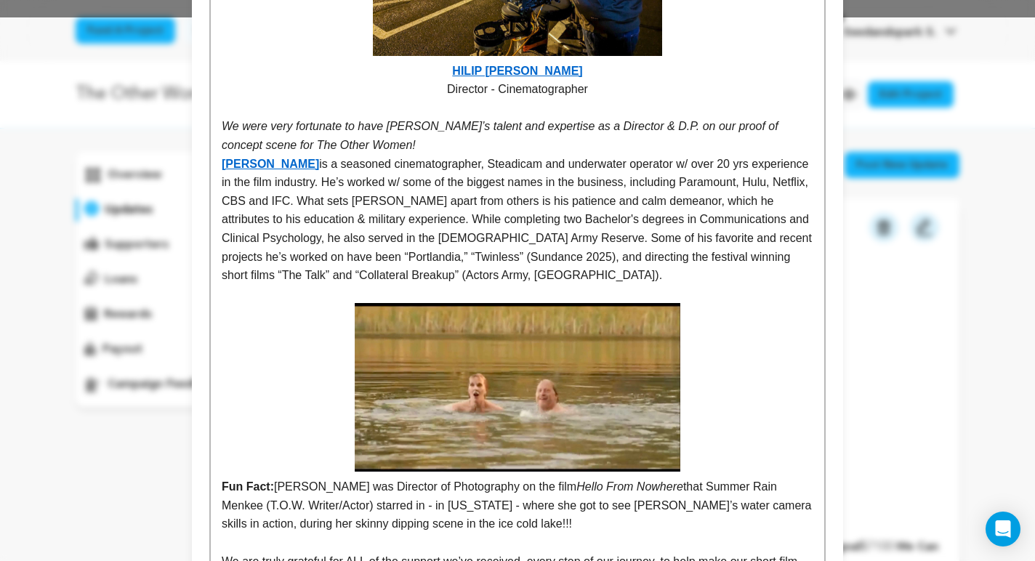
scroll to position [518, 0]
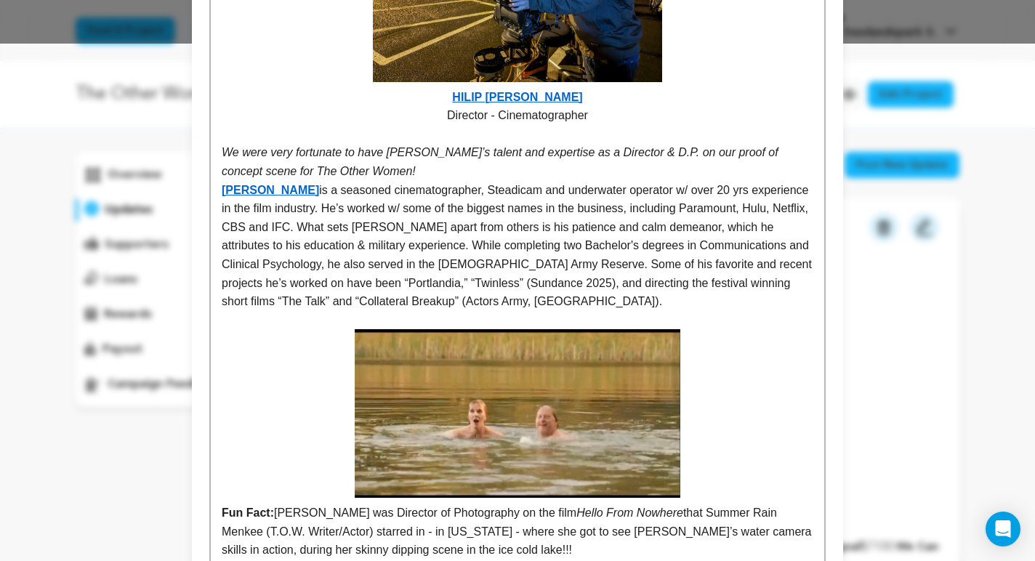
click at [305, 192] on strong "[PERSON_NAME]" at bounding box center [270, 190] width 97 height 12
click at [547, 216] on p "Philip Anderson is a seasoned cinematographer, Steadicam and underwater operato…" at bounding box center [518, 246] width 592 height 130
click at [590, 229] on p "Philip Anderson is a seasoned cinematographer, Steadicam and underwater operato…" at bounding box center [518, 246] width 592 height 130
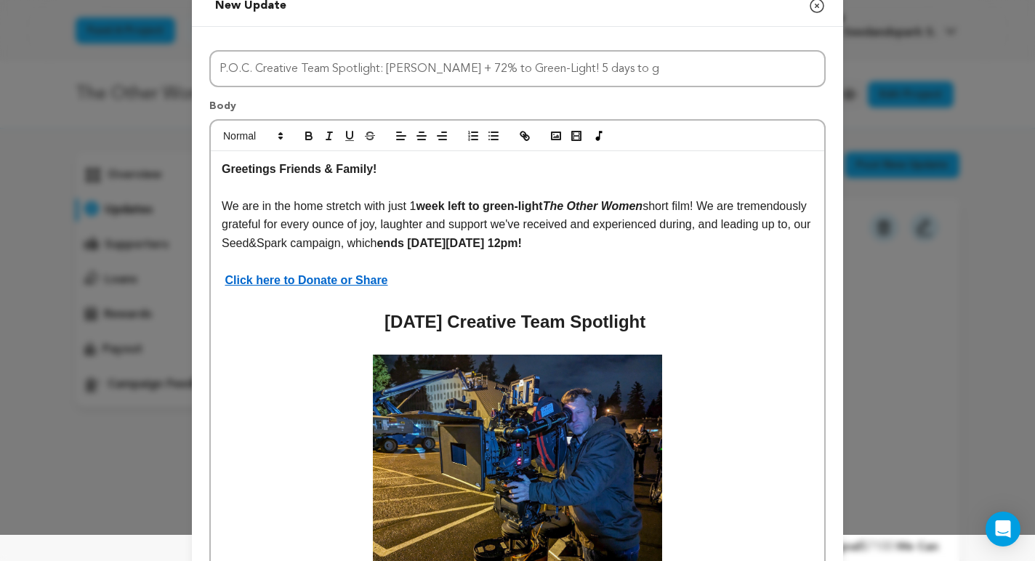
scroll to position [0, 0]
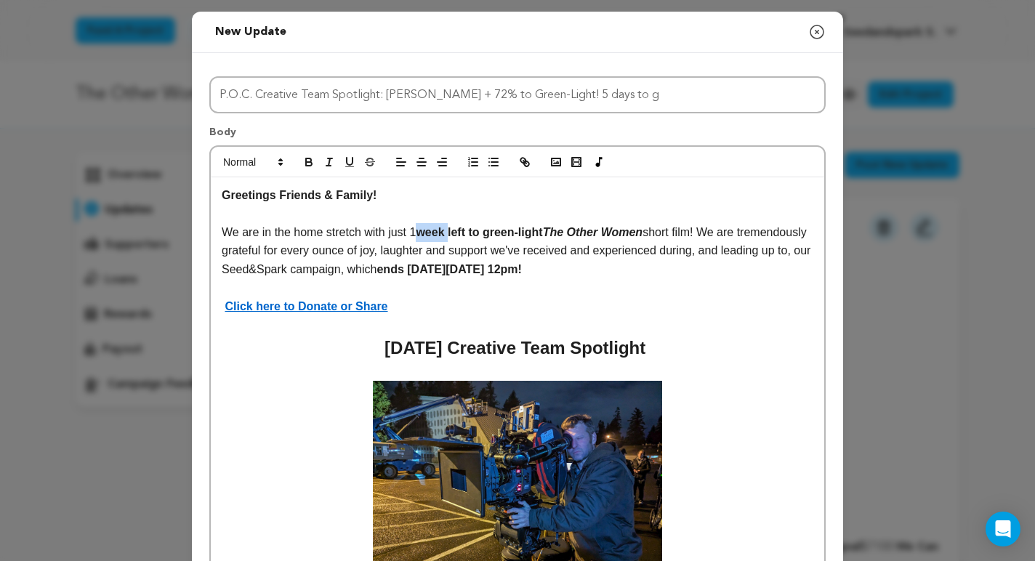
drag, startPoint x: 417, startPoint y: 230, endPoint x: 451, endPoint y: 228, distance: 34.2
click at [451, 228] on p "We are in the home stretch with just 1 week left to green-light The Other Women…" at bounding box center [518, 251] width 592 height 56
drag, startPoint x: 412, startPoint y: 234, endPoint x: 441, endPoint y: 233, distance: 29.1
click at [441, 234] on p "We are in the home stretch with just 5 day left to green-light The Other Women …" at bounding box center [518, 251] width 592 height 56
click at [310, 159] on icon "button" at bounding box center [308, 161] width 5 height 4
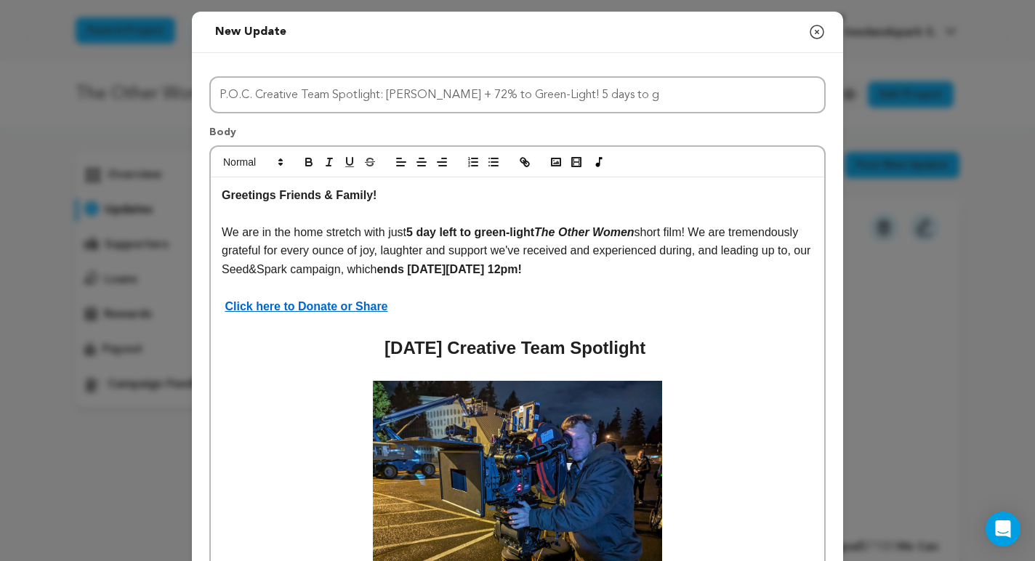
click at [444, 236] on strong "5 day left to green-light The Other Women" at bounding box center [520, 232] width 228 height 12
click at [618, 300] on p "Click here to Donate or Share" at bounding box center [518, 306] width 592 height 19
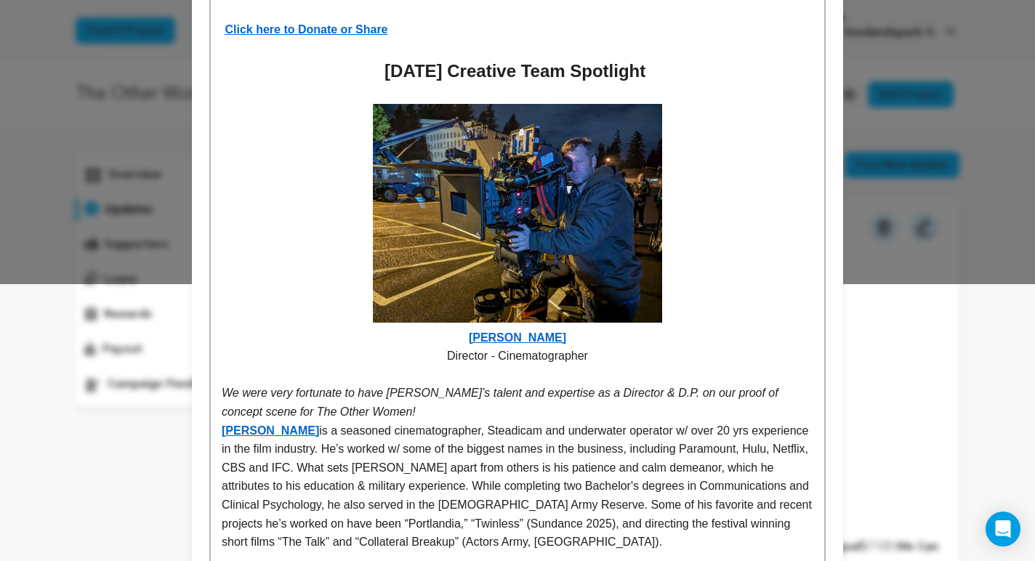
scroll to position [272, 0]
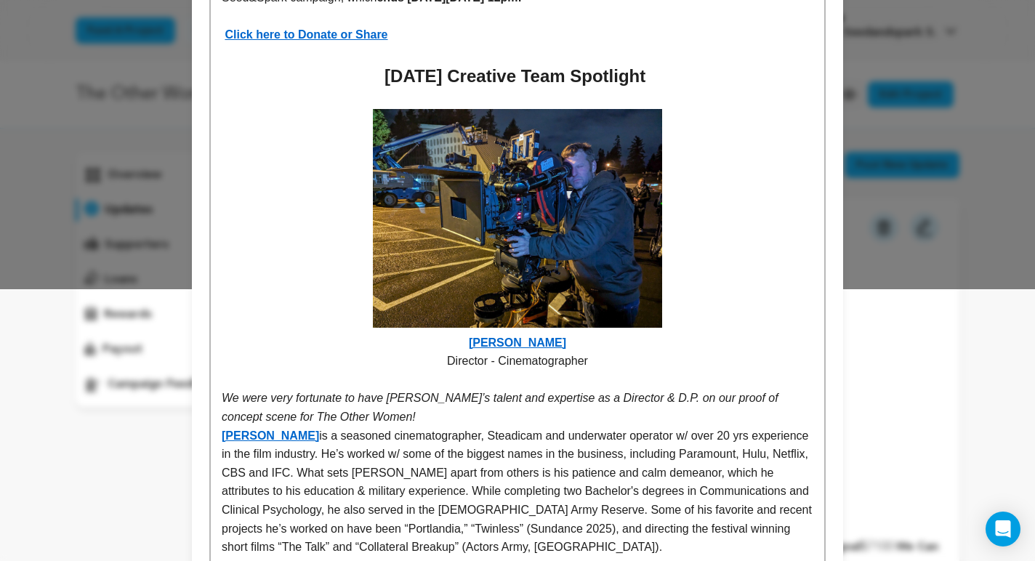
click at [378, 417] on p "We were very fortunate to have [PERSON_NAME]’s talent and expertise as a Direct…" at bounding box center [518, 407] width 592 height 37
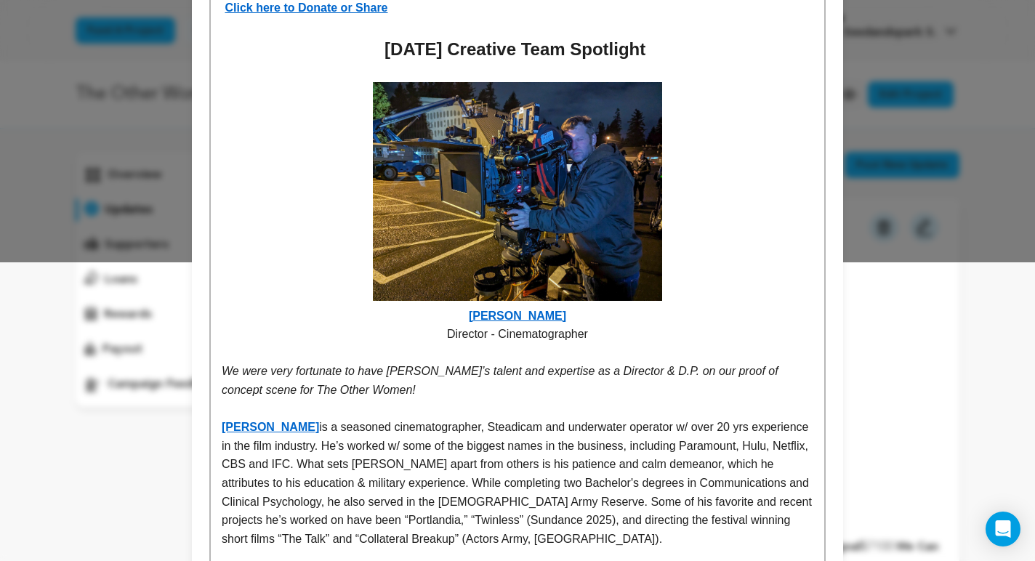
scroll to position [0, 0]
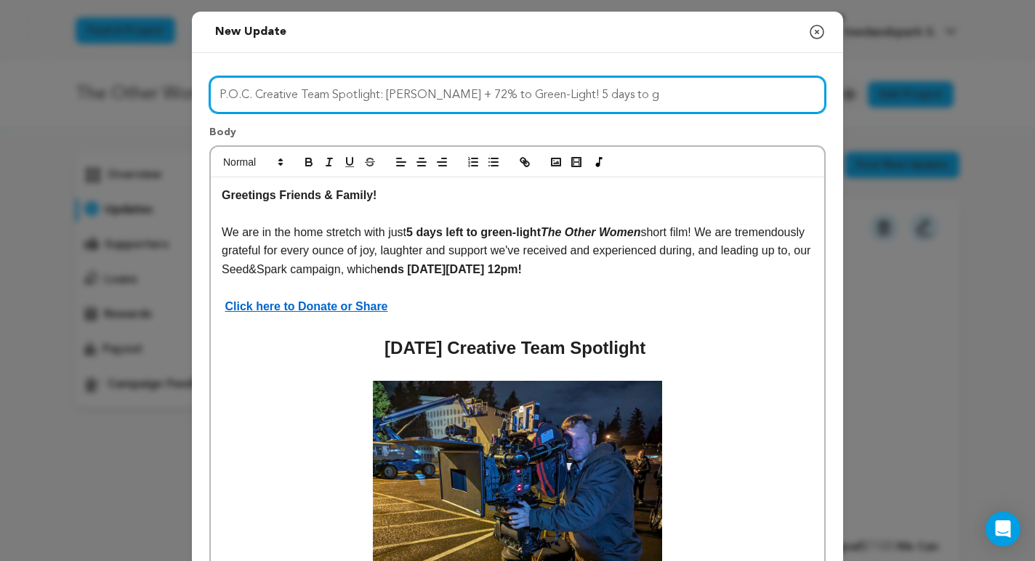
drag, startPoint x: 593, startPoint y: 93, endPoint x: 667, endPoint y: 93, distance: 74.2
click at [667, 93] on input "P.O.C. Creative Team Spotlight: Philip Anderson + 72% to Green-Light! 5 days to…" at bounding box center [517, 94] width 617 height 37
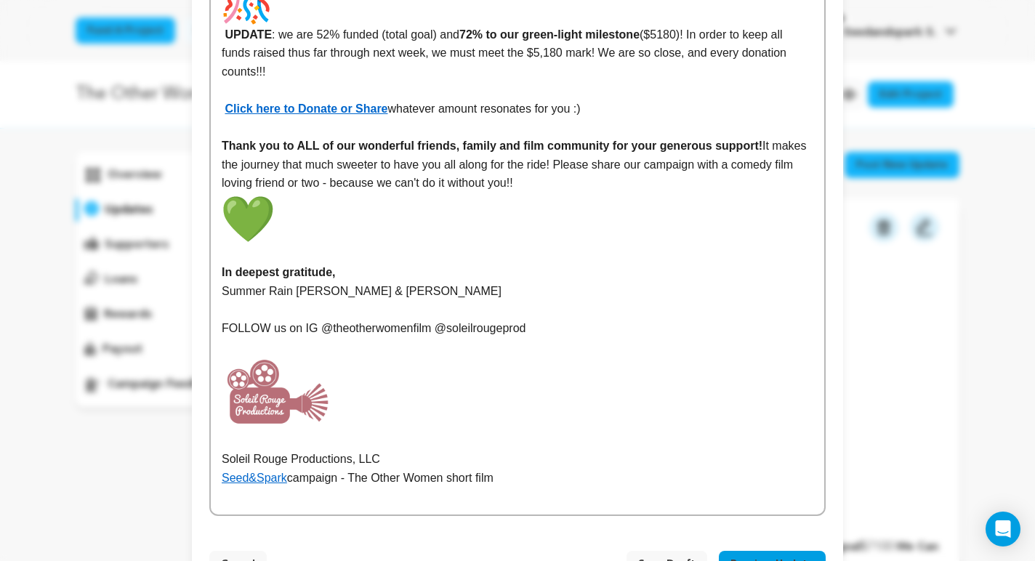
scroll to position [2289, 0]
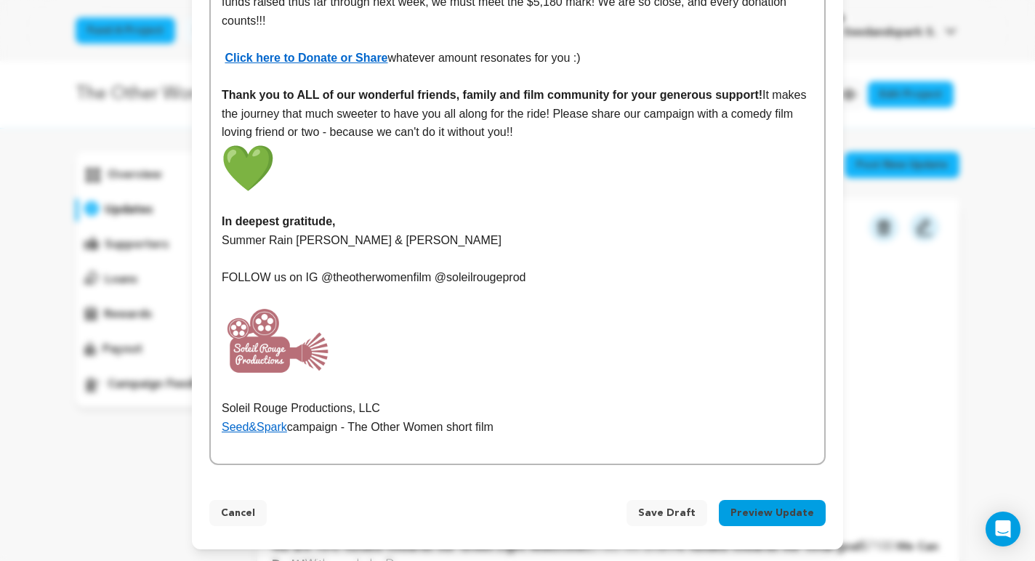
type input "P.O.C. Creative Team Spotlight: [PERSON_NAME] + 72% to Green-Light!"
click at [760, 505] on button "Preview Update" at bounding box center [772, 513] width 107 height 26
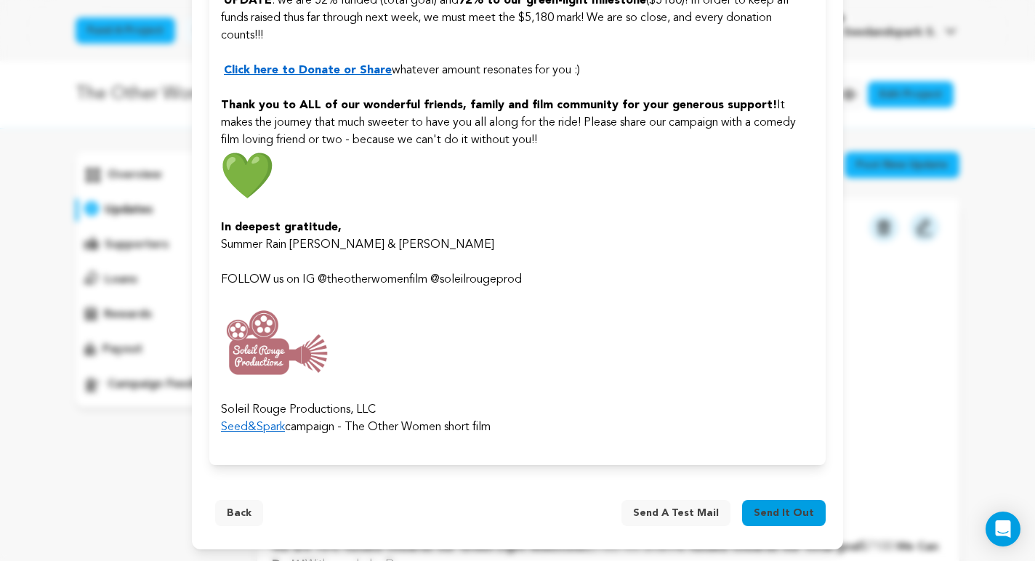
scroll to position [2147, 0]
click at [780, 506] on span "Send it out" at bounding box center [784, 513] width 60 height 15
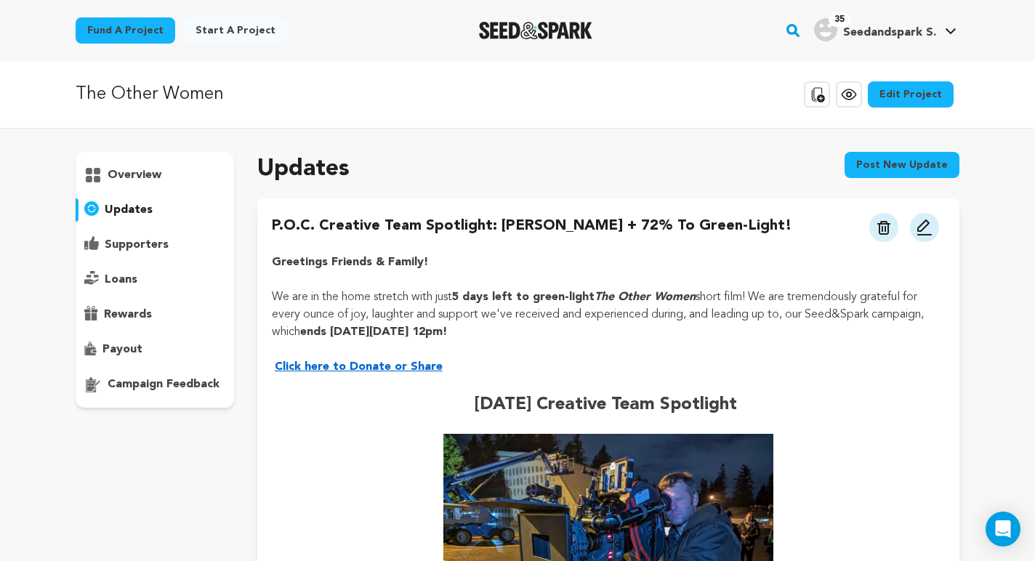
click at [920, 231] on img at bounding box center [924, 227] width 17 height 17
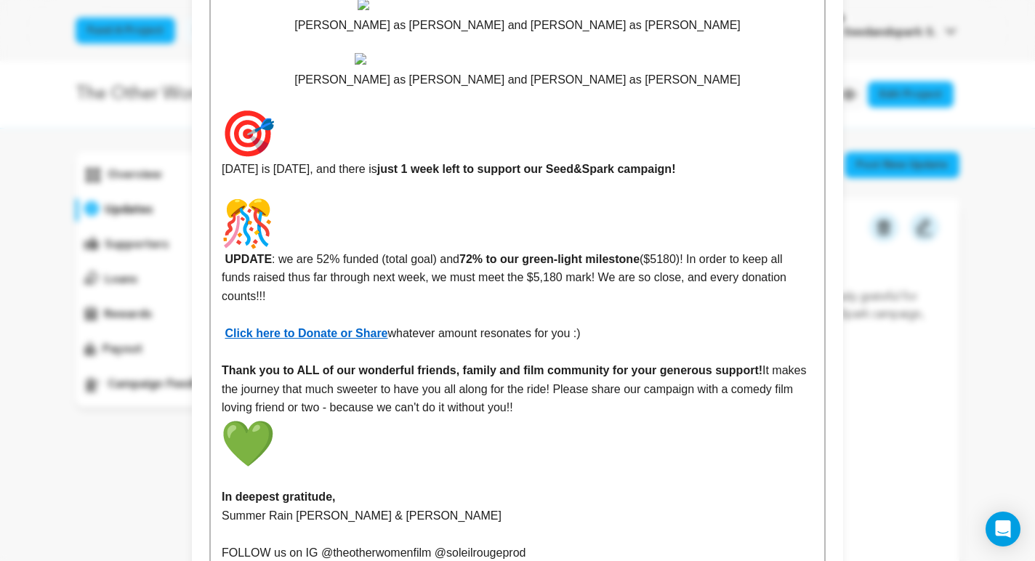
scroll to position [1704, 0]
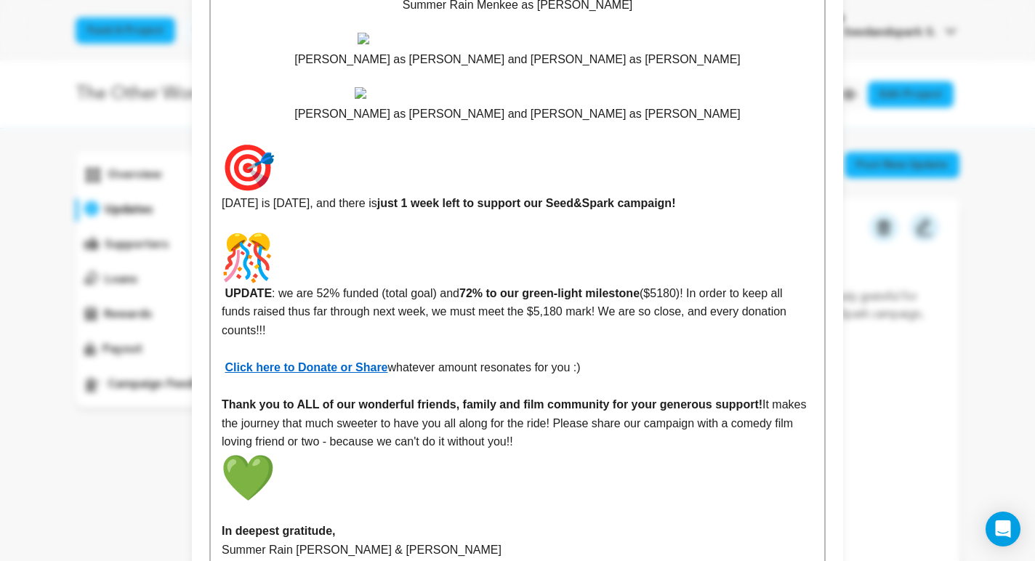
click at [619, 44] on img at bounding box center [518, 39] width 320 height 12
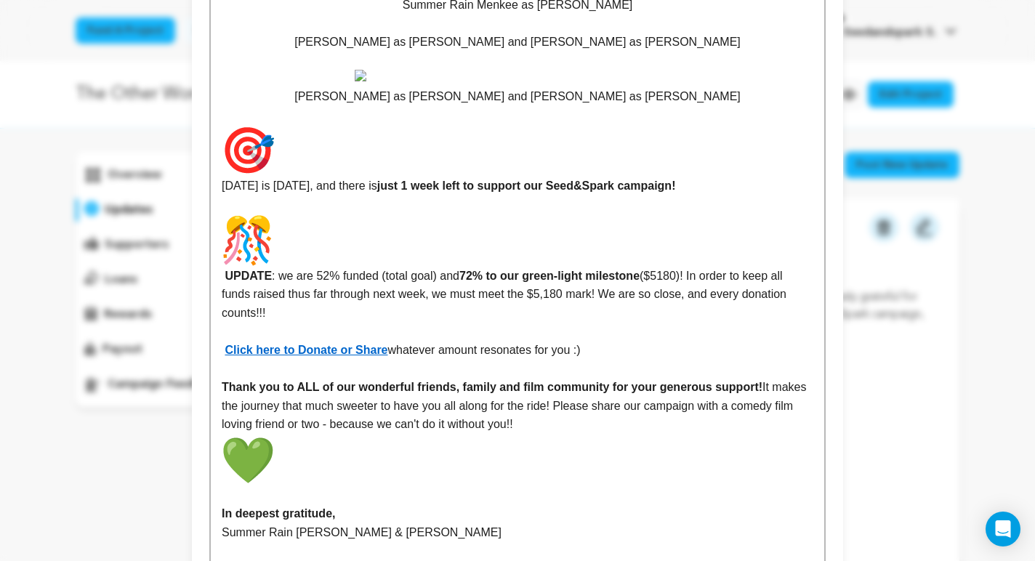
click at [610, 81] on img at bounding box center [518, 76] width 326 height 12
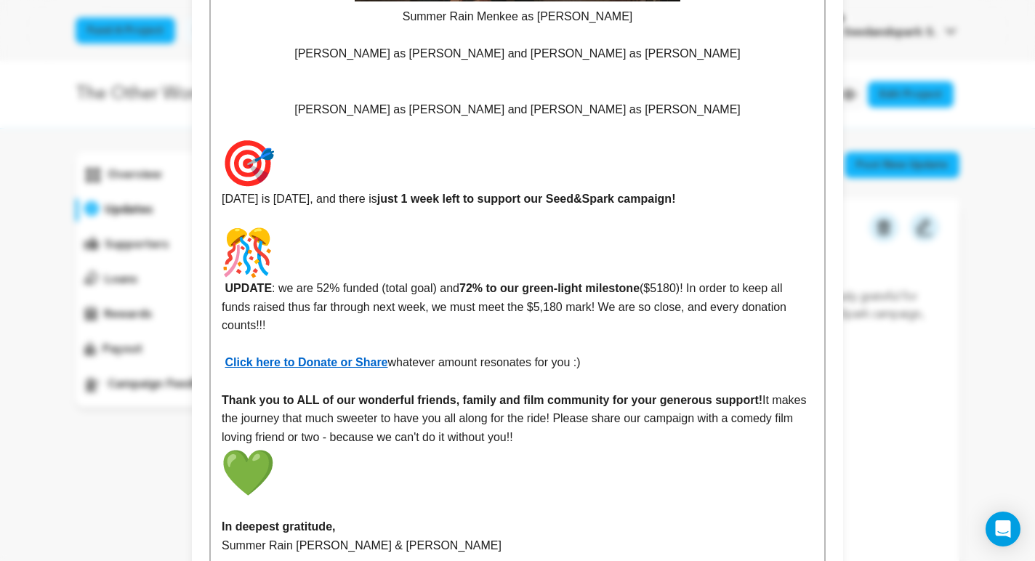
scroll to position [1566, 0]
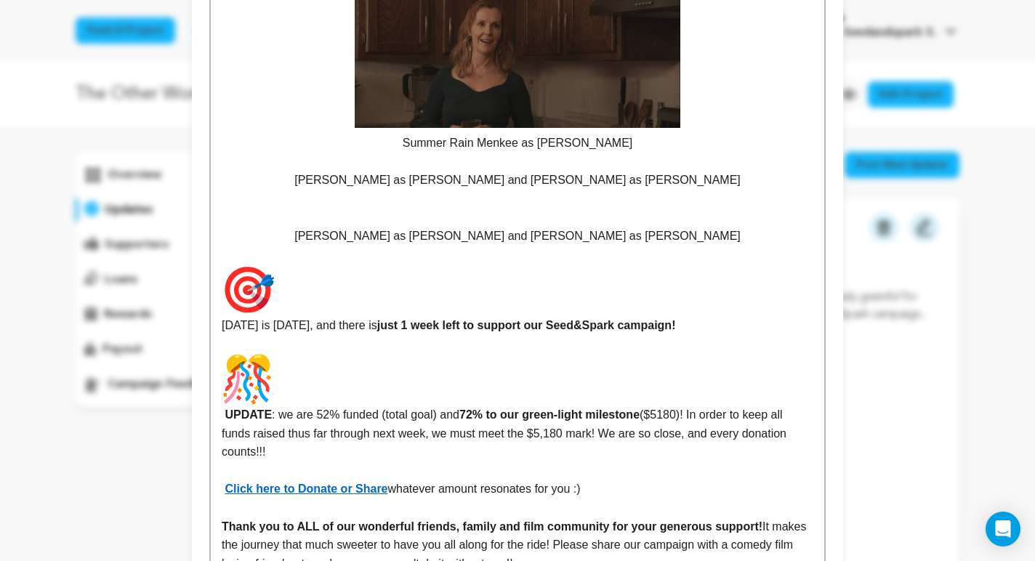
click at [614, 153] on p "Summer Rain Menkee as [PERSON_NAME]" at bounding box center [518, 68] width 592 height 170
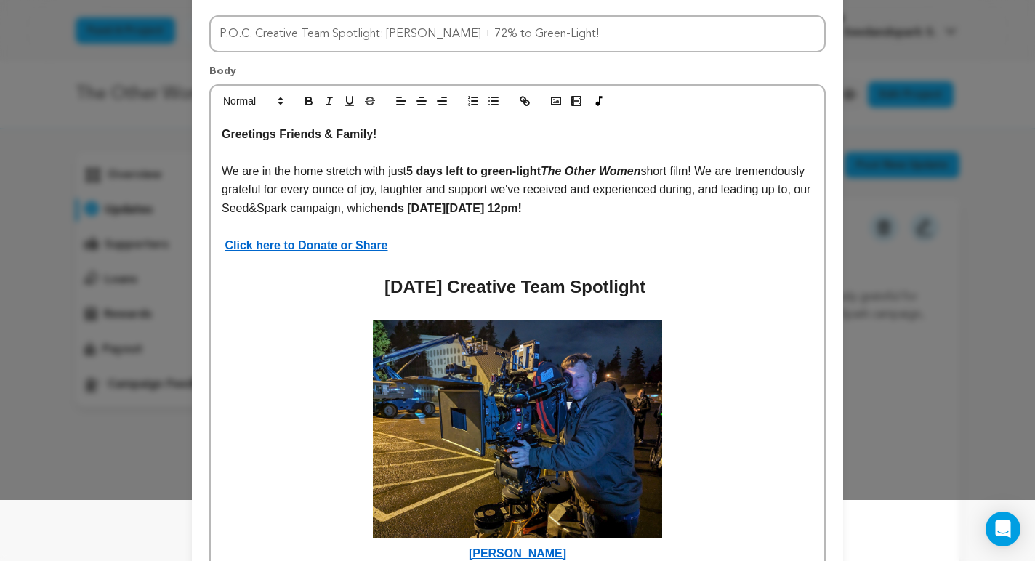
scroll to position [0, 0]
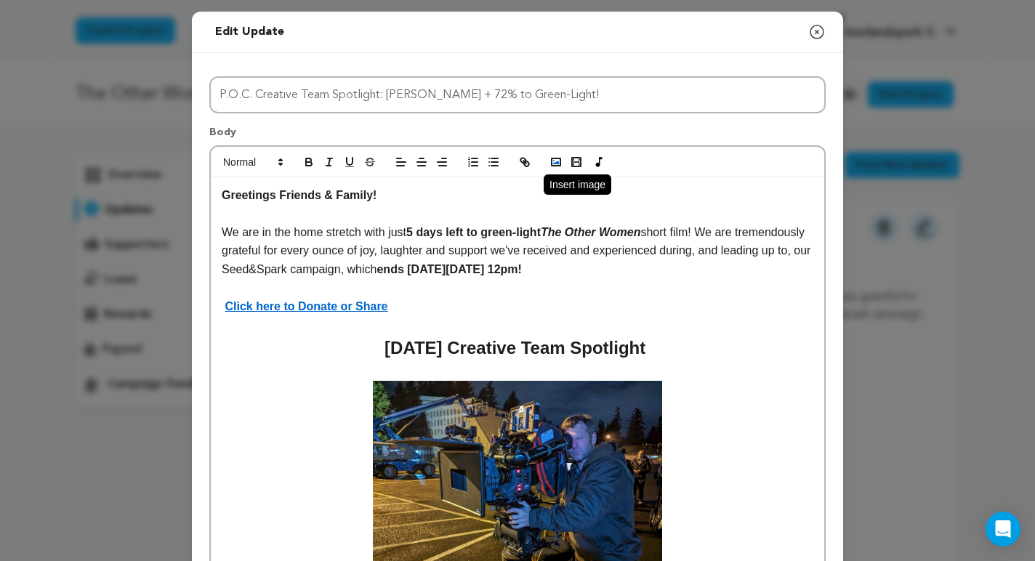
click at [556, 163] on polyline "button" at bounding box center [556, 163] width 6 height 4
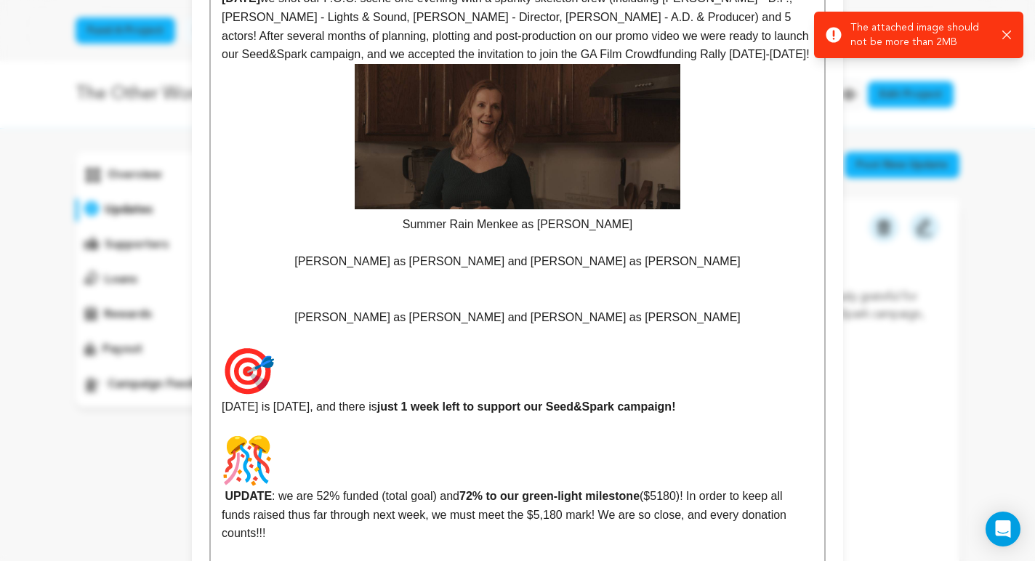
click at [1002, 33] on div "Success: Info: Warning: Error: The attached image should not be more than 2MB C…" at bounding box center [919, 34] width 186 height 29
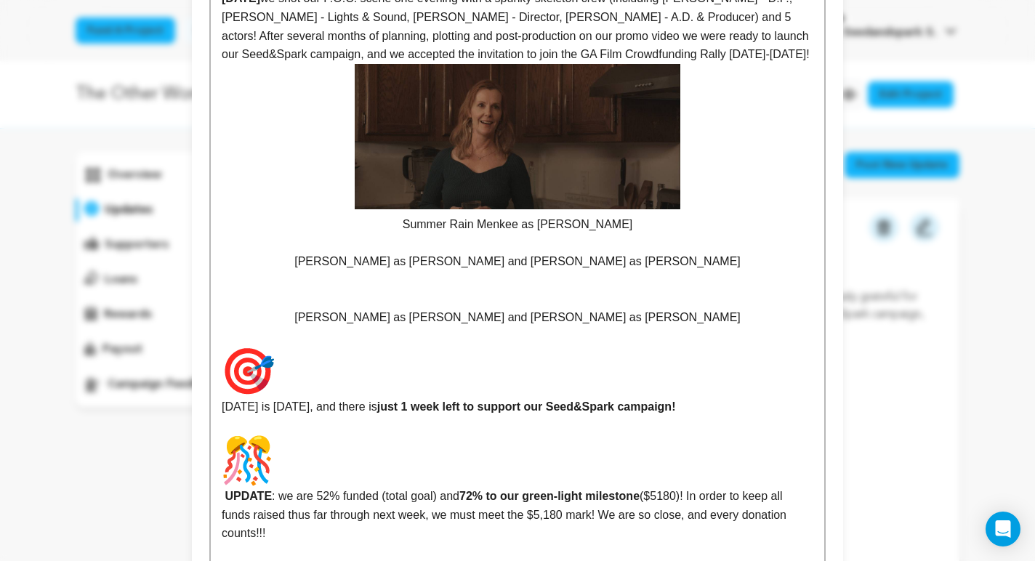
scroll to position [0, 0]
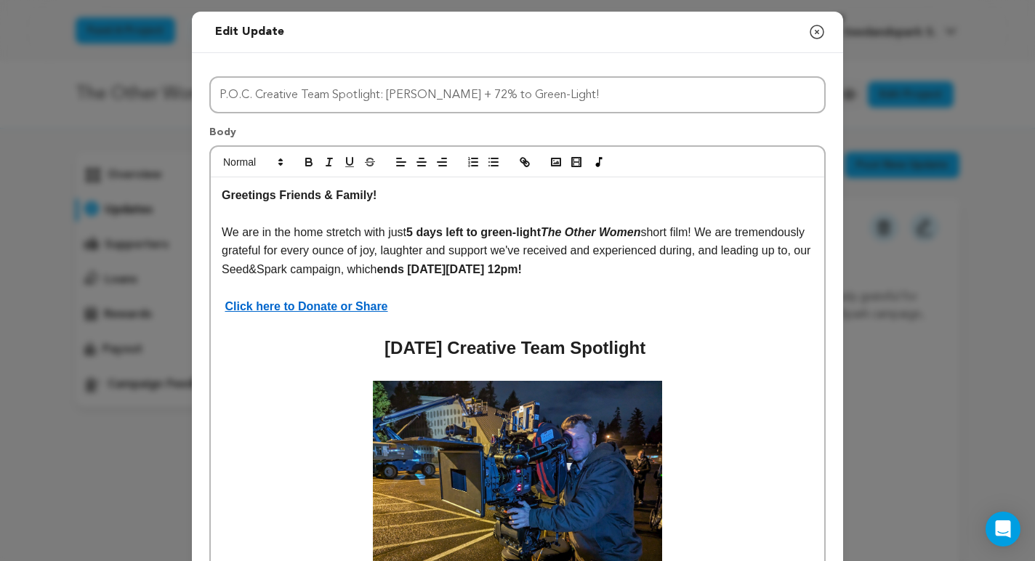
click at [1007, 36] on icon "button" at bounding box center [1002, 35] width 9 height 9
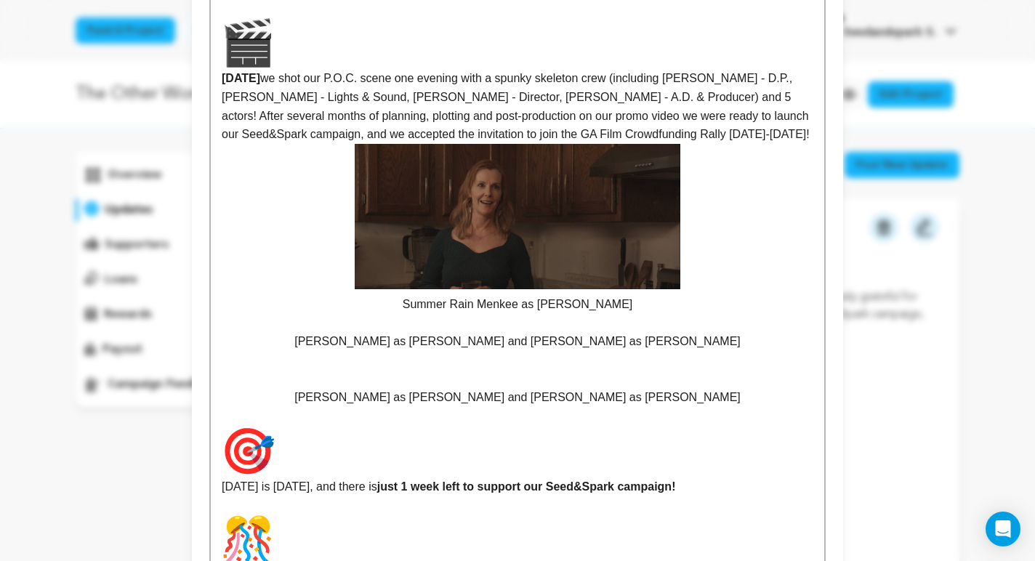
scroll to position [1419, 0]
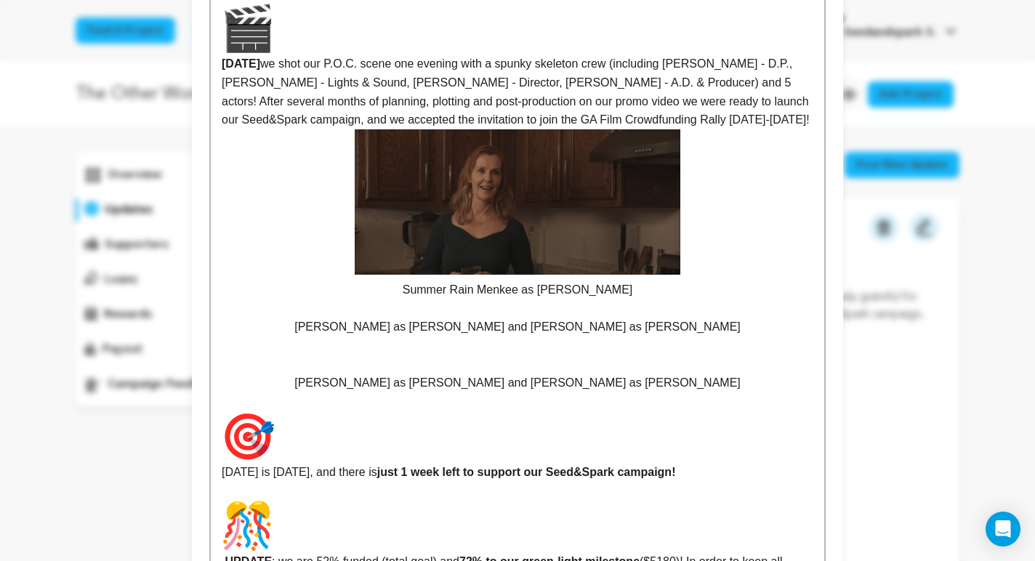
click at [489, 356] on p at bounding box center [518, 346] width 592 height 19
click at [503, 318] on p at bounding box center [518, 308] width 592 height 19
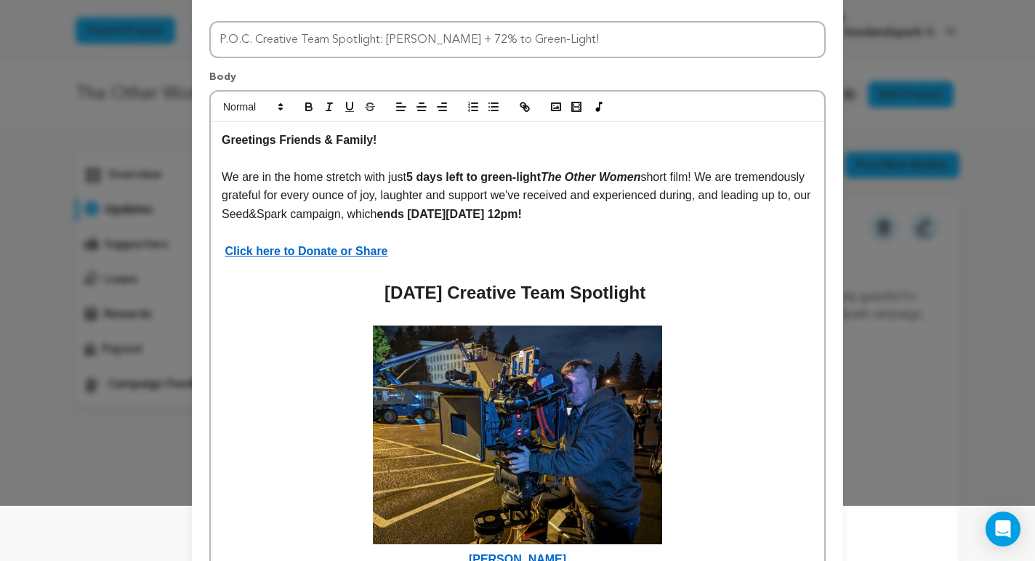
scroll to position [0, 0]
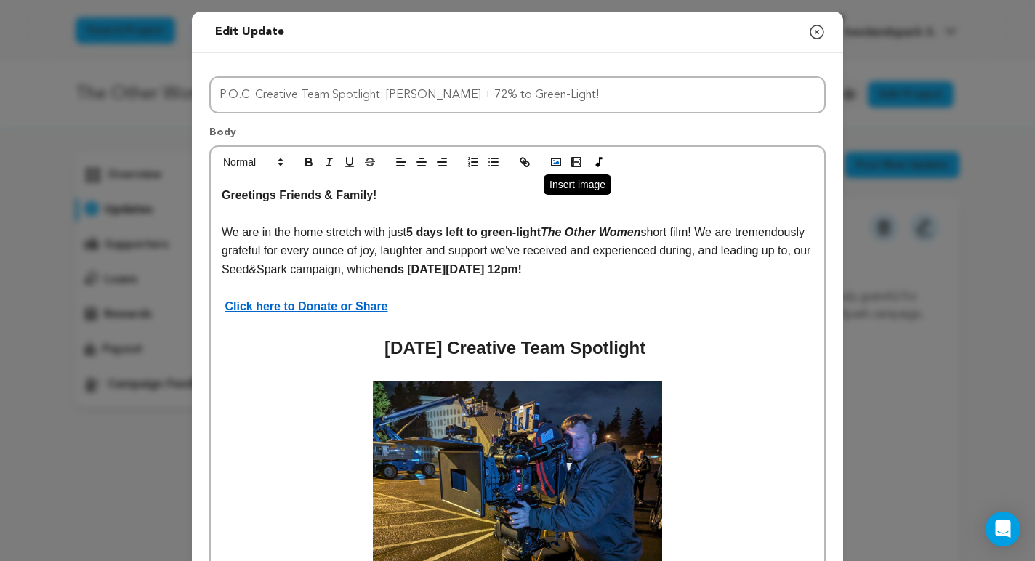
click at [554, 157] on icon "button" at bounding box center [556, 162] width 13 height 13
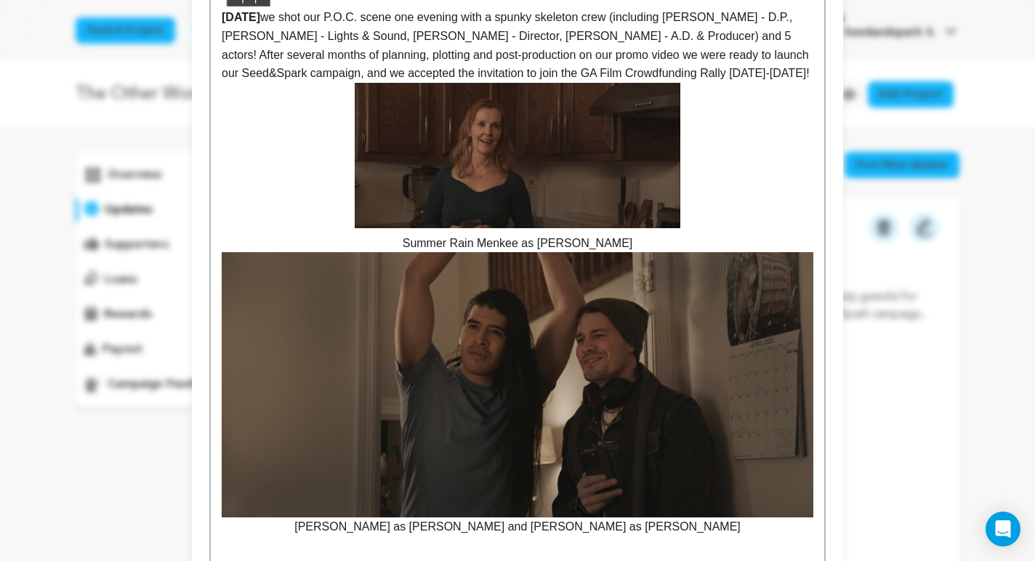
click at [713, 340] on img at bounding box center [518, 384] width 592 height 265
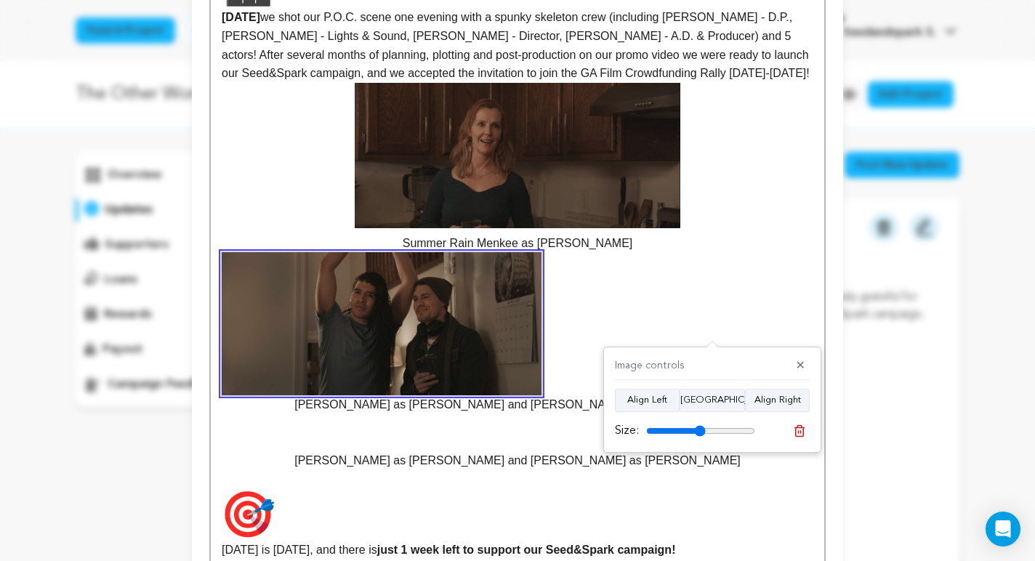
drag, startPoint x: 746, startPoint y: 430, endPoint x: 699, endPoint y: 430, distance: 46.5
type input "54"
click at [699, 430] on input "range" at bounding box center [700, 431] width 109 height 12
click at [703, 400] on button "Align Center" at bounding box center [712, 400] width 65 height 23
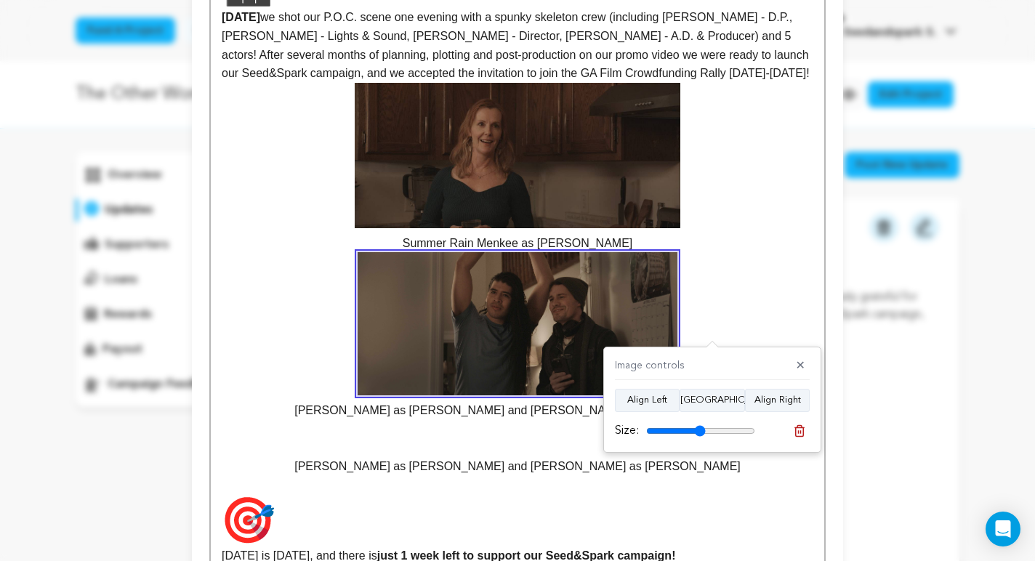
click at [598, 476] on p "[PERSON_NAME] as [PERSON_NAME] and [PERSON_NAME] as [PERSON_NAME]" at bounding box center [518, 466] width 592 height 19
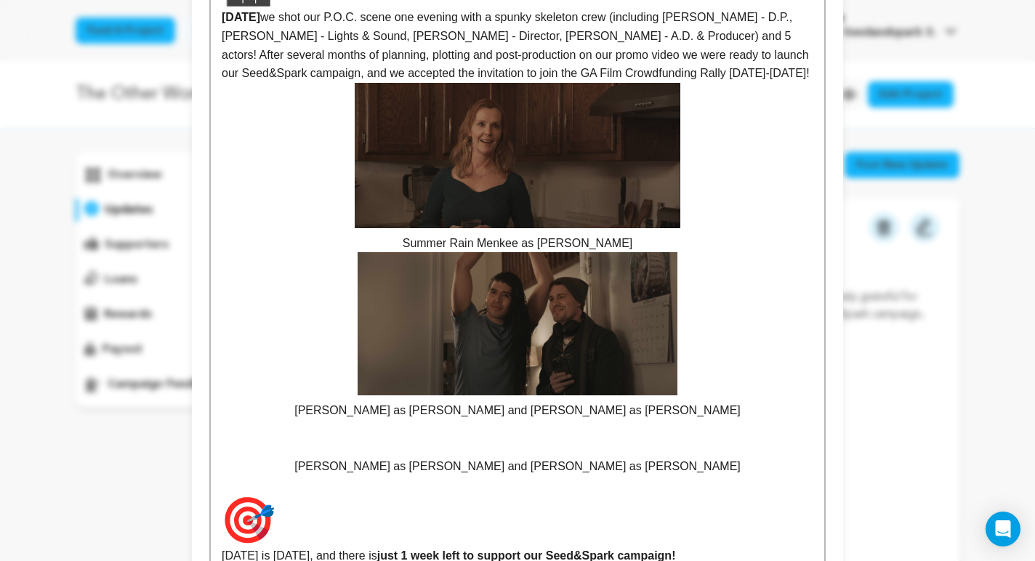
click at [382, 420] on p "seo Arreola as ETHAN and John Machesky as CHAD" at bounding box center [518, 335] width 592 height 167
click at [508, 457] on p at bounding box center [518, 447] width 592 height 19
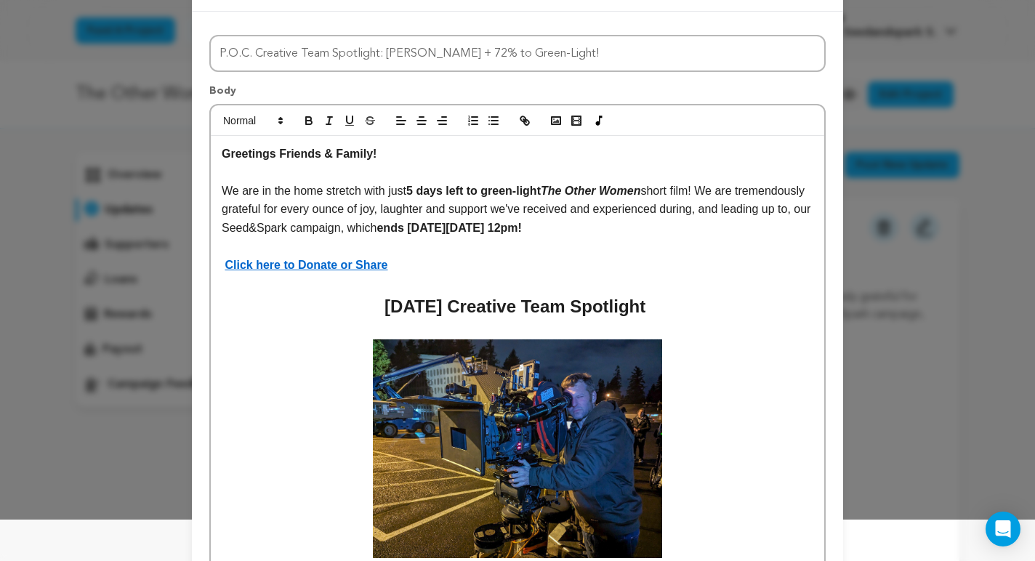
scroll to position [0, 0]
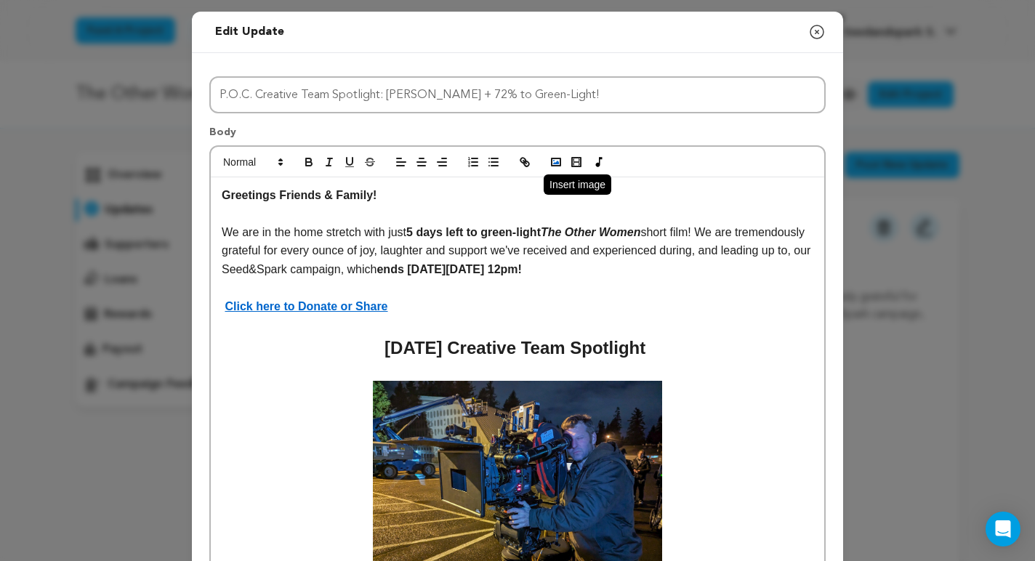
click at [559, 162] on icon "button" at bounding box center [556, 162] width 13 height 13
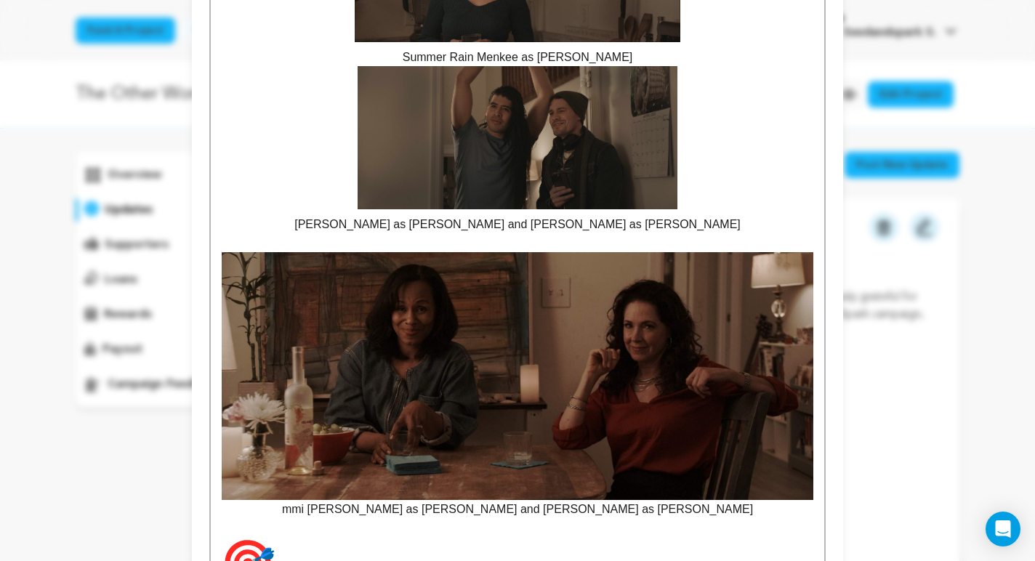
click at [742, 397] on img at bounding box center [518, 376] width 592 height 248
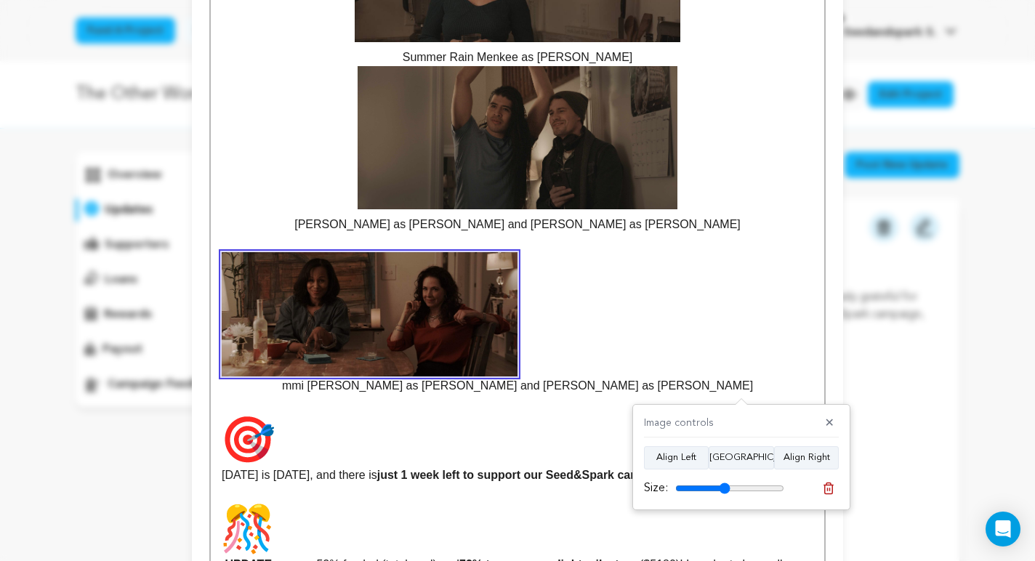
drag, startPoint x: 777, startPoint y: 486, endPoint x: 723, endPoint y: 486, distance: 53.1
click at [723, 486] on input "range" at bounding box center [729, 489] width 109 height 12
click at [739, 458] on button "Align Center" at bounding box center [741, 457] width 65 height 23
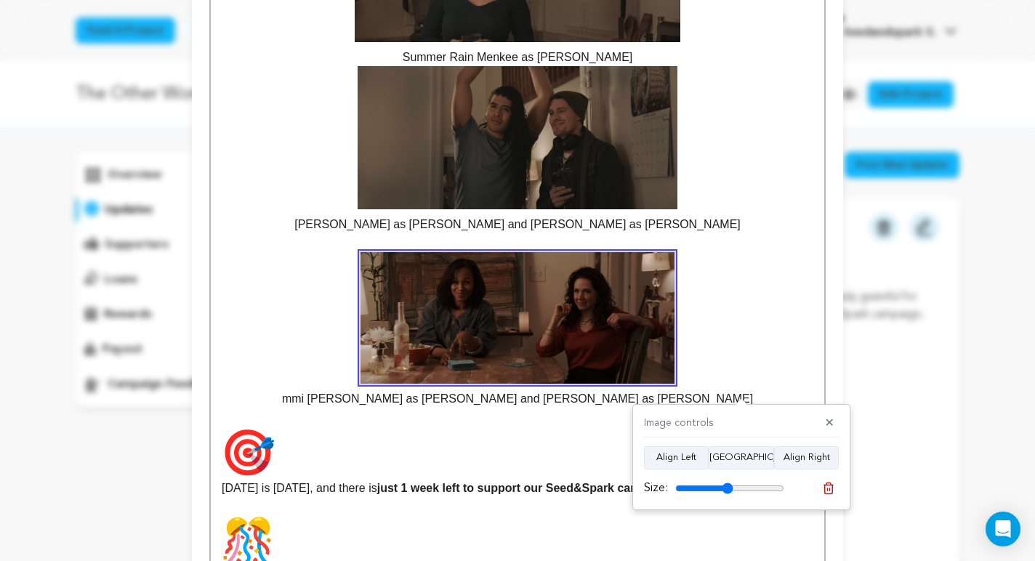
click at [728, 489] on input "range" at bounding box center [729, 489] width 109 height 12
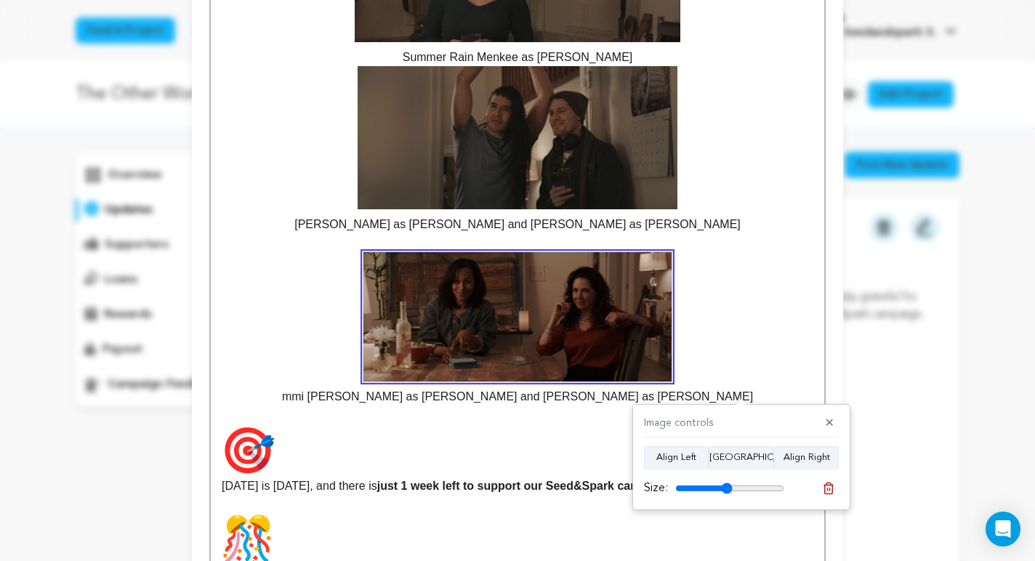
type input "53"
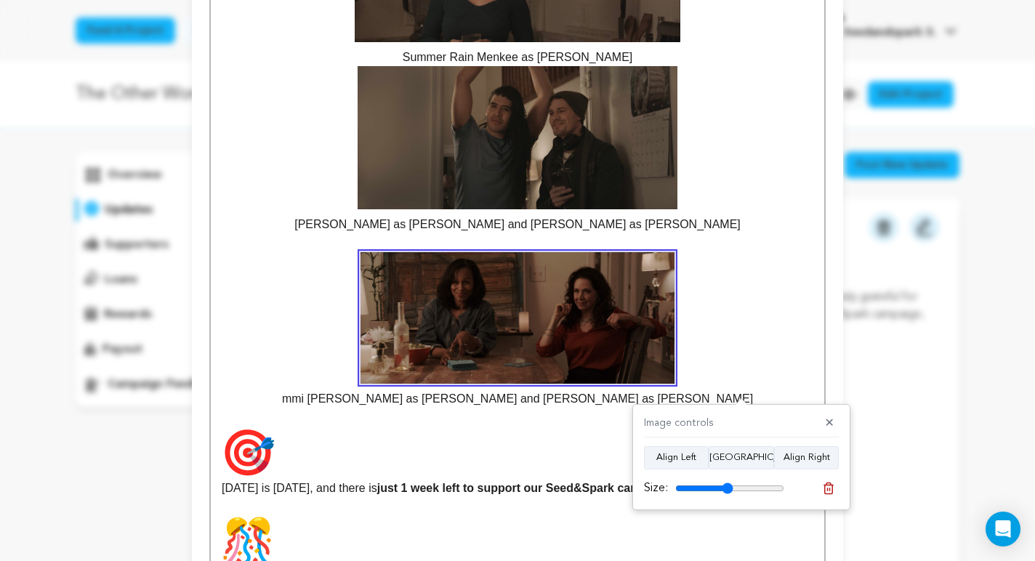
click at [728, 485] on input "range" at bounding box center [729, 489] width 109 height 12
click at [337, 408] on p "mmi Jones Tanaka as SHARON and Holly Slaten Morris as CLARISSA" at bounding box center [518, 330] width 592 height 156
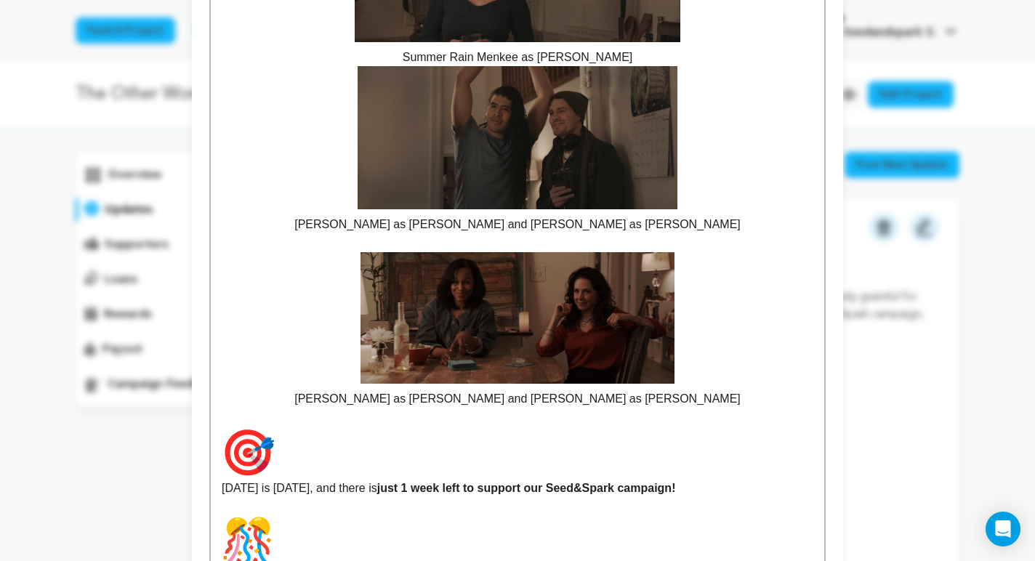
click at [675, 404] on p "[PERSON_NAME] as [PERSON_NAME] and [PERSON_NAME] as [PERSON_NAME]" at bounding box center [518, 330] width 592 height 156
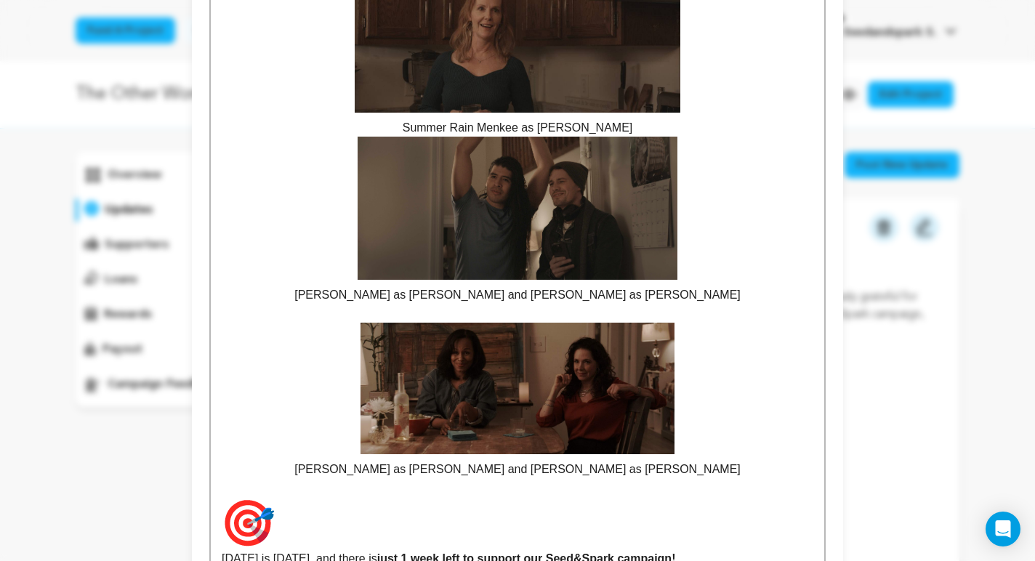
scroll to position [1497, 0]
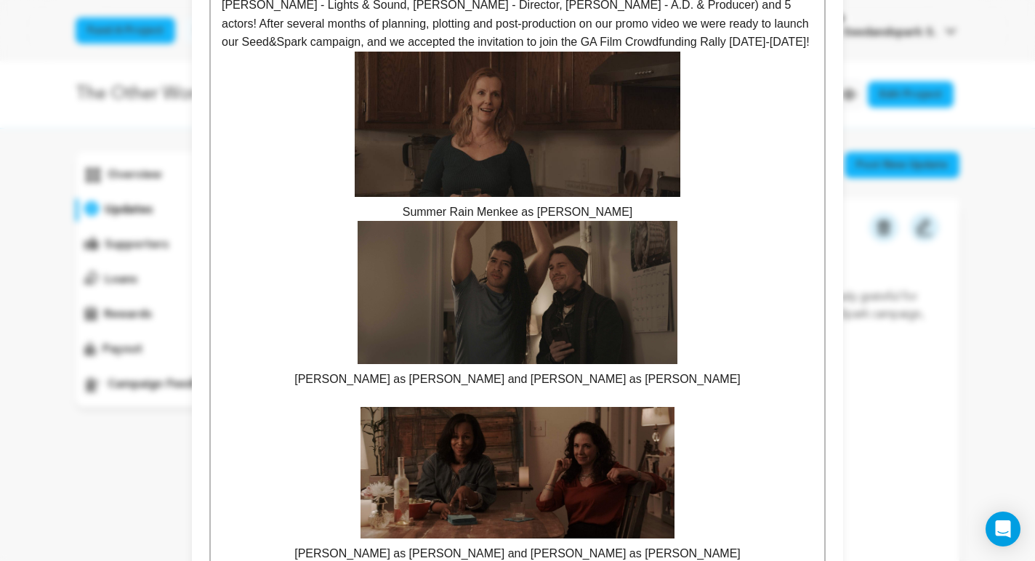
click at [639, 222] on p "Summer Rain Menkee as [PERSON_NAME]" at bounding box center [518, 137] width 592 height 170
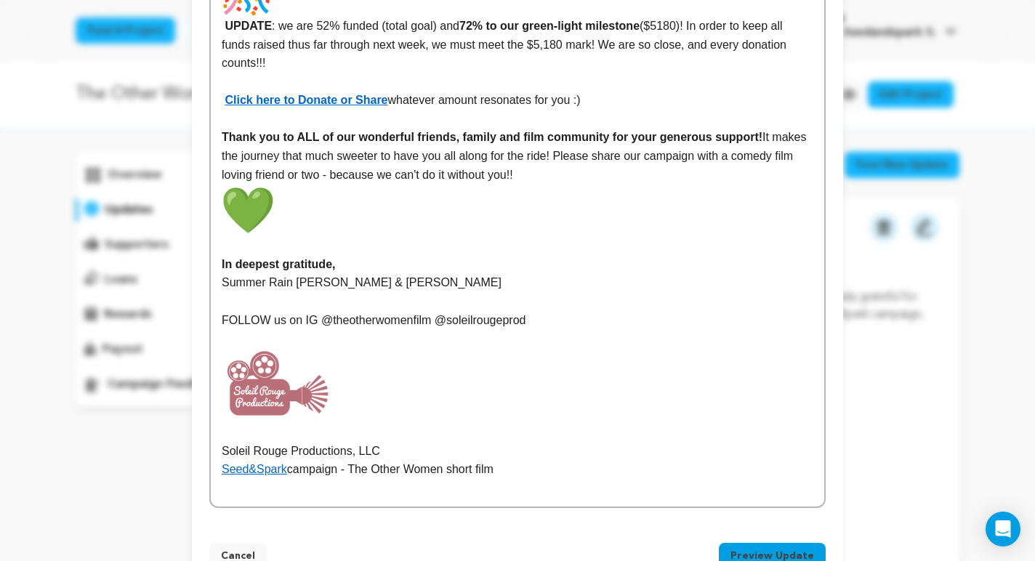
scroll to position [2284, 0]
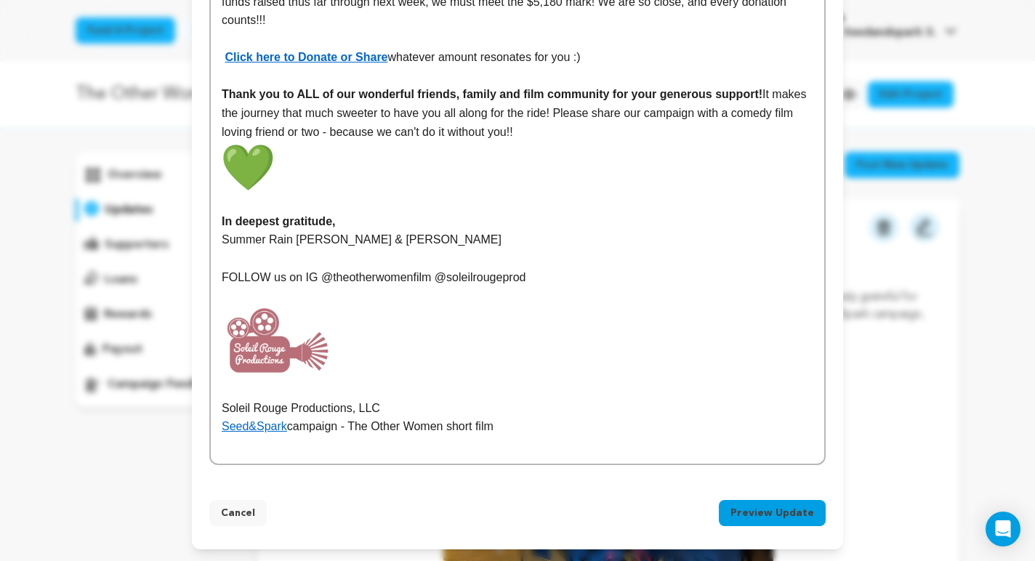
click at [762, 512] on button "Preview Update" at bounding box center [772, 513] width 107 height 26
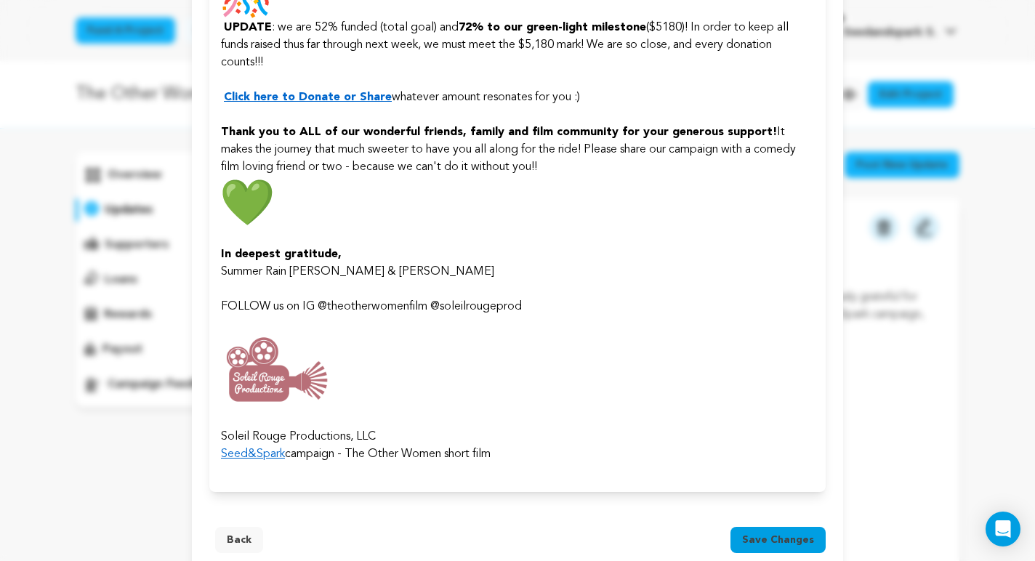
scroll to position [2142, 0]
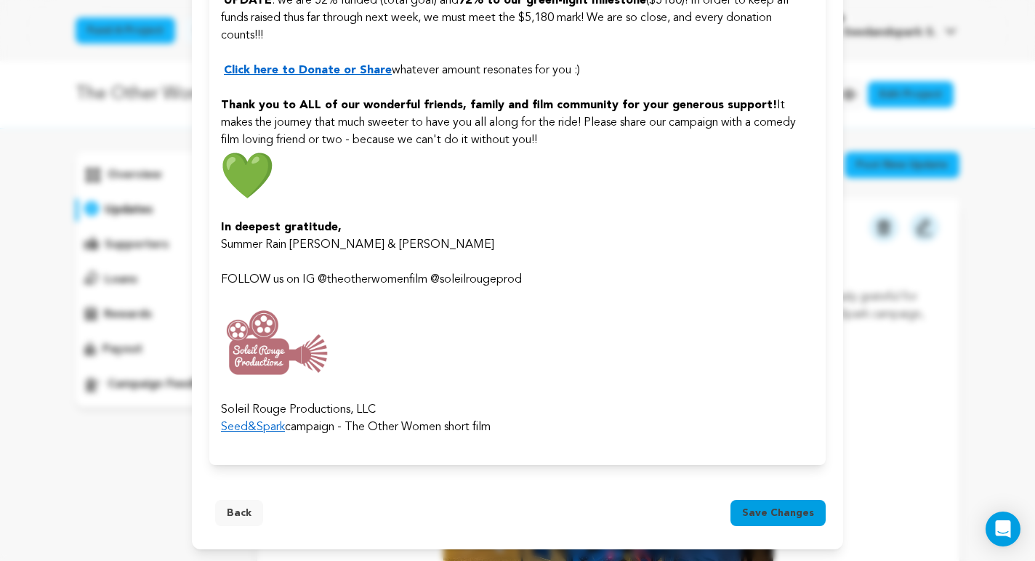
click at [787, 508] on span "Save changes" at bounding box center [778, 513] width 72 height 15
